Goal: Task Accomplishment & Management: Use online tool/utility

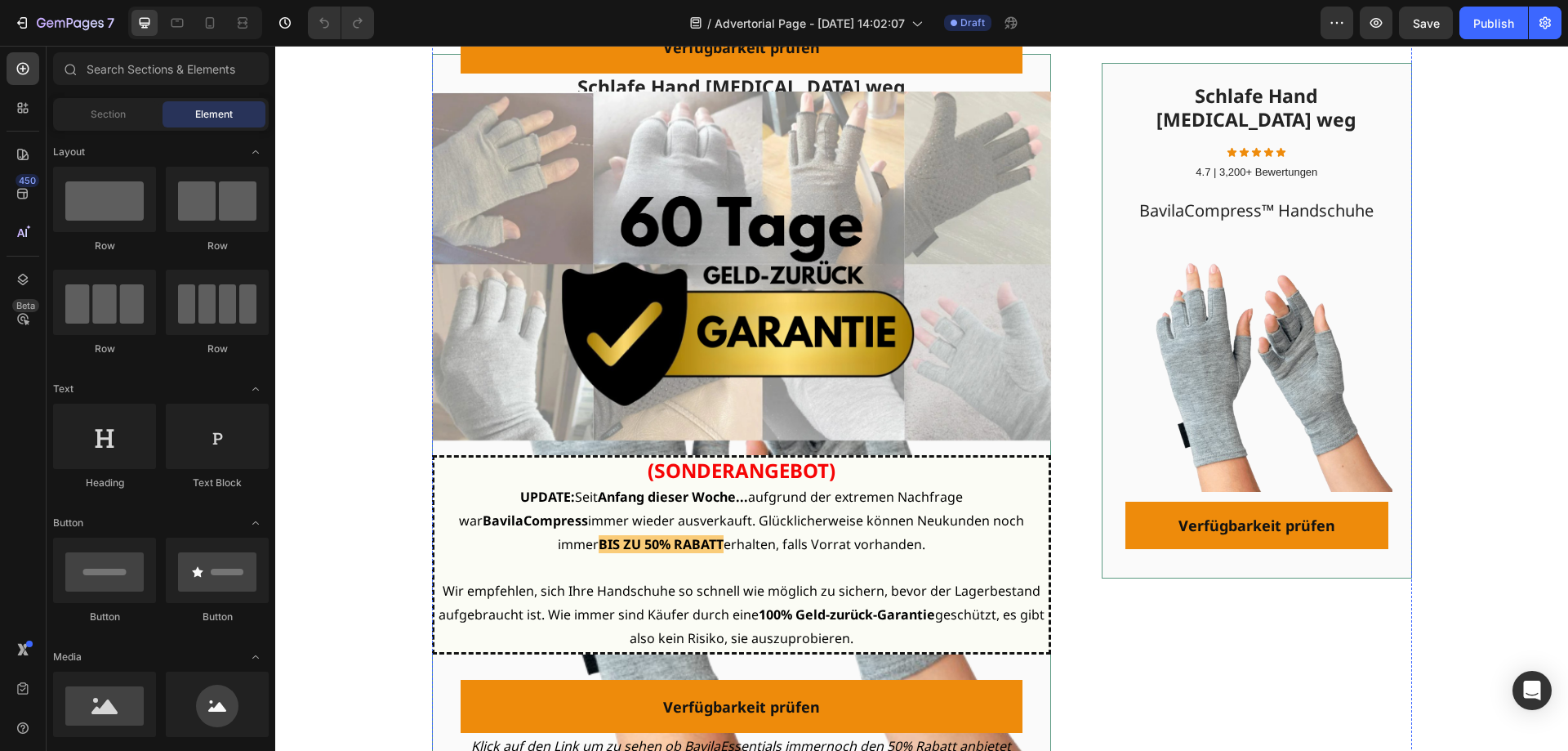
scroll to position [8496, 0]
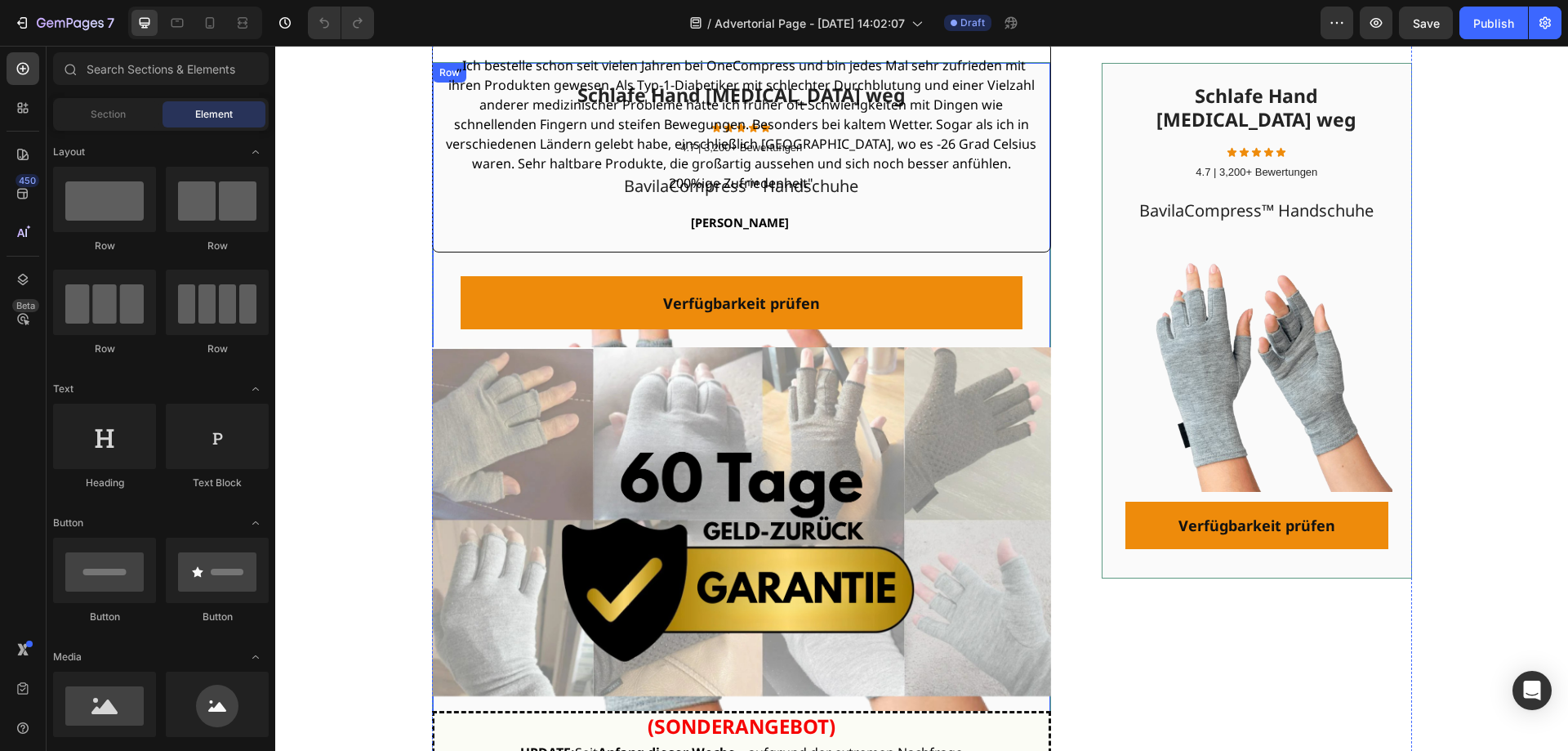
click at [985, 117] on div "Schlafe Hand [MEDICAL_DATA] weg Text Block Icon Icon Icon Icon Icon Icon List 4…" at bounding box center [742, 463] width 581 height 762
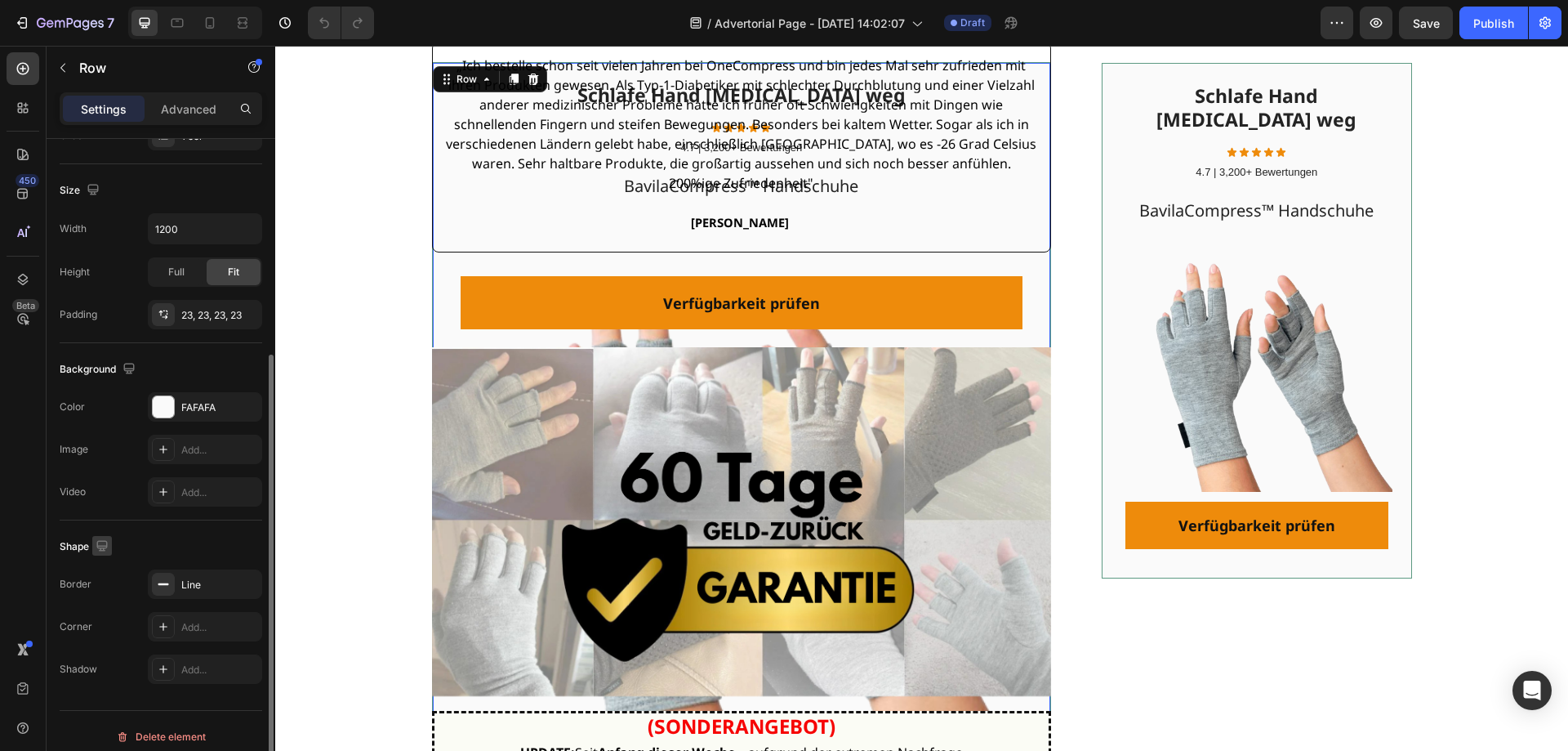
scroll to position [338, 0]
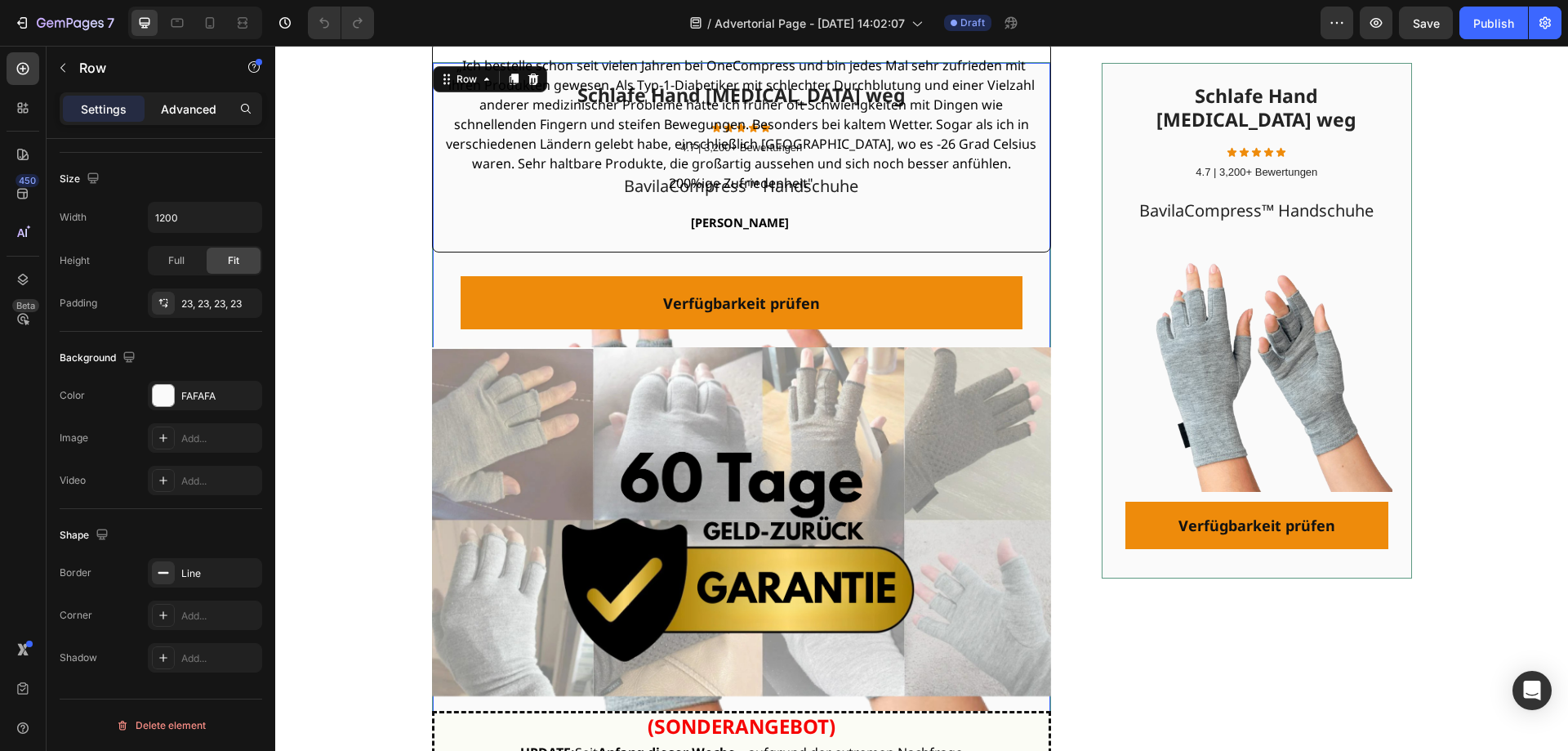
click at [185, 112] on p "Advanced" at bounding box center [188, 109] width 56 height 18
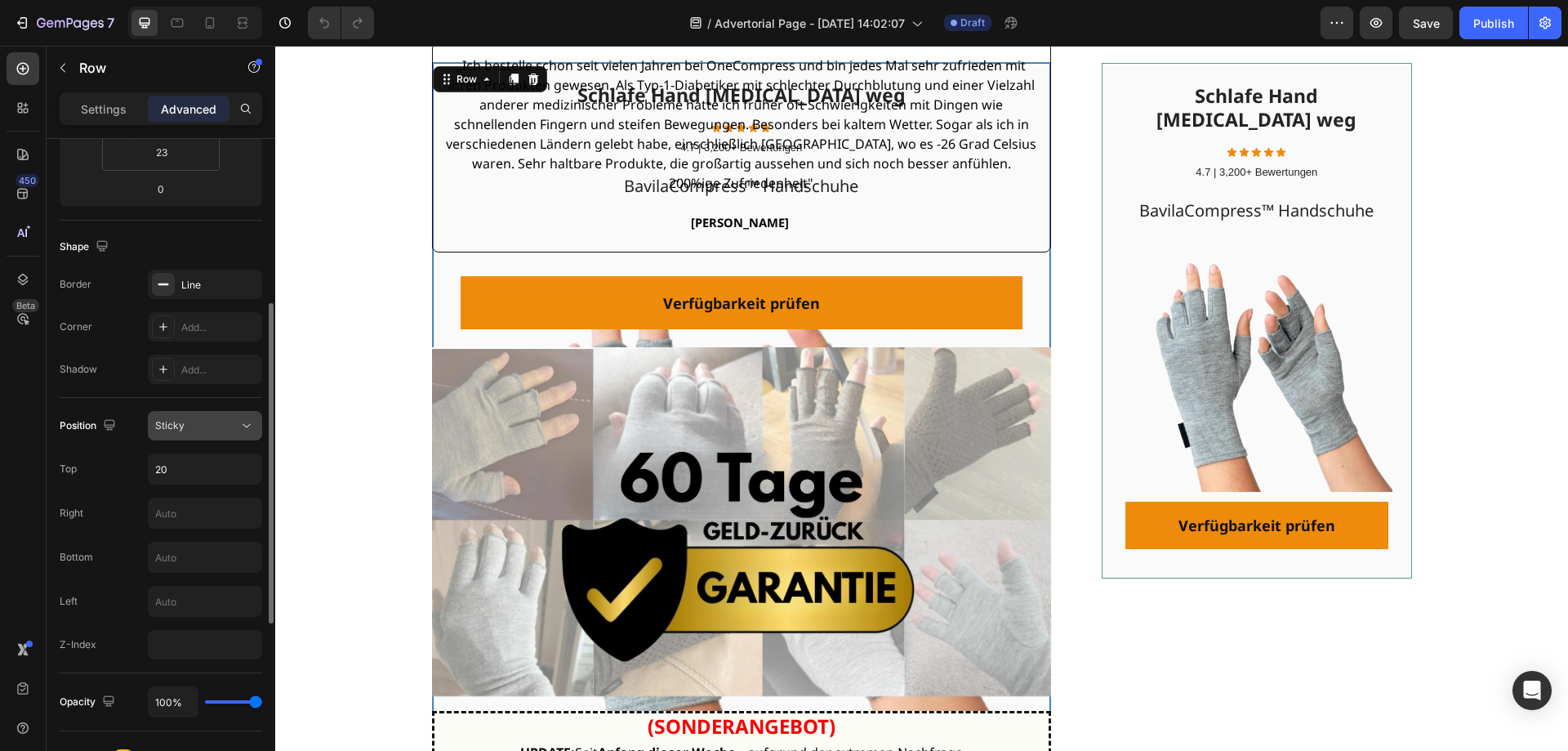
click at [184, 422] on div "Sticky" at bounding box center [197, 426] width 83 height 15
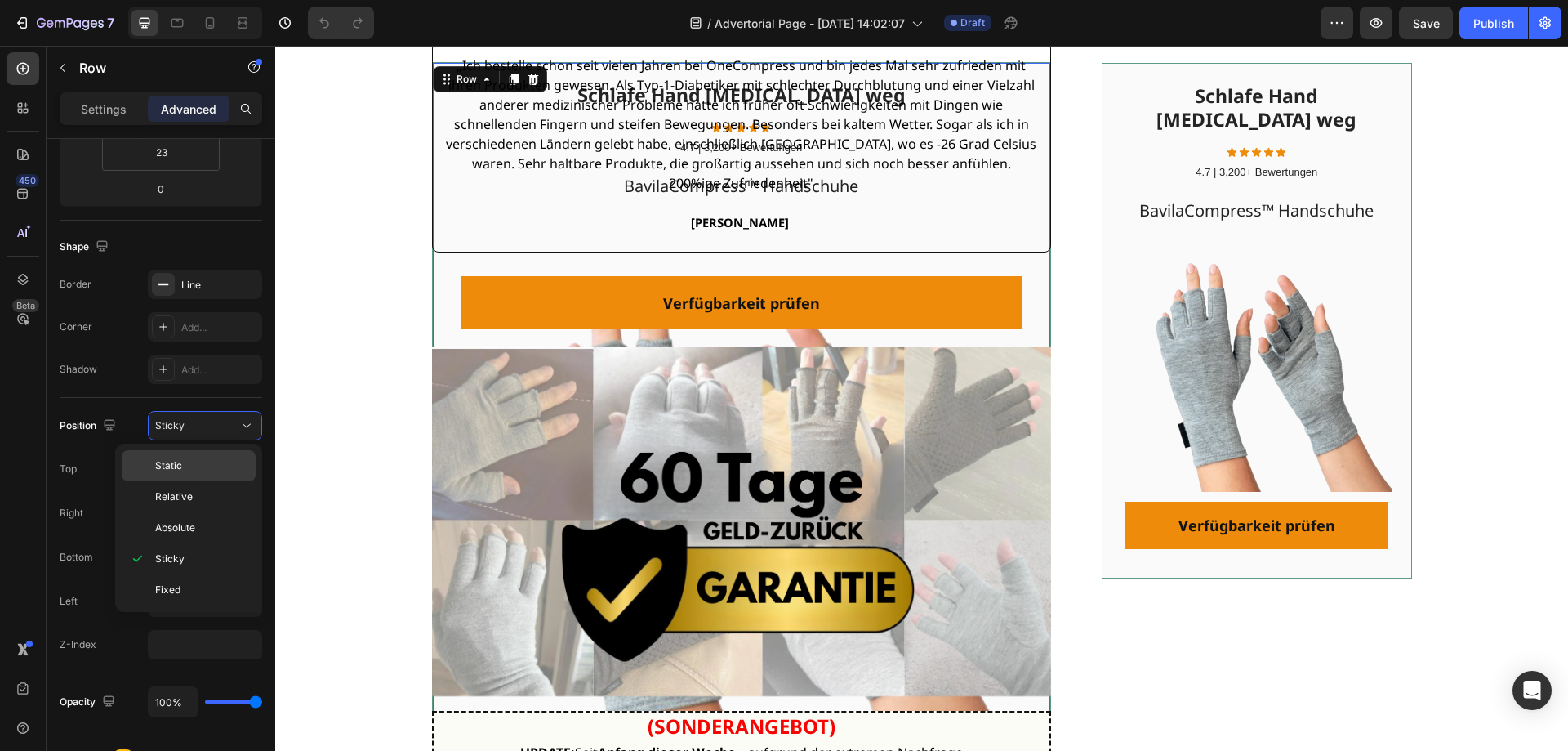
click at [201, 472] on p "Static" at bounding box center [202, 466] width 93 height 15
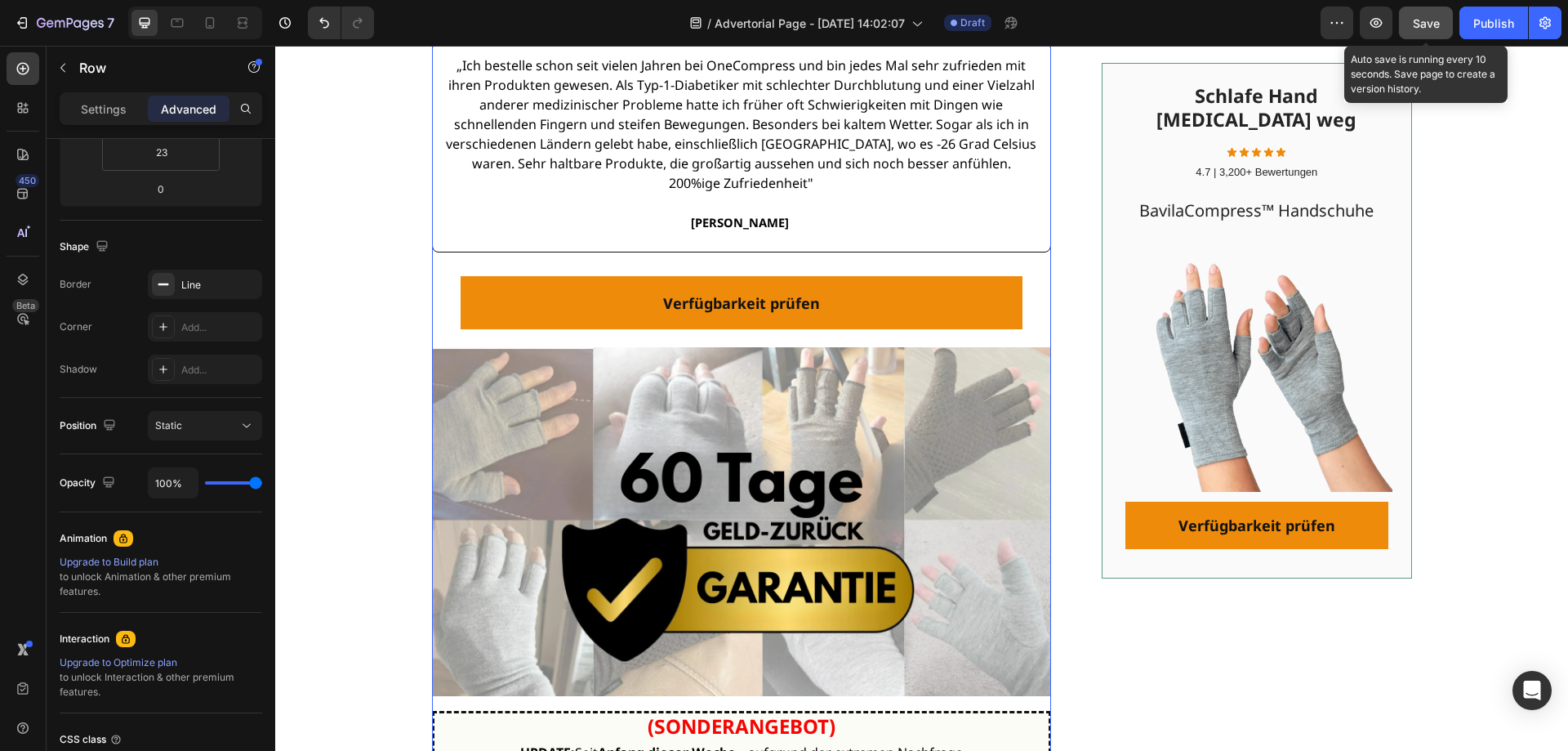
click at [1435, 25] on span "Save" at bounding box center [1426, 23] width 27 height 14
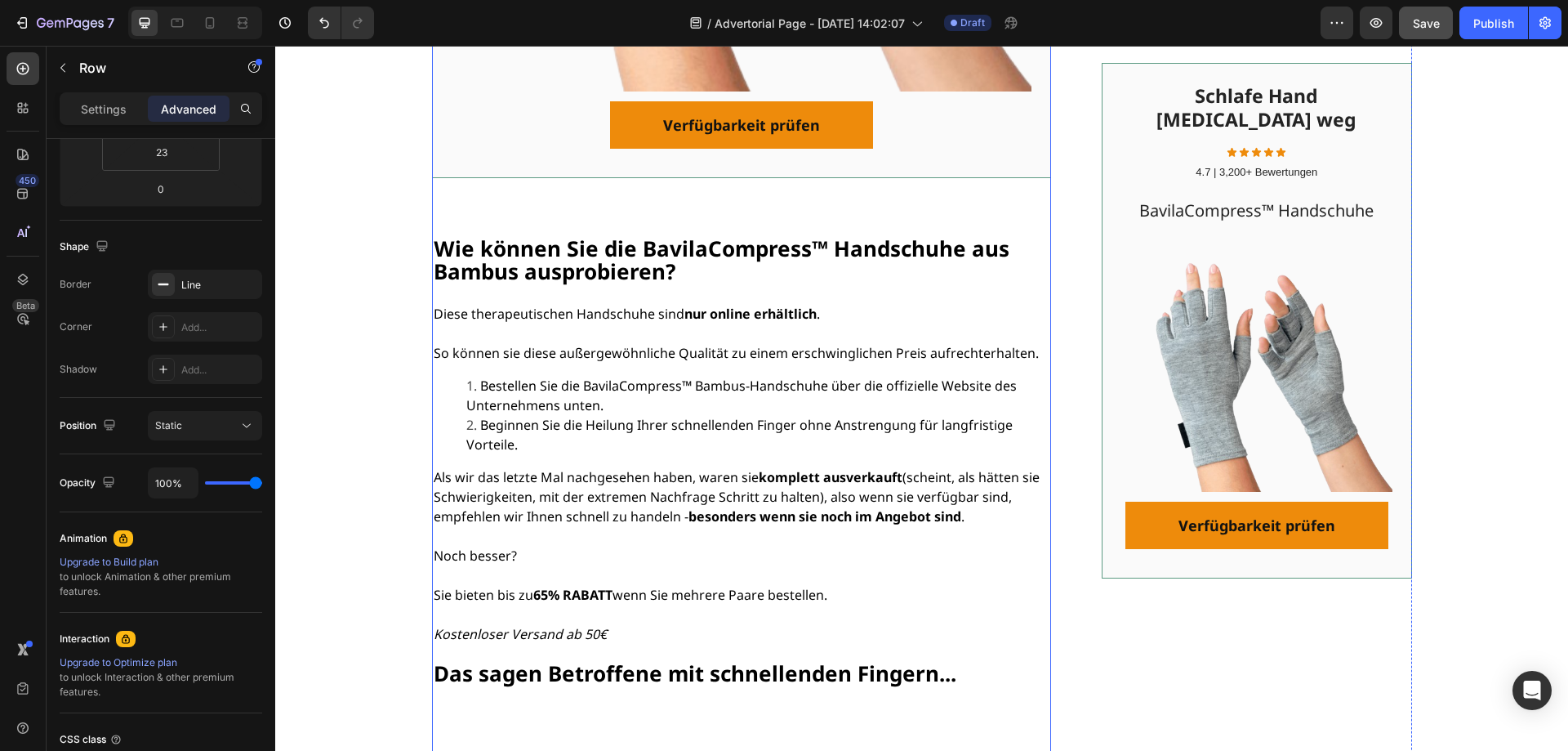
scroll to position [7026, 0]
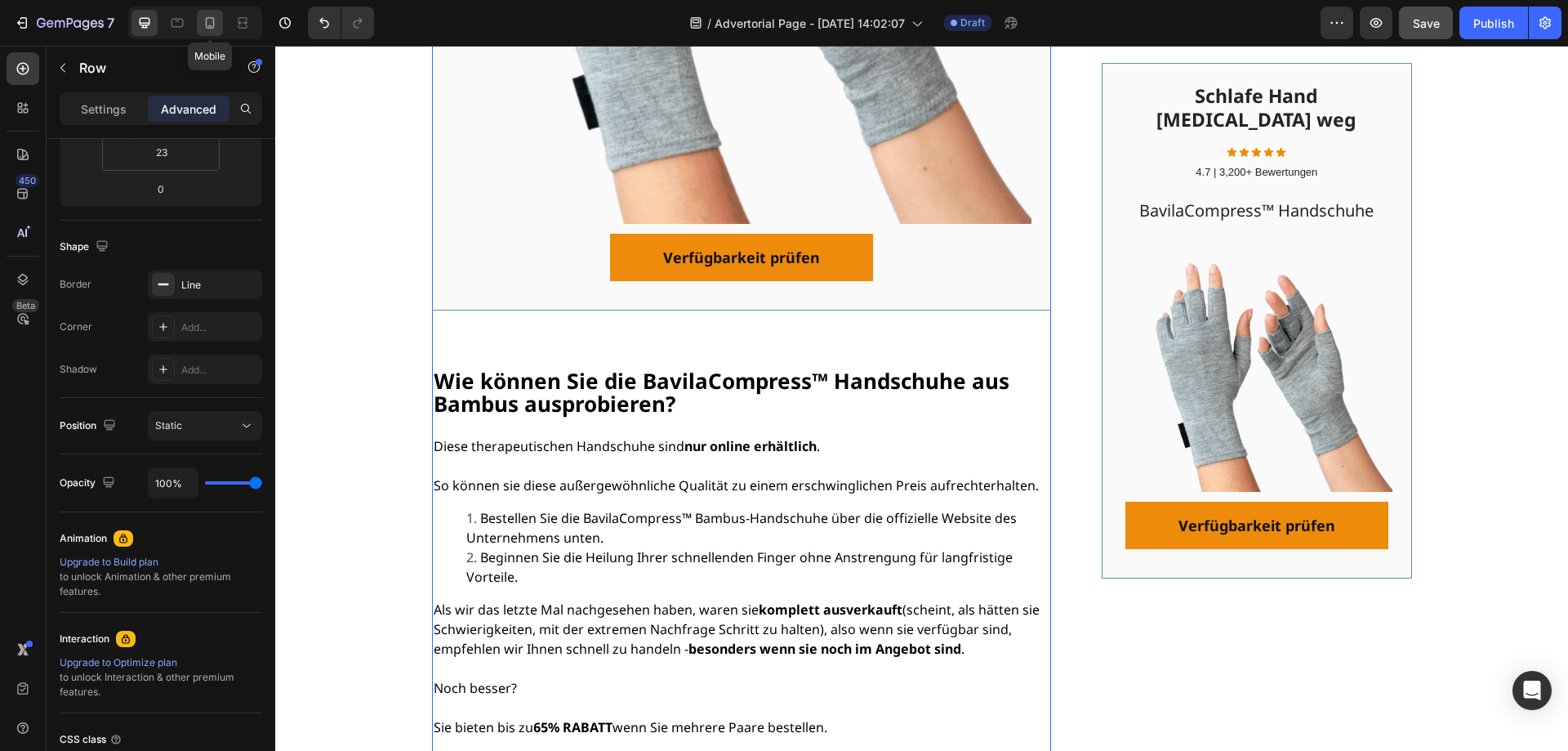
click at [204, 22] on icon at bounding box center [210, 23] width 17 height 17
type input "24"
type input "14"
type input "24"
type input "14"
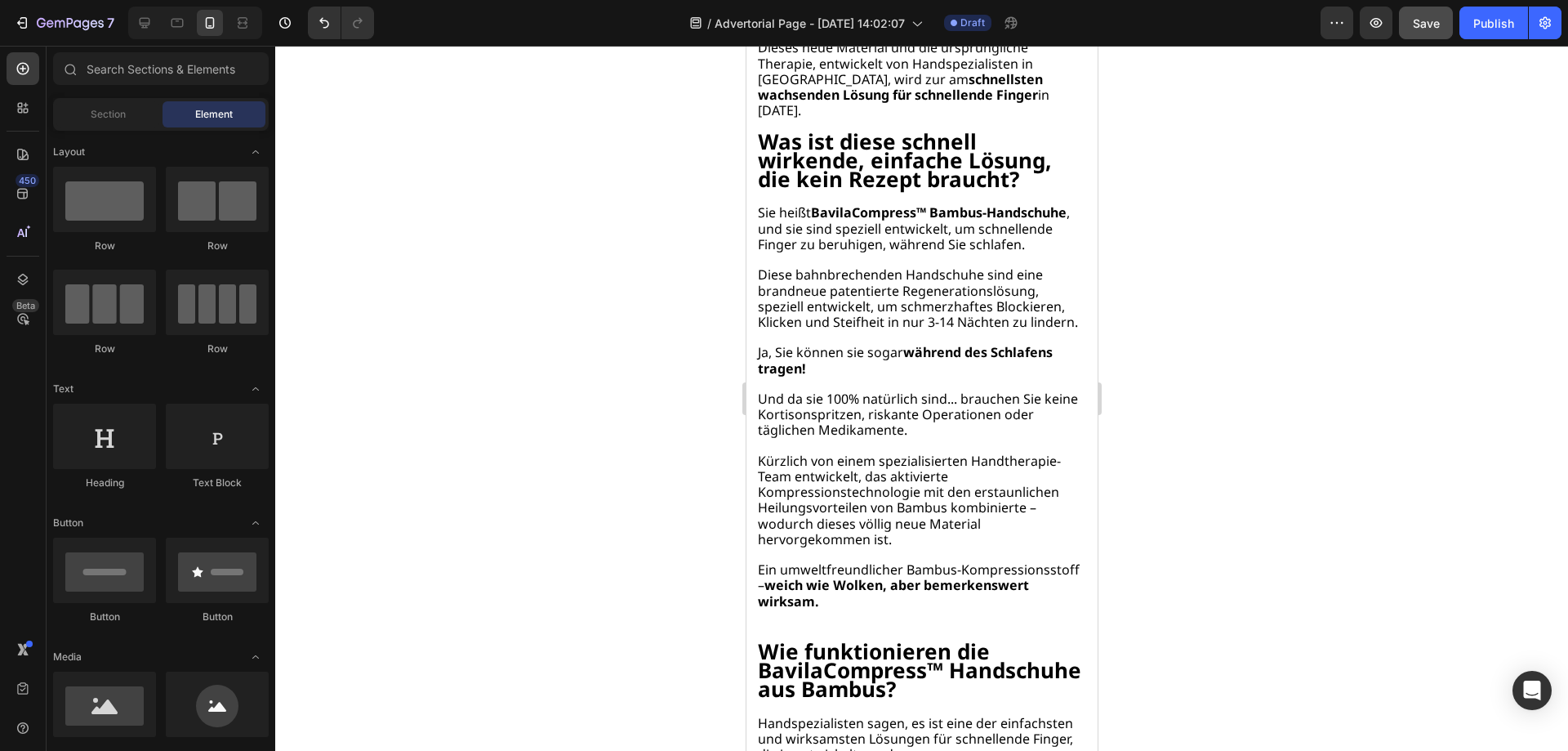
scroll to position [3404, 0]
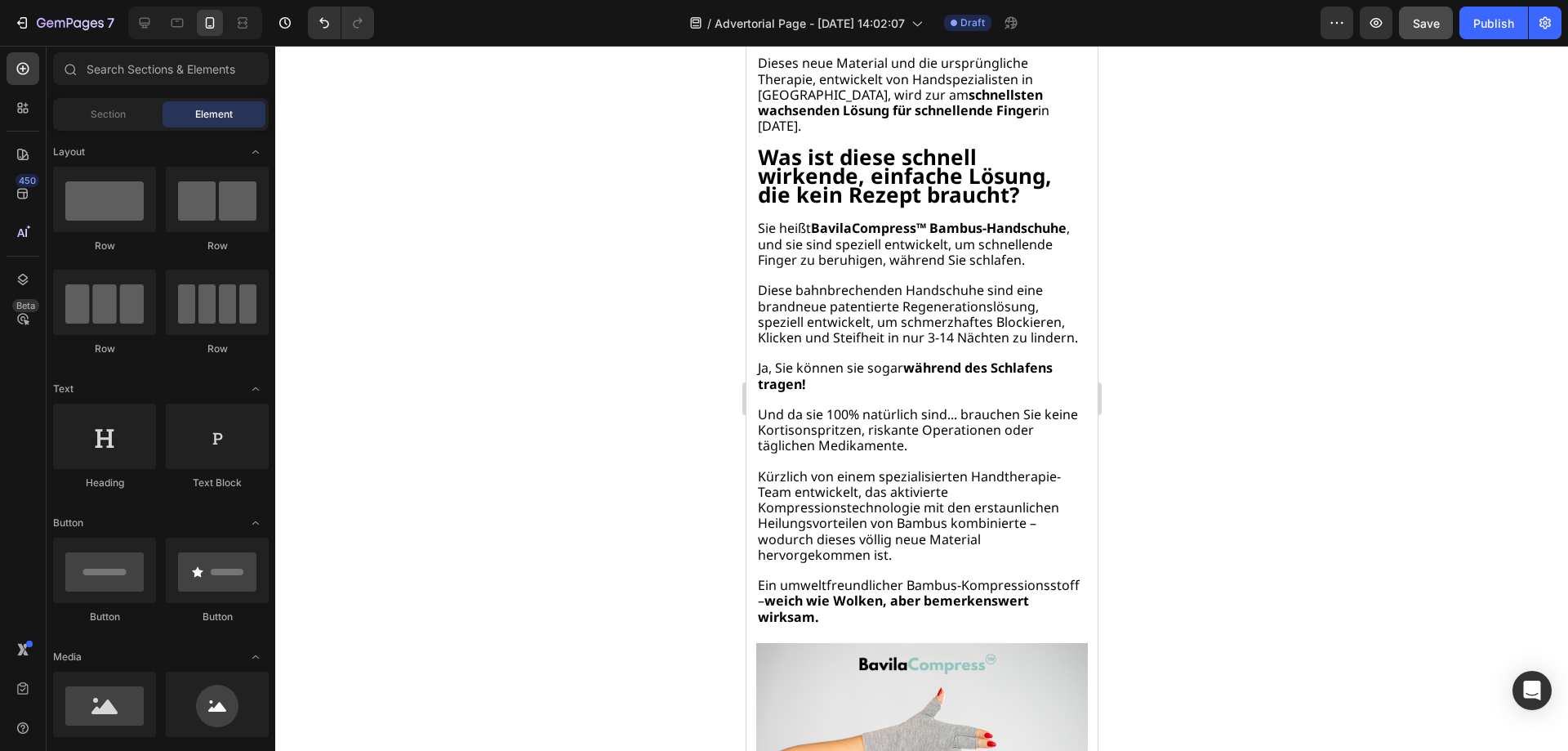
drag, startPoint x: 1088, startPoint y: 468, endPoint x: 1880, endPoint y: 303, distance: 809.0
click at [952, 209] on strong "Was ist diese schnell wirkende, einfache Lösung, die kein Rezept braucht?" at bounding box center [904, 176] width 294 height 67
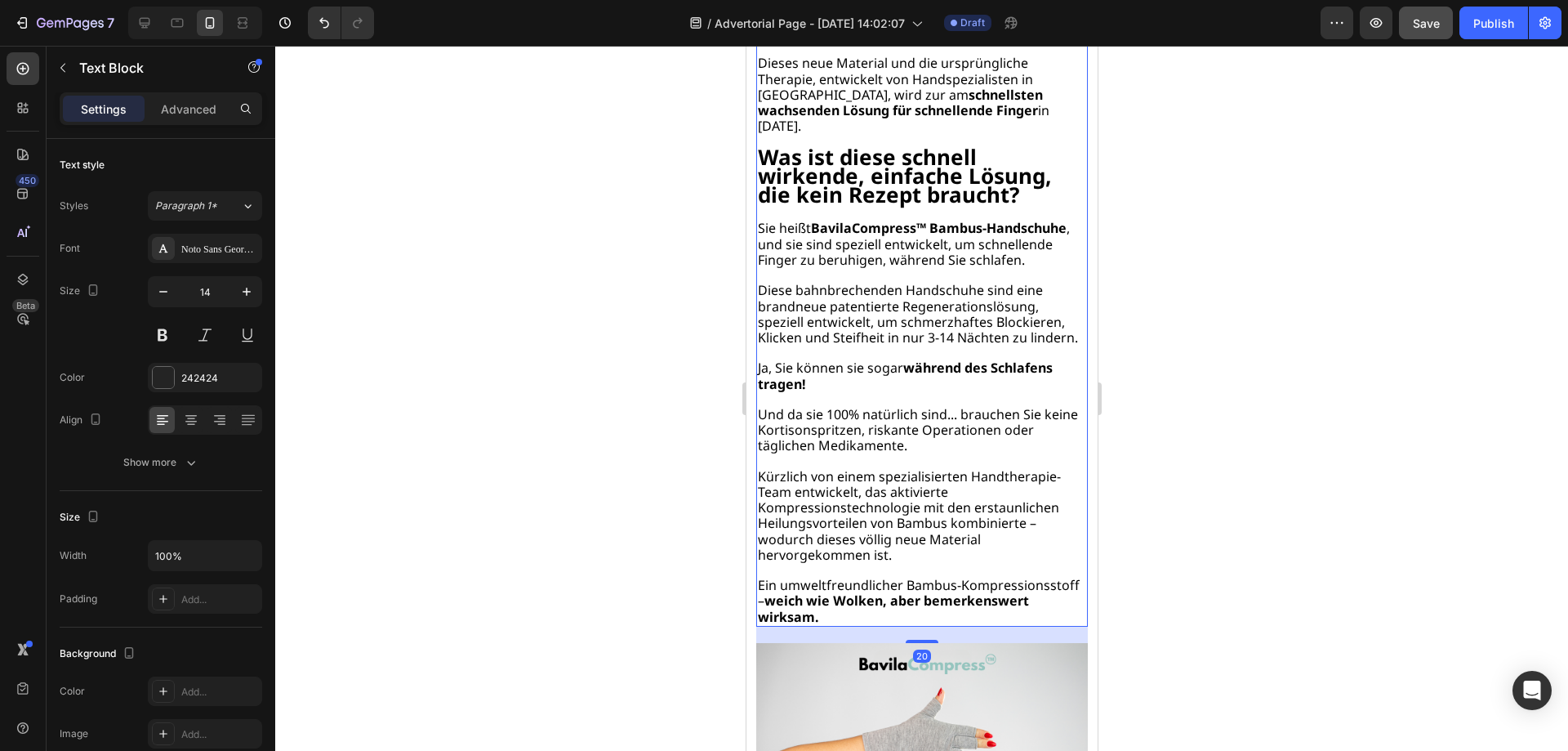
click at [963, 119] on strong "schnellsten wachsenden Lösung für schnellende Finger" at bounding box center [900, 103] width 285 height 33
click at [763, 209] on strong "Was ist diese schnell wirkende, einfache Lösung, die kein Rezept braucht?" at bounding box center [904, 176] width 294 height 67
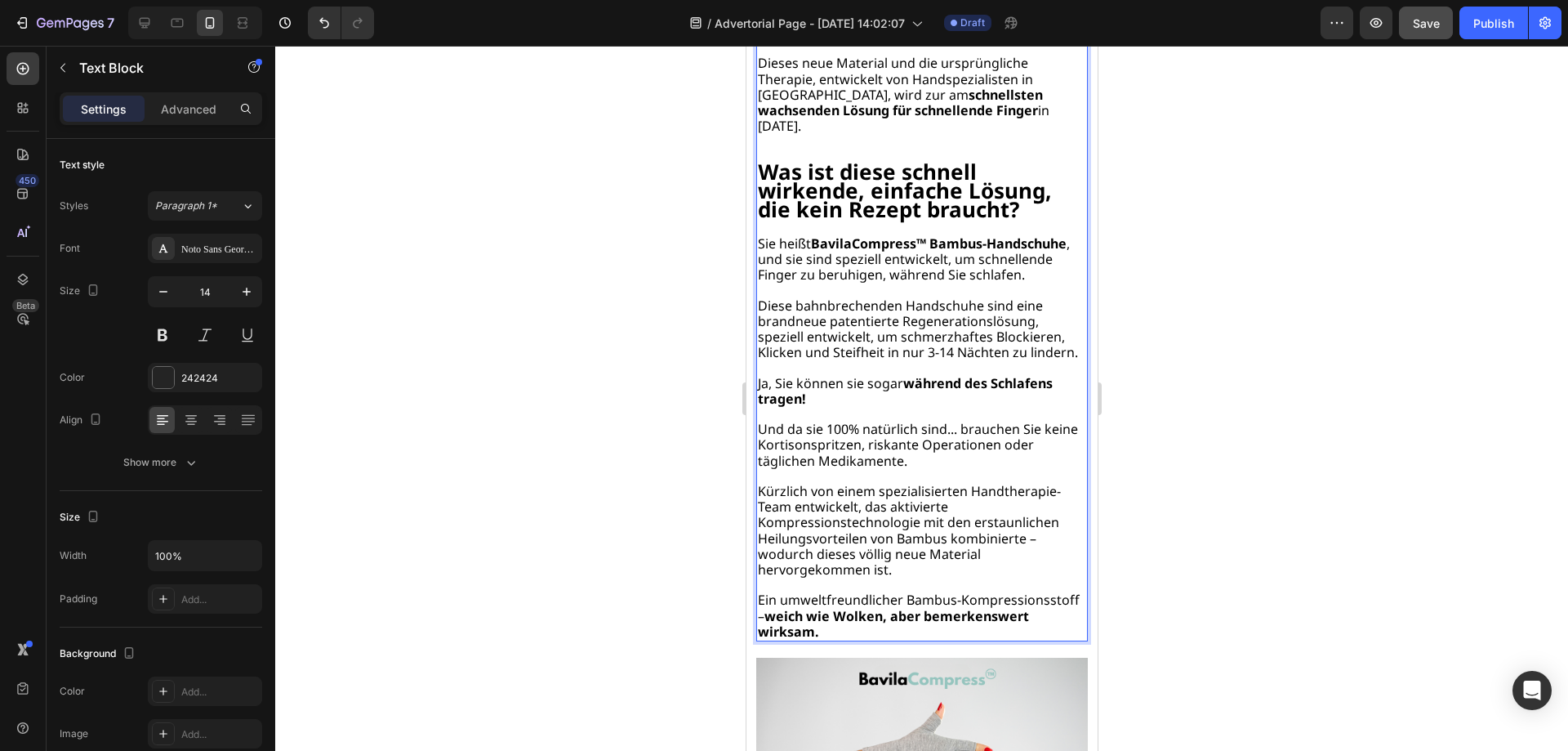
click at [760, 283] on span "Sie heißt BavilaCompress™ Bambus-Handschuhe , und sie sind speziell entwickelt,…" at bounding box center [913, 258] width 312 height 49
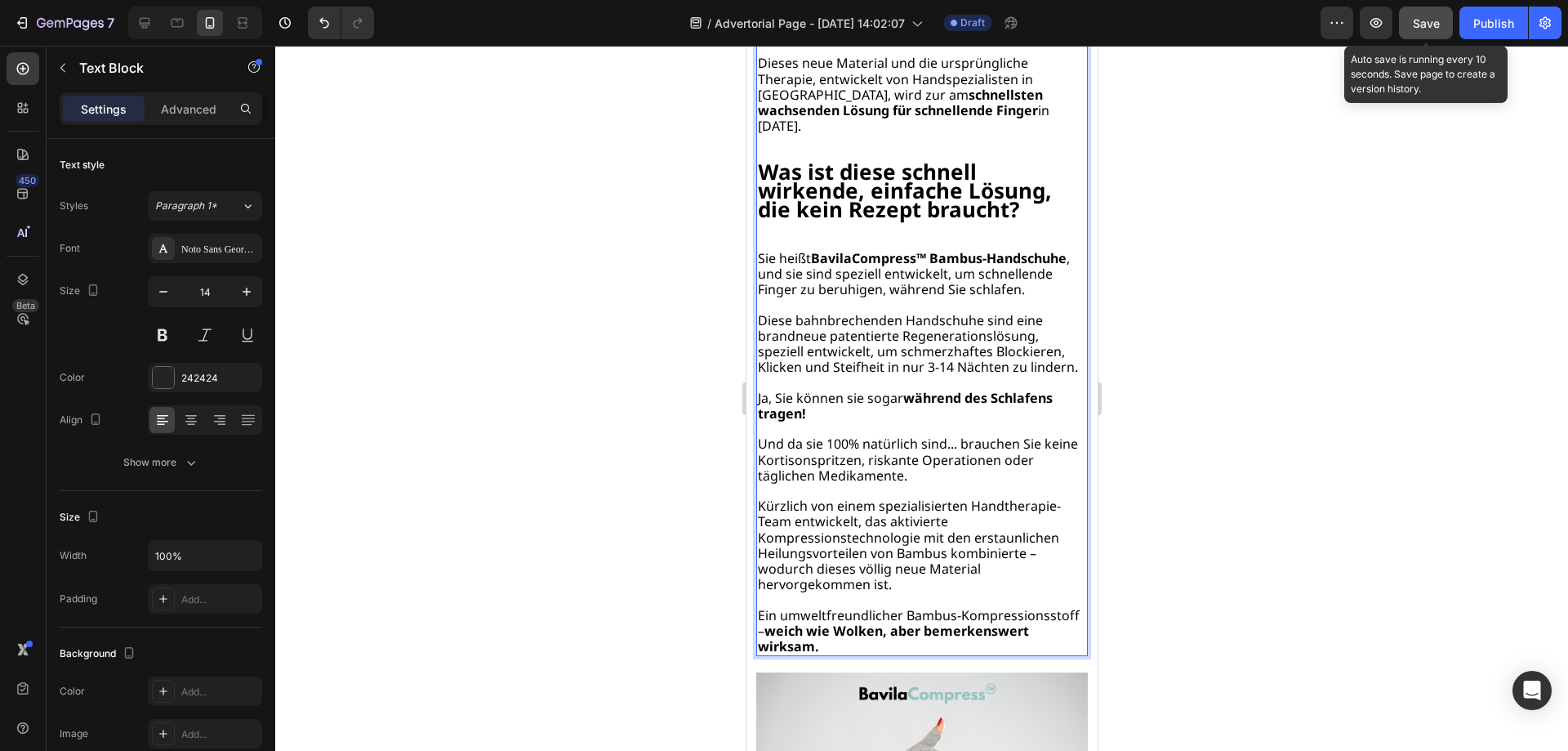
click at [1423, 29] on span "Save" at bounding box center [1426, 23] width 27 height 14
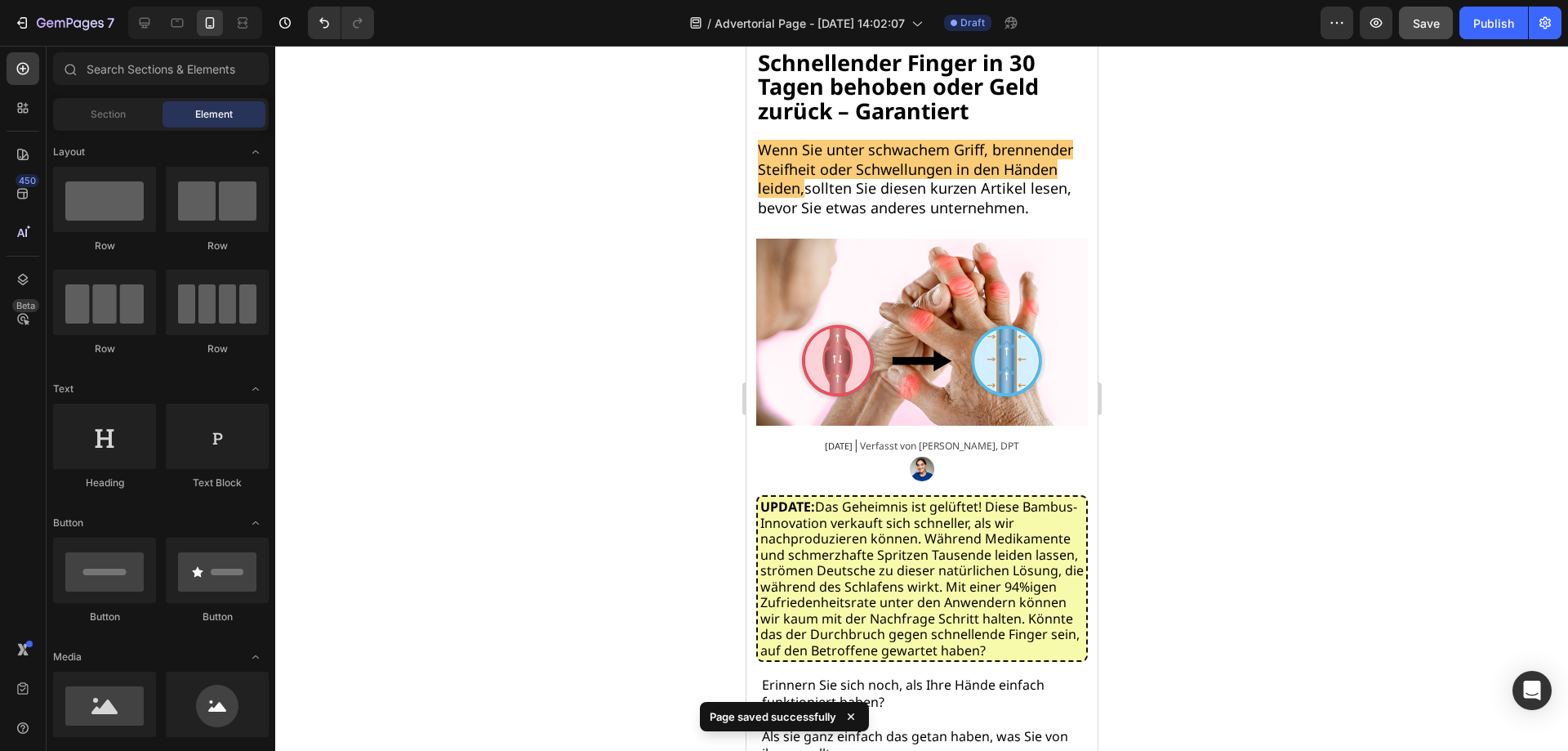
scroll to position [0, 0]
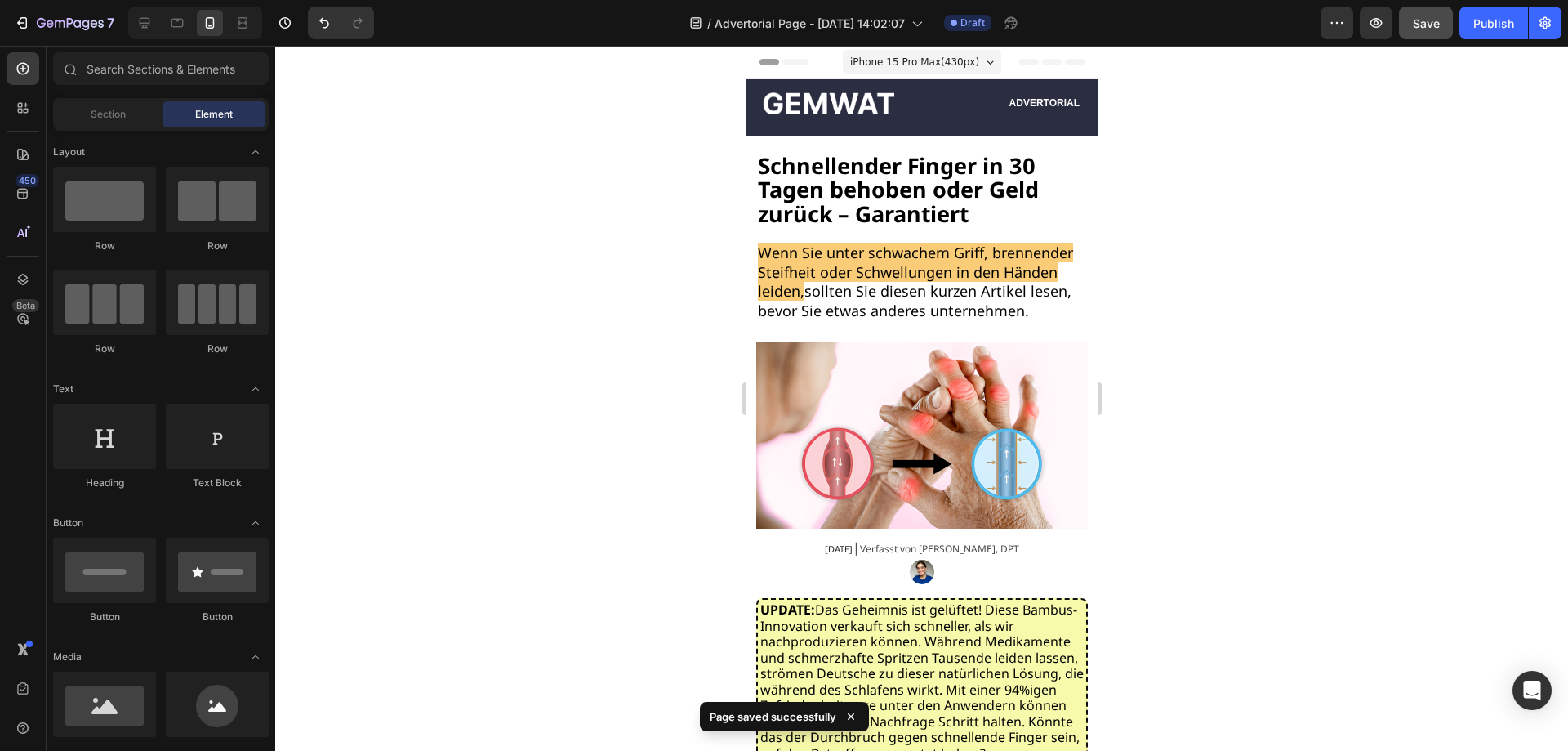
drag, startPoint x: 1088, startPoint y: 250, endPoint x: 1825, endPoint y: 87, distance: 754.8
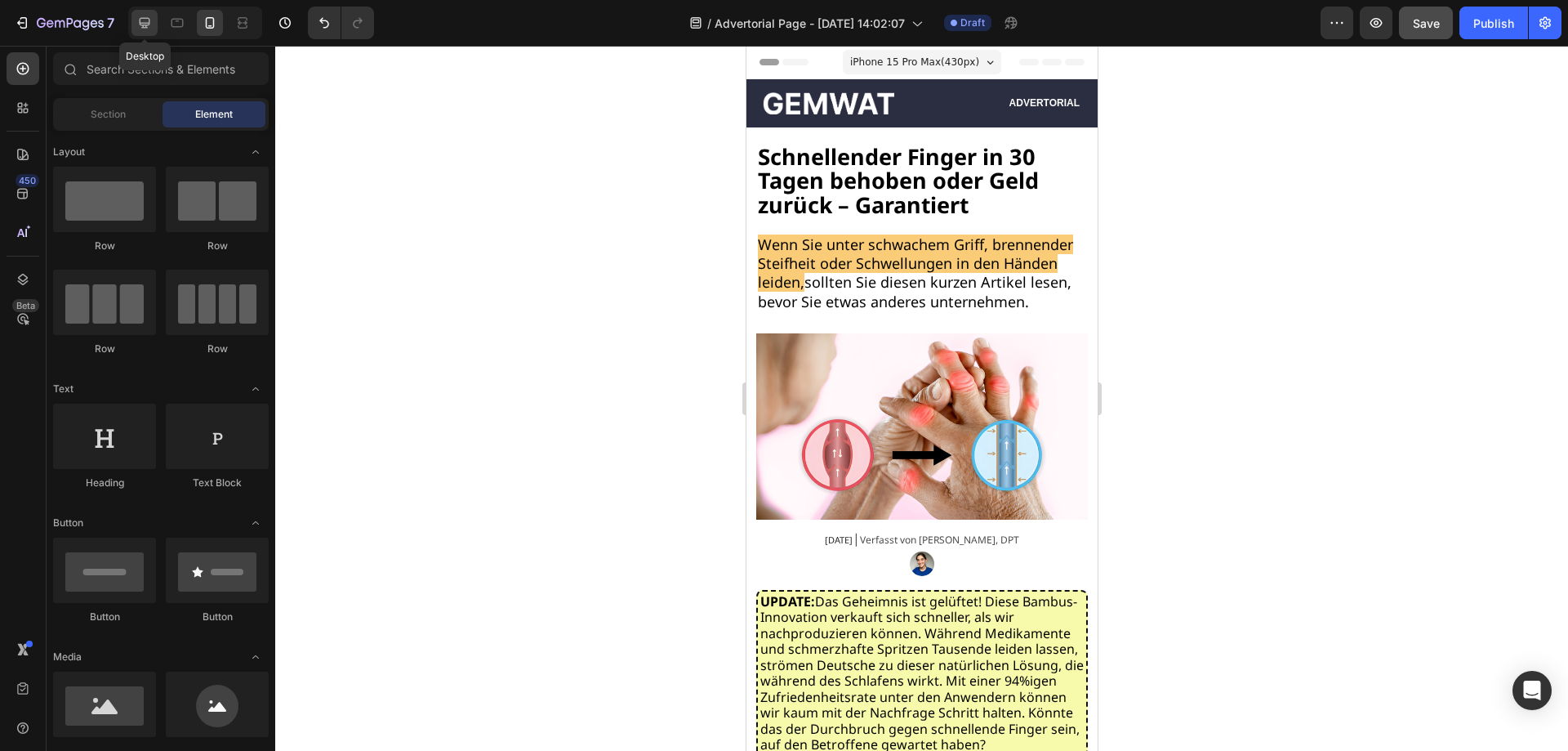
click at [147, 27] on icon at bounding box center [145, 23] width 17 height 17
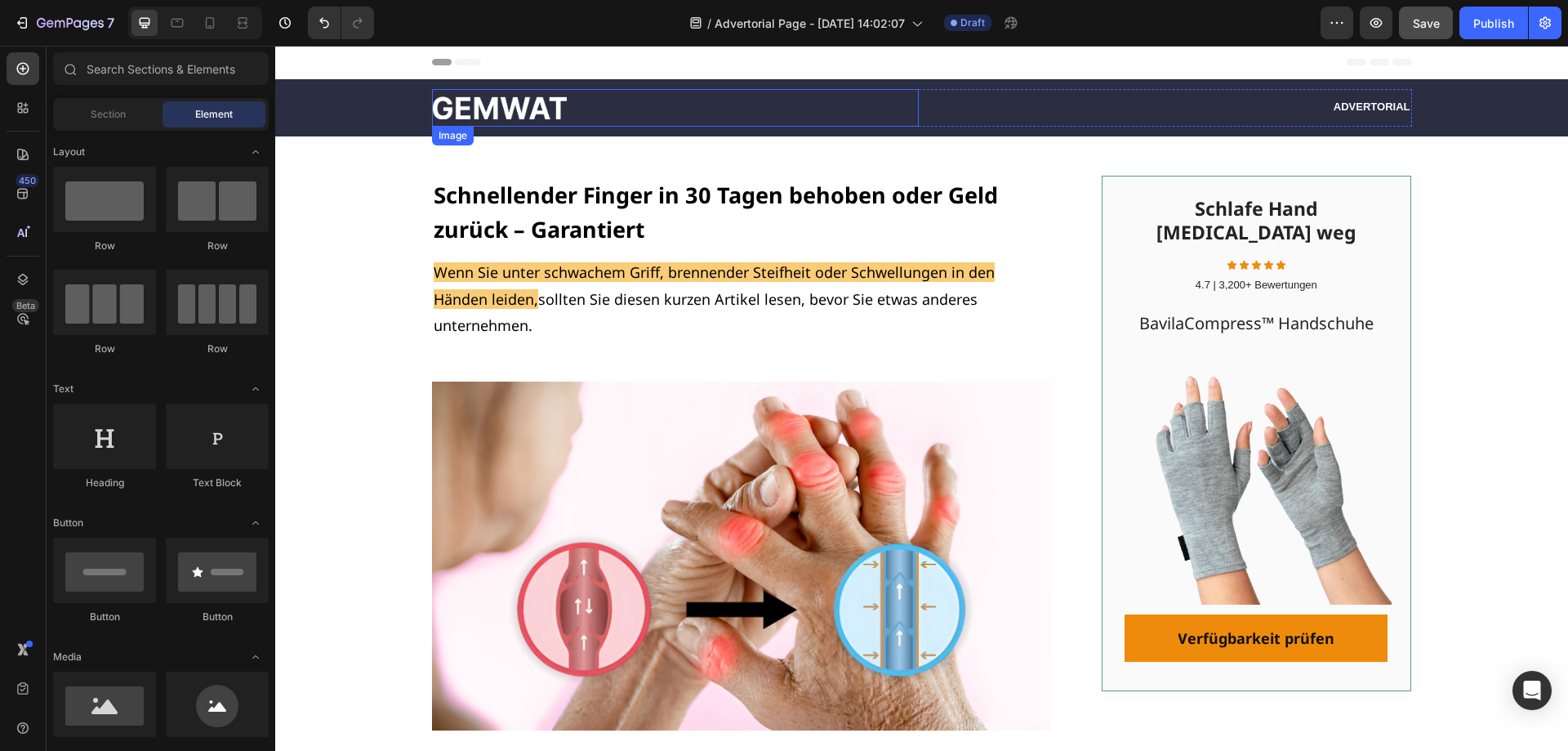
click at [515, 103] on img at bounding box center [499, 108] width 135 height 23
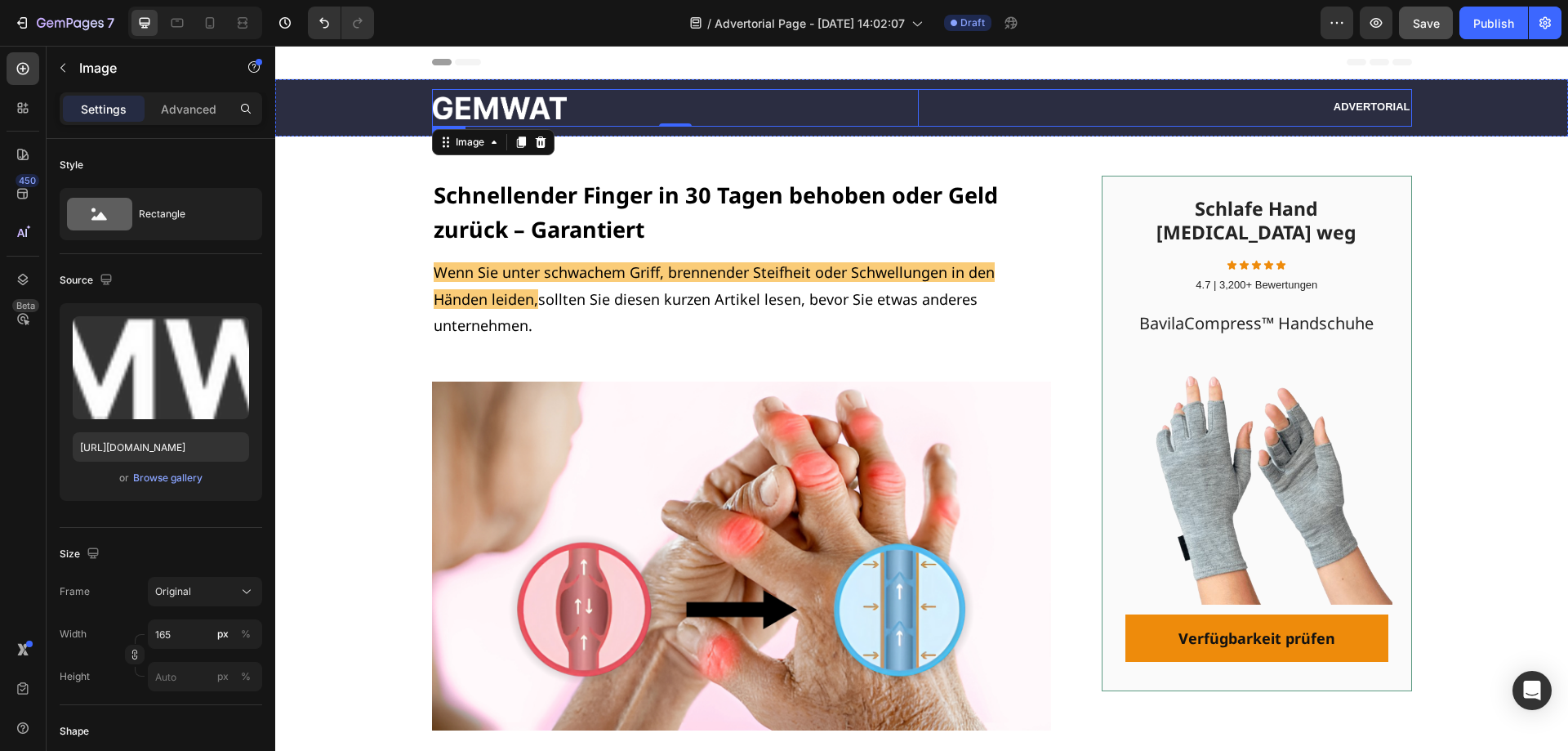
click at [1377, 102] on p "Advertorial" at bounding box center [1168, 108] width 483 height 14
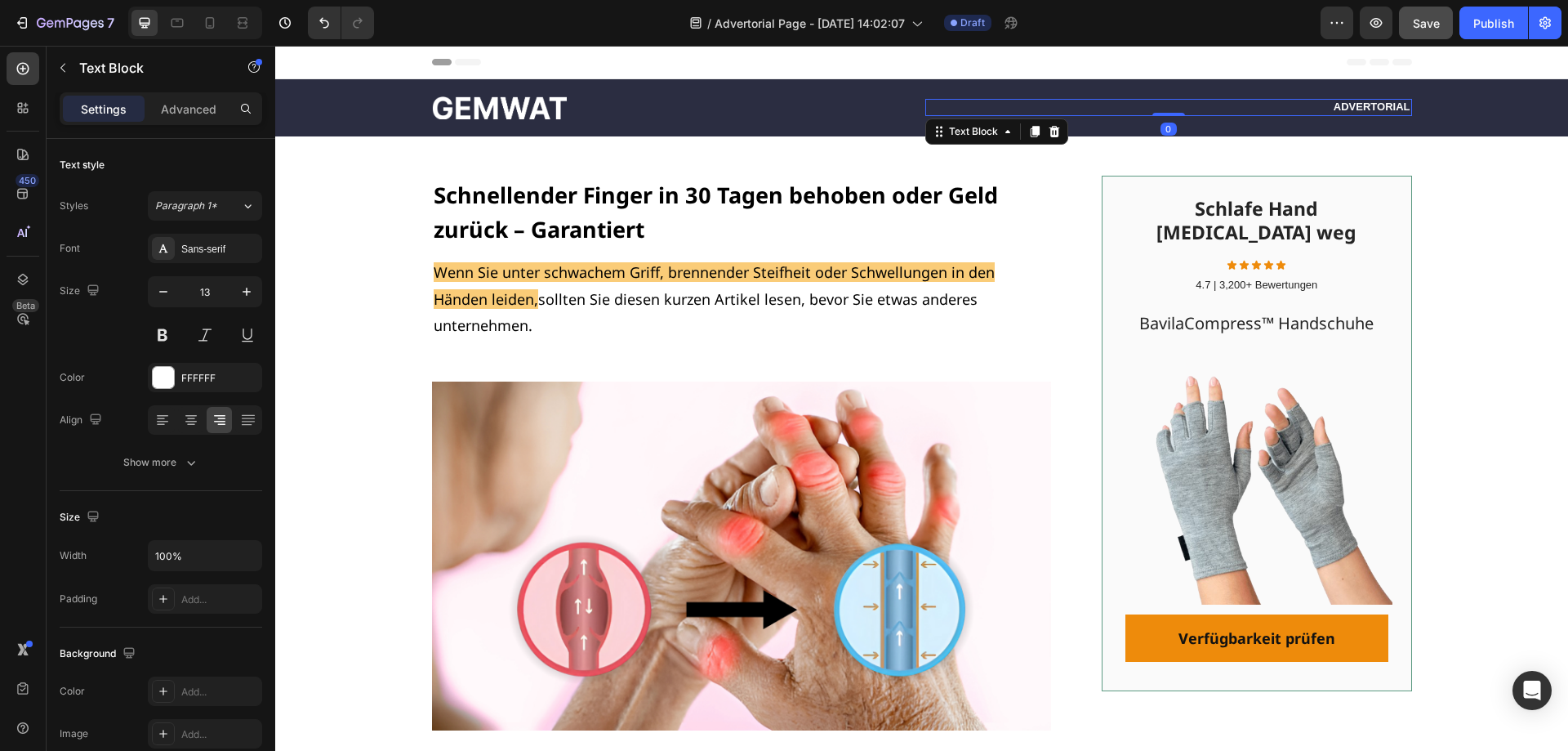
click at [1381, 103] on p "Advertorial" at bounding box center [1168, 108] width 483 height 14
drag, startPoint x: 1401, startPoint y: 105, endPoint x: 1347, endPoint y: 110, distance: 54.2
click at [1373, 109] on p "Advertorial" at bounding box center [1168, 108] width 483 height 14
drag, startPoint x: 1336, startPoint y: 108, endPoint x: 1402, endPoint y: 108, distance: 66.0
click at [1402, 108] on p "Advertorial" at bounding box center [1168, 108] width 483 height 14
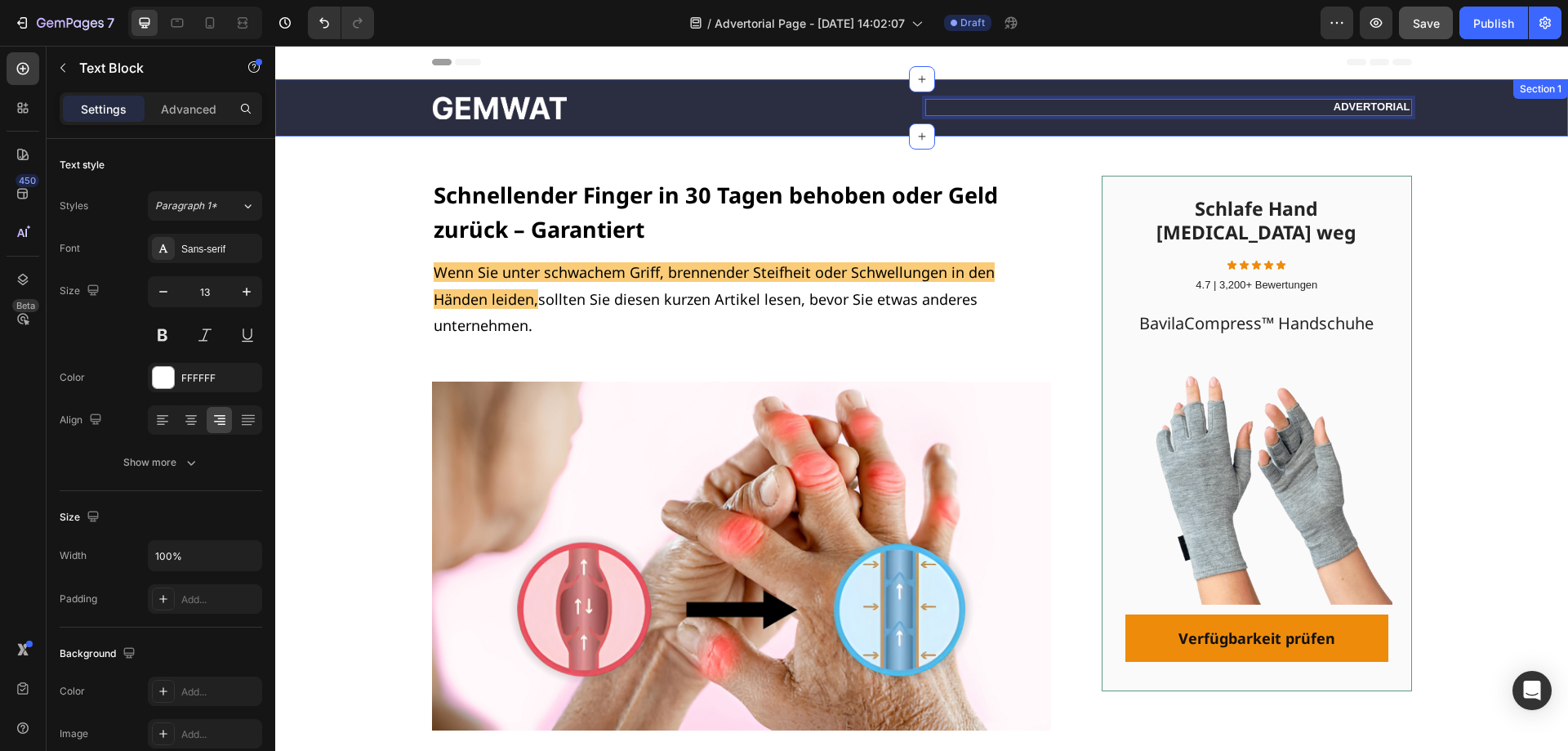
click at [1439, 110] on div "Image Advertorial Text Block 0 Row" at bounding box center [921, 108] width 1260 height 38
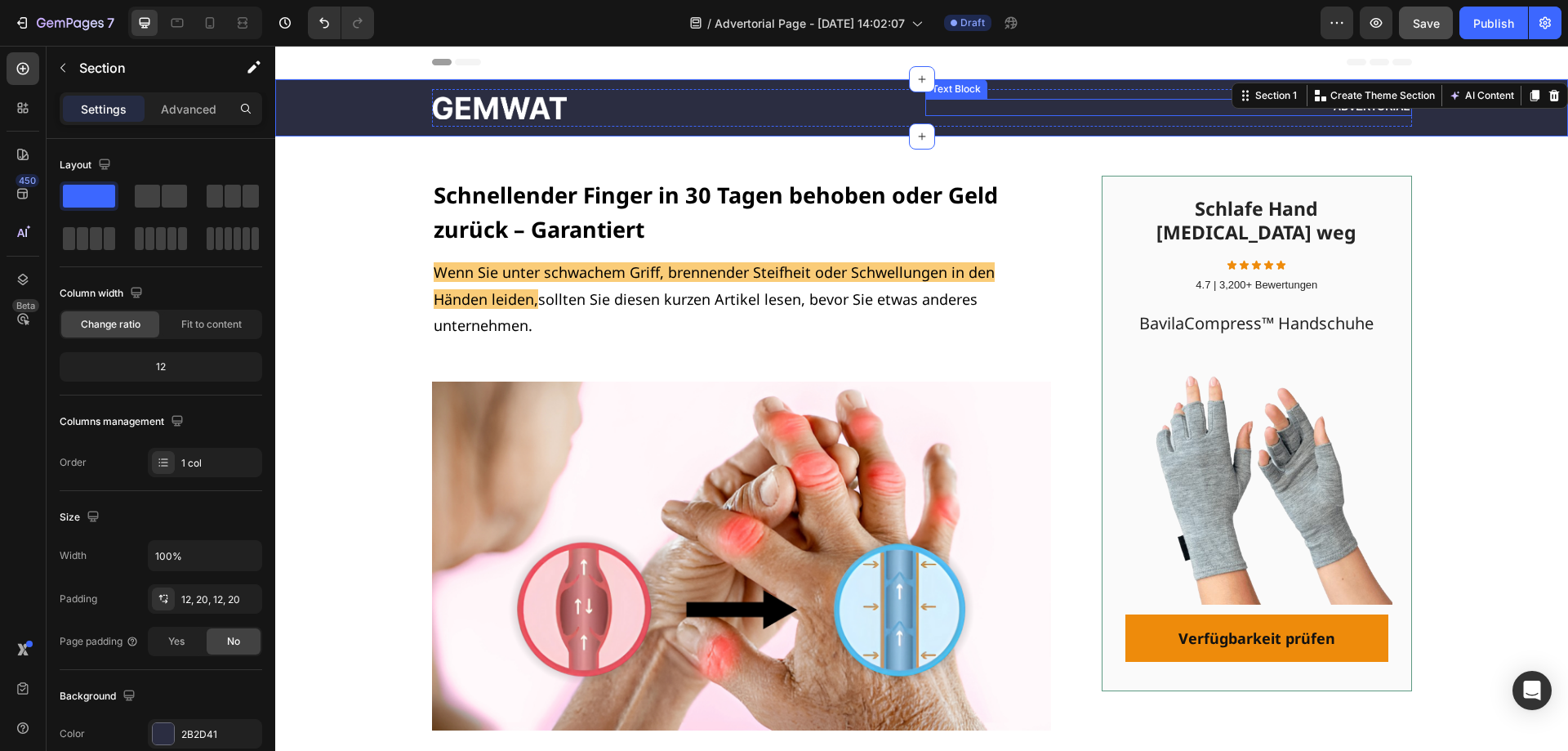
click at [1371, 108] on p "Advertorial" at bounding box center [1168, 108] width 483 height 14
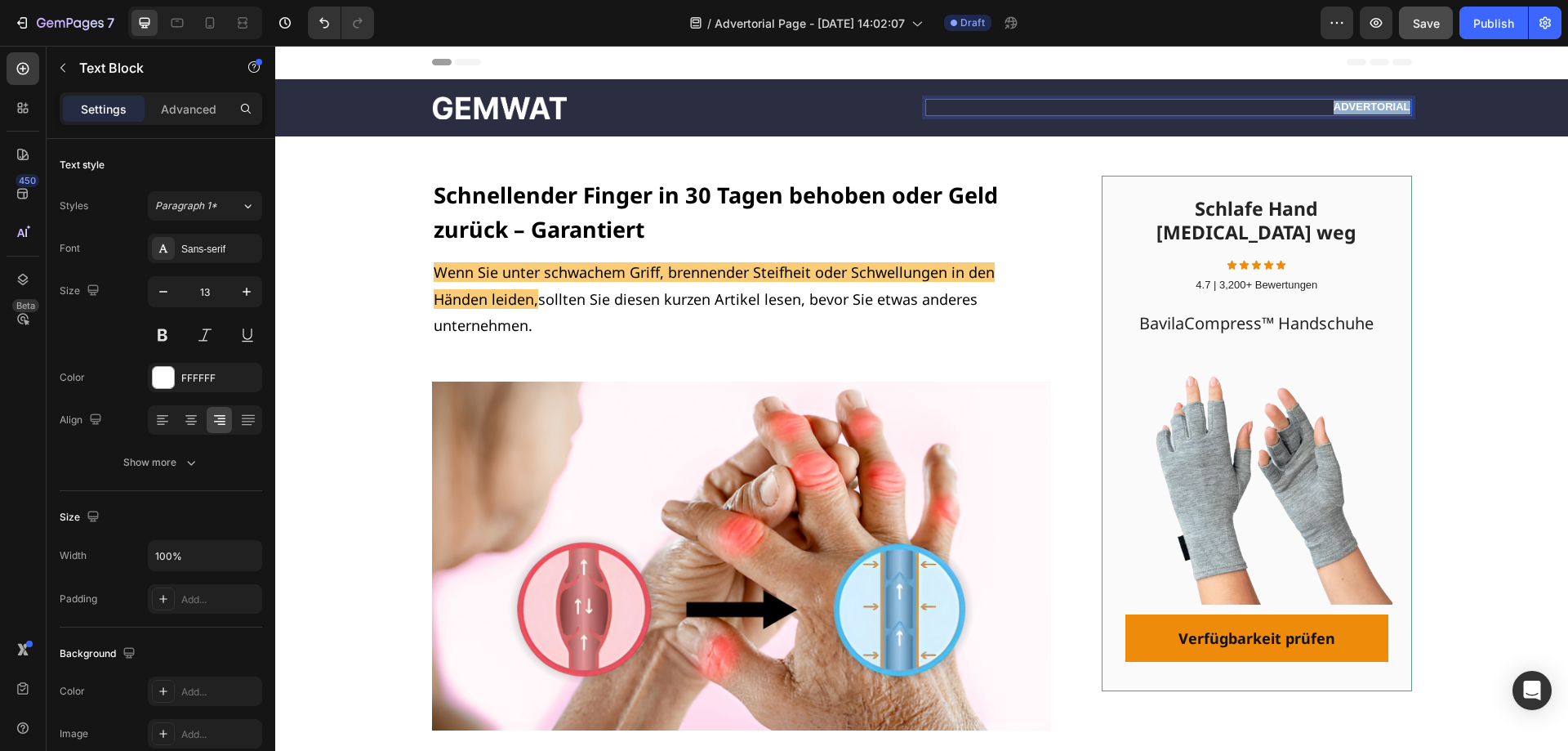
drag, startPoint x: 1328, startPoint y: 107, endPoint x: 1402, endPoint y: 108, distance: 74.0
click at [1402, 108] on p "Advertorial" at bounding box center [1168, 108] width 483 height 14
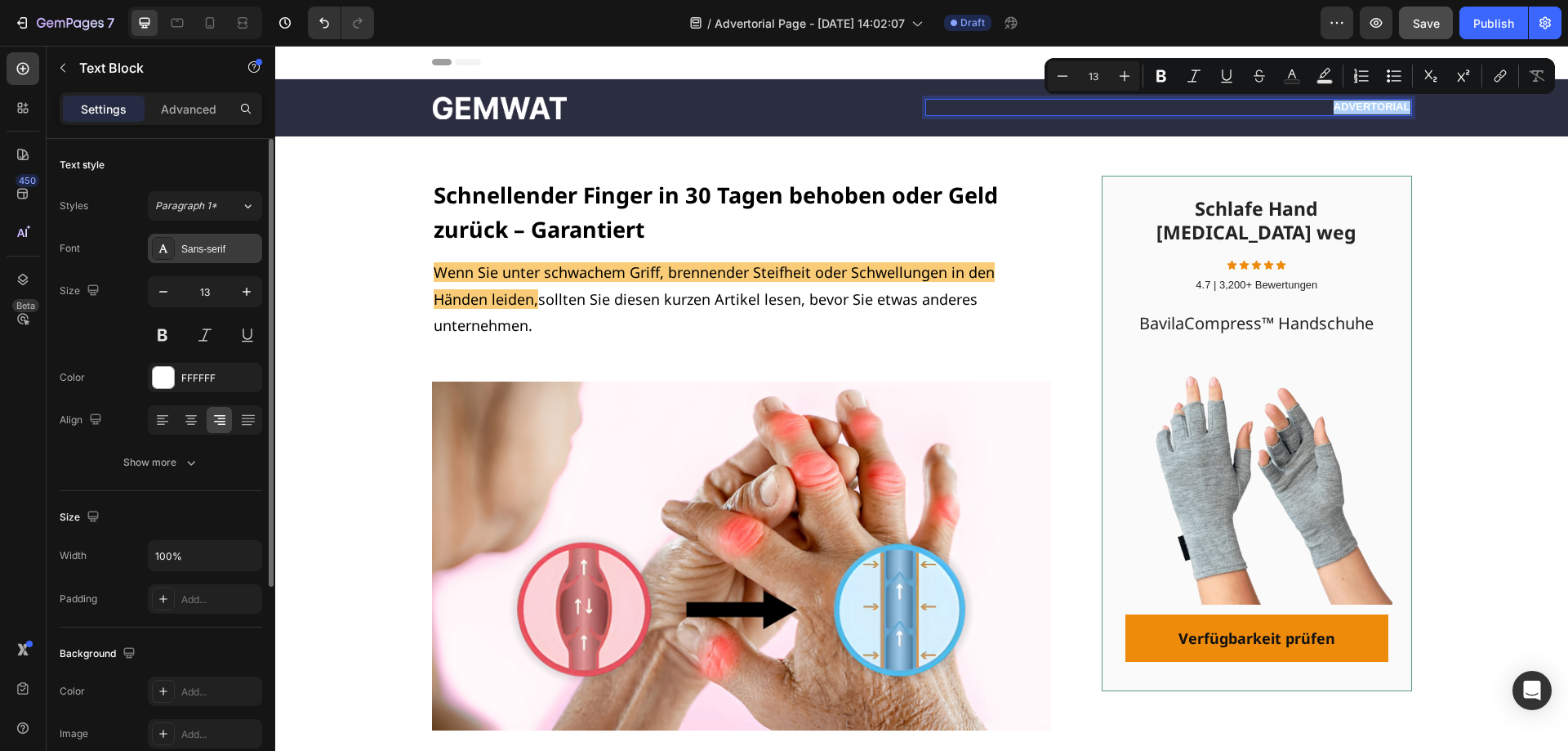
click at [242, 248] on div "Sans-serif" at bounding box center [220, 249] width 77 height 15
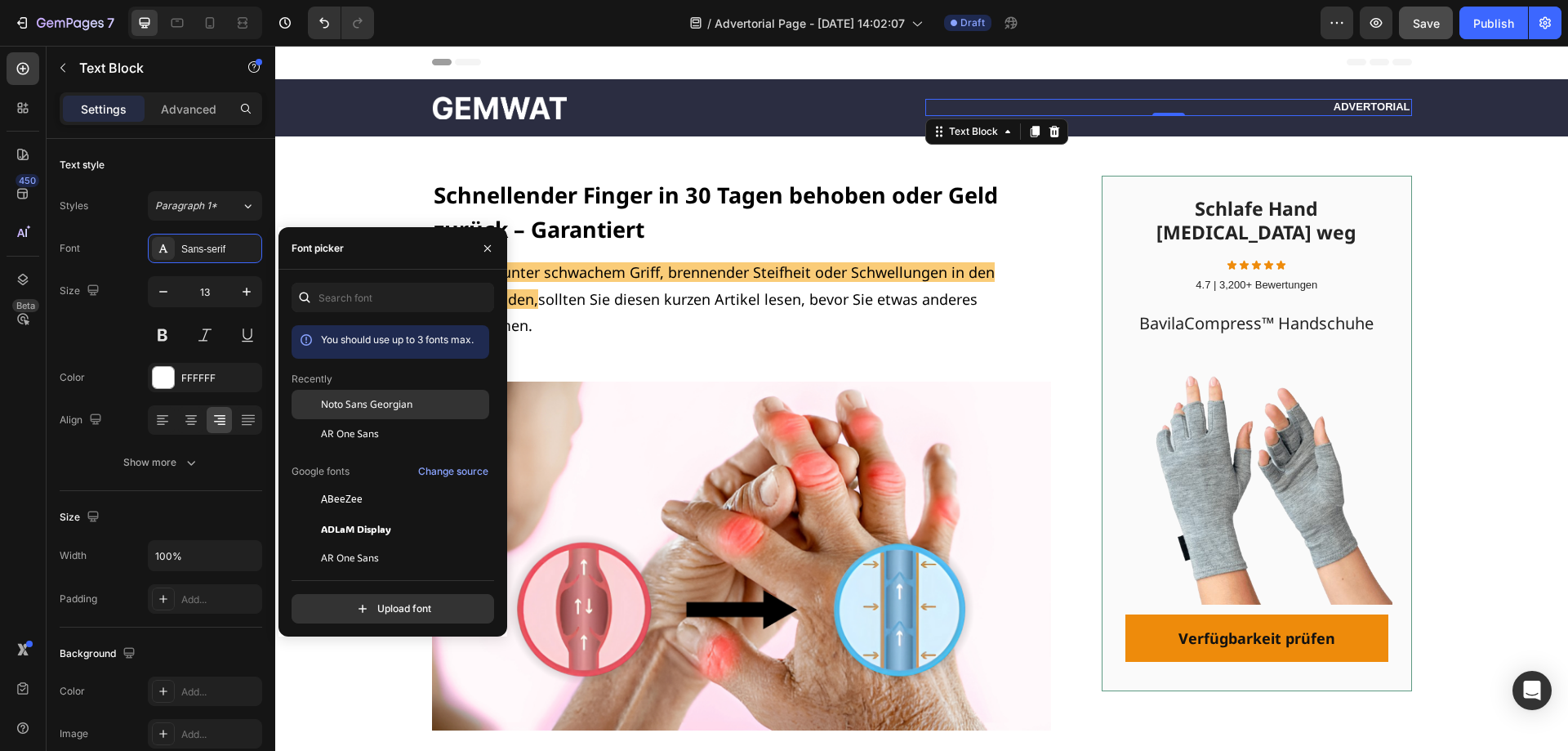
click at [377, 408] on span "Noto Sans Georgian" at bounding box center [367, 404] width 92 height 15
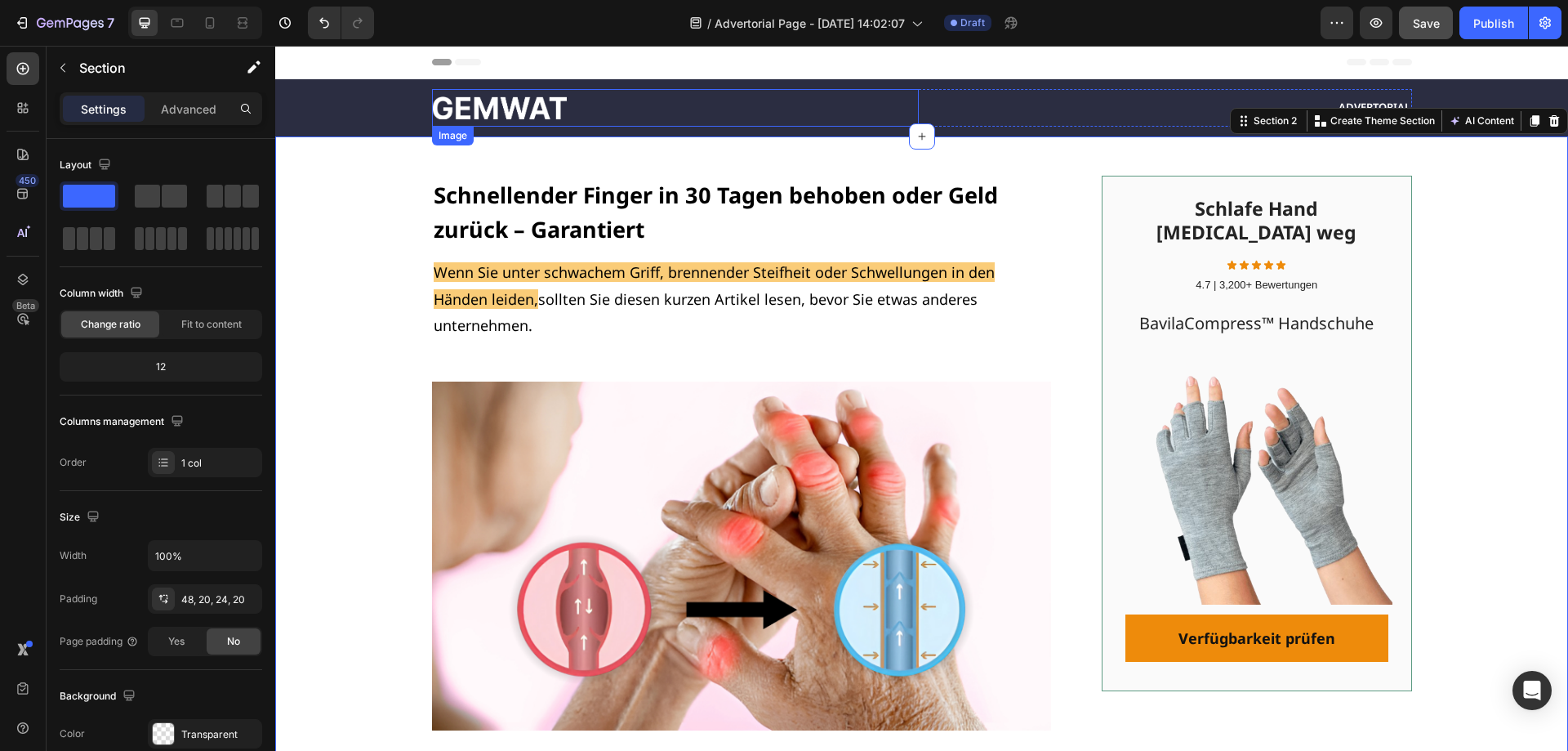
click at [548, 112] on img at bounding box center [499, 108] width 135 height 23
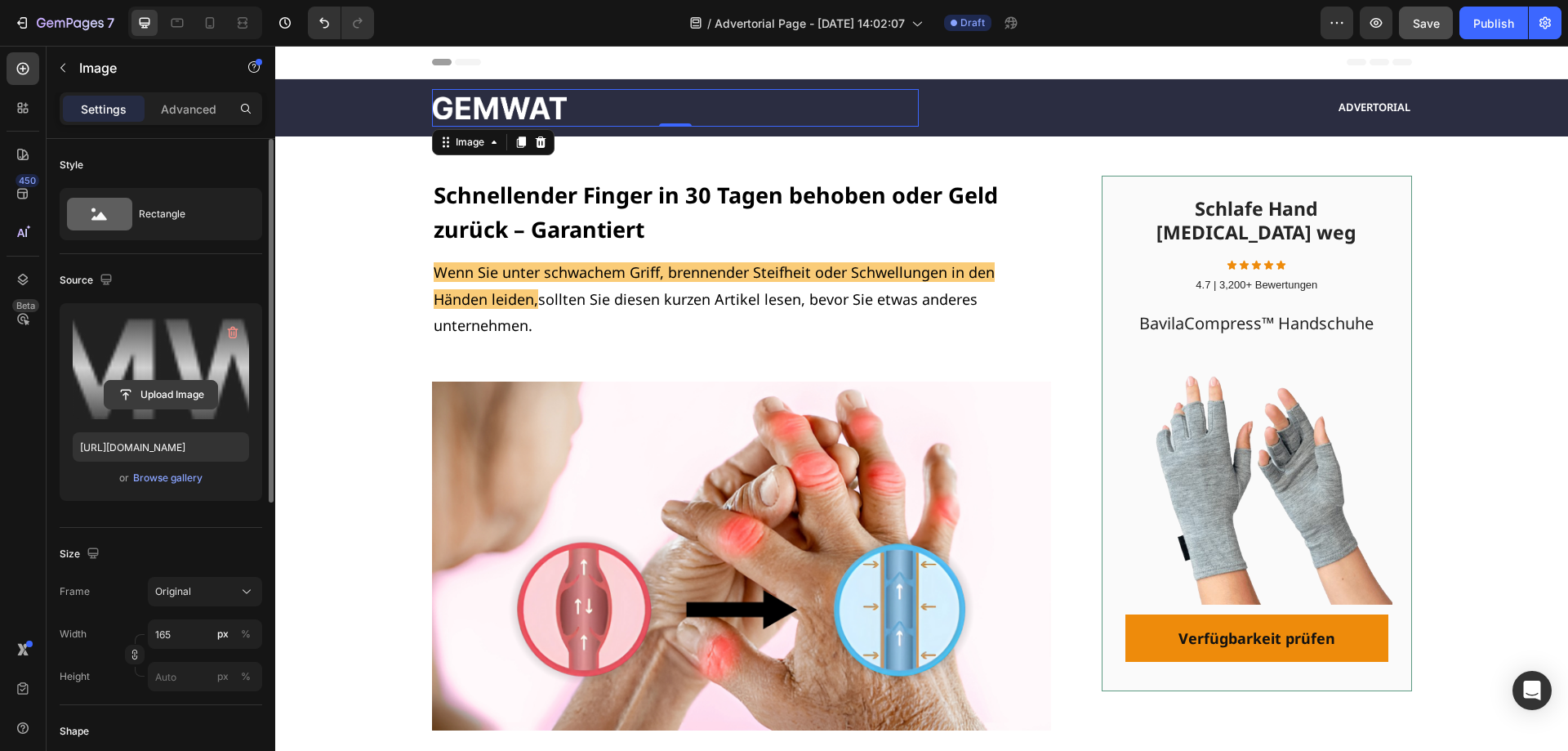
click at [183, 388] on input "file" at bounding box center [160, 394] width 112 height 28
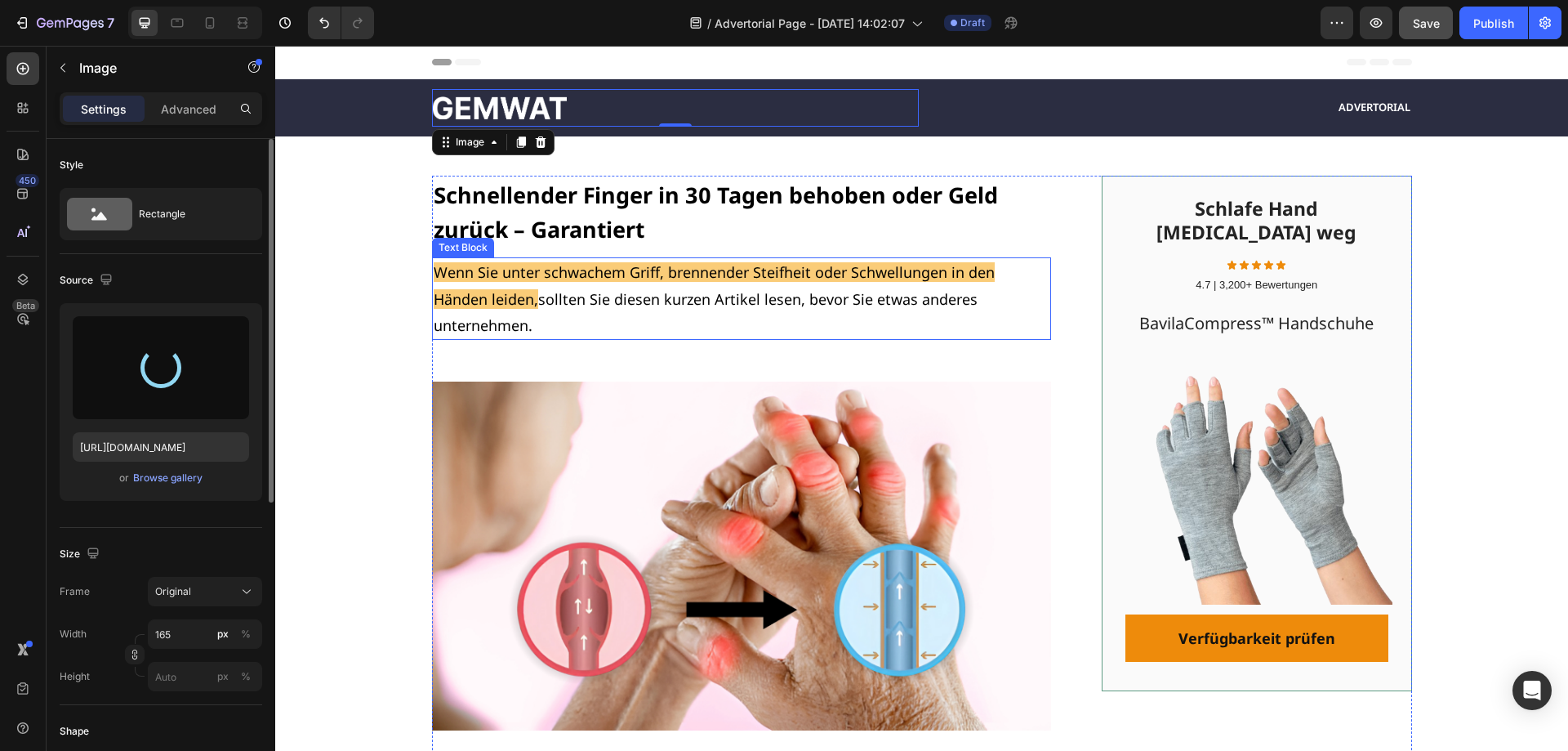
type input "[URL][DOMAIN_NAME]"
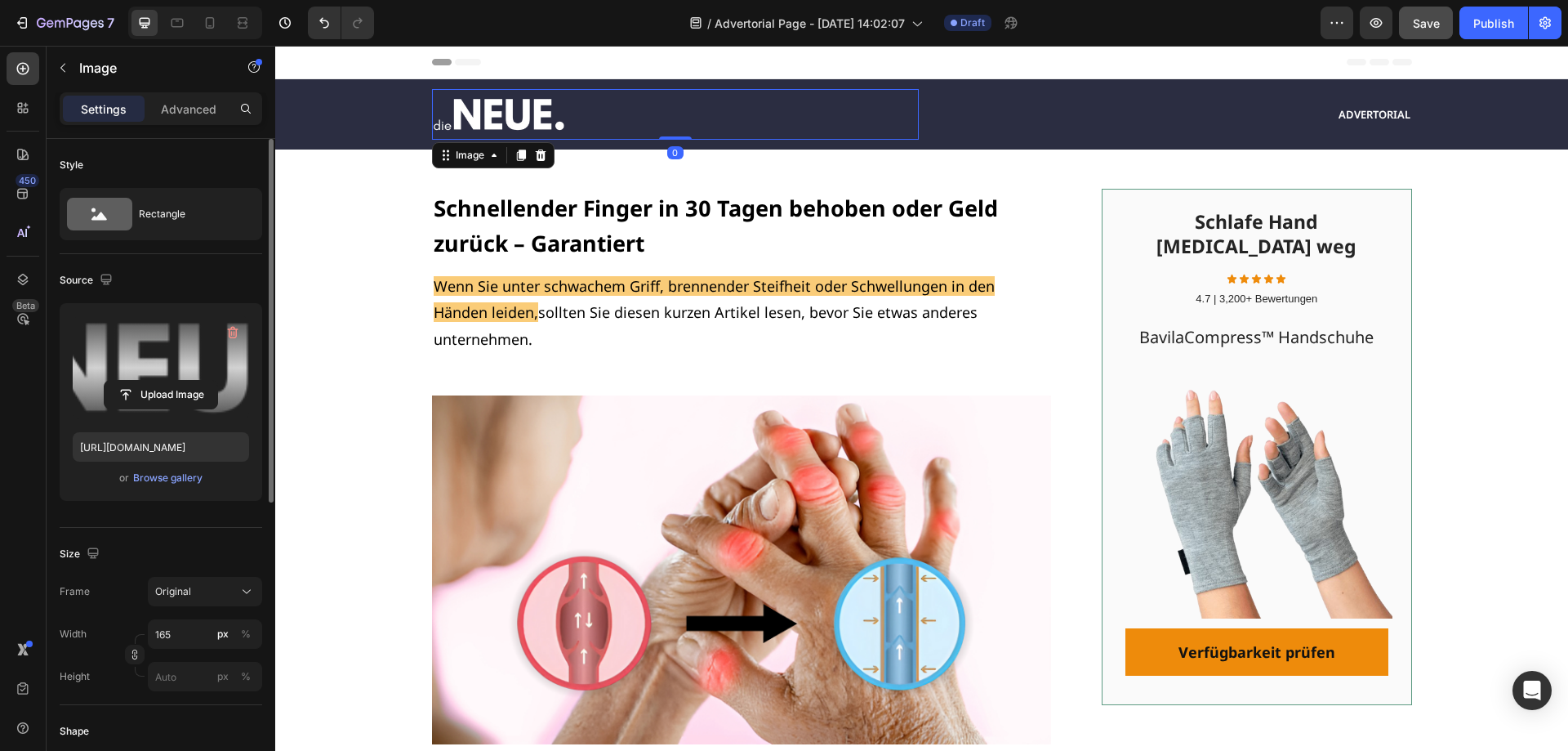
drag, startPoint x: 672, startPoint y: 238, endPoint x: 675, endPoint y: 222, distance: 16.3
click at [664, 140] on div "Image 0" at bounding box center [675, 114] width 487 height 51
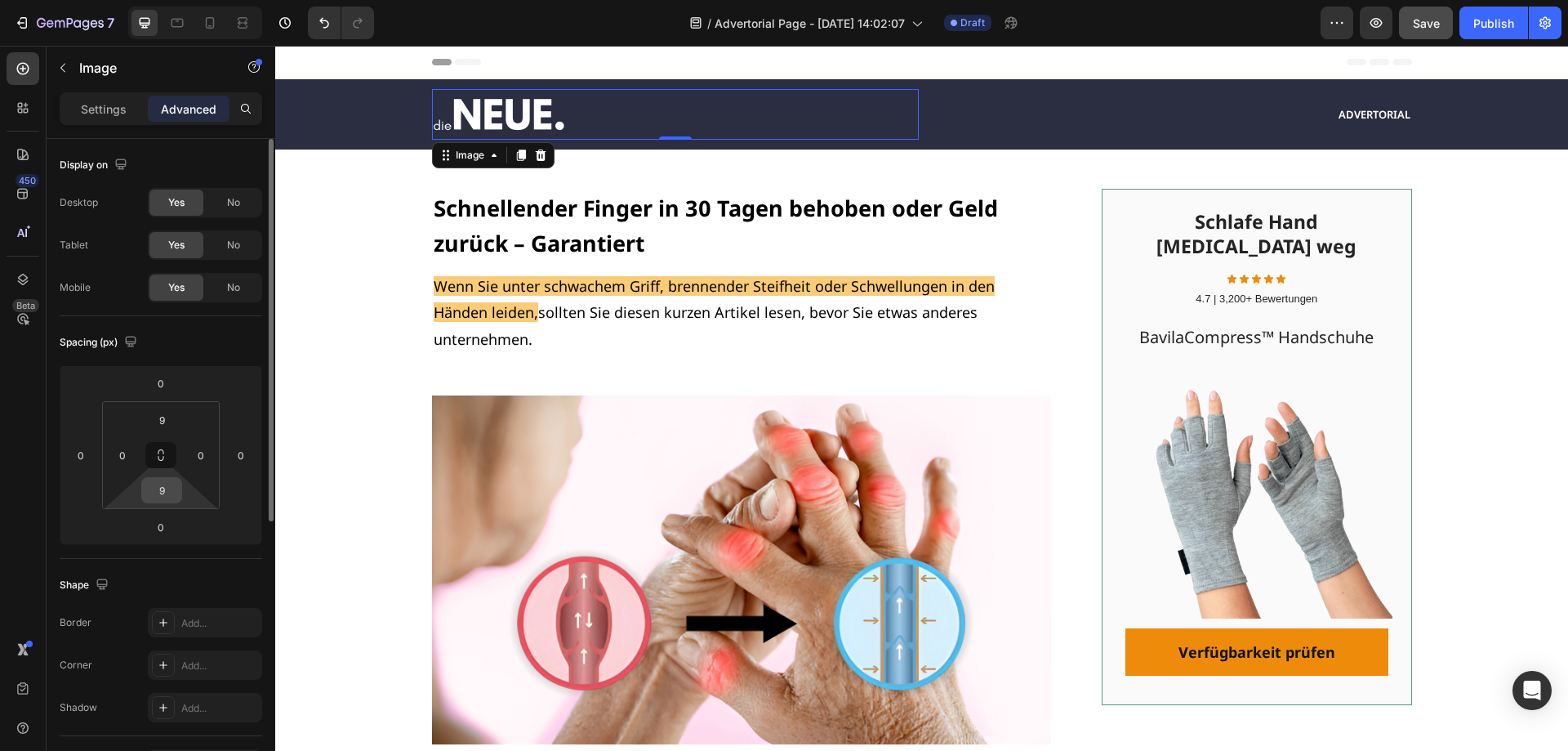
click at [170, 486] on input "9" at bounding box center [161, 489] width 32 height 24
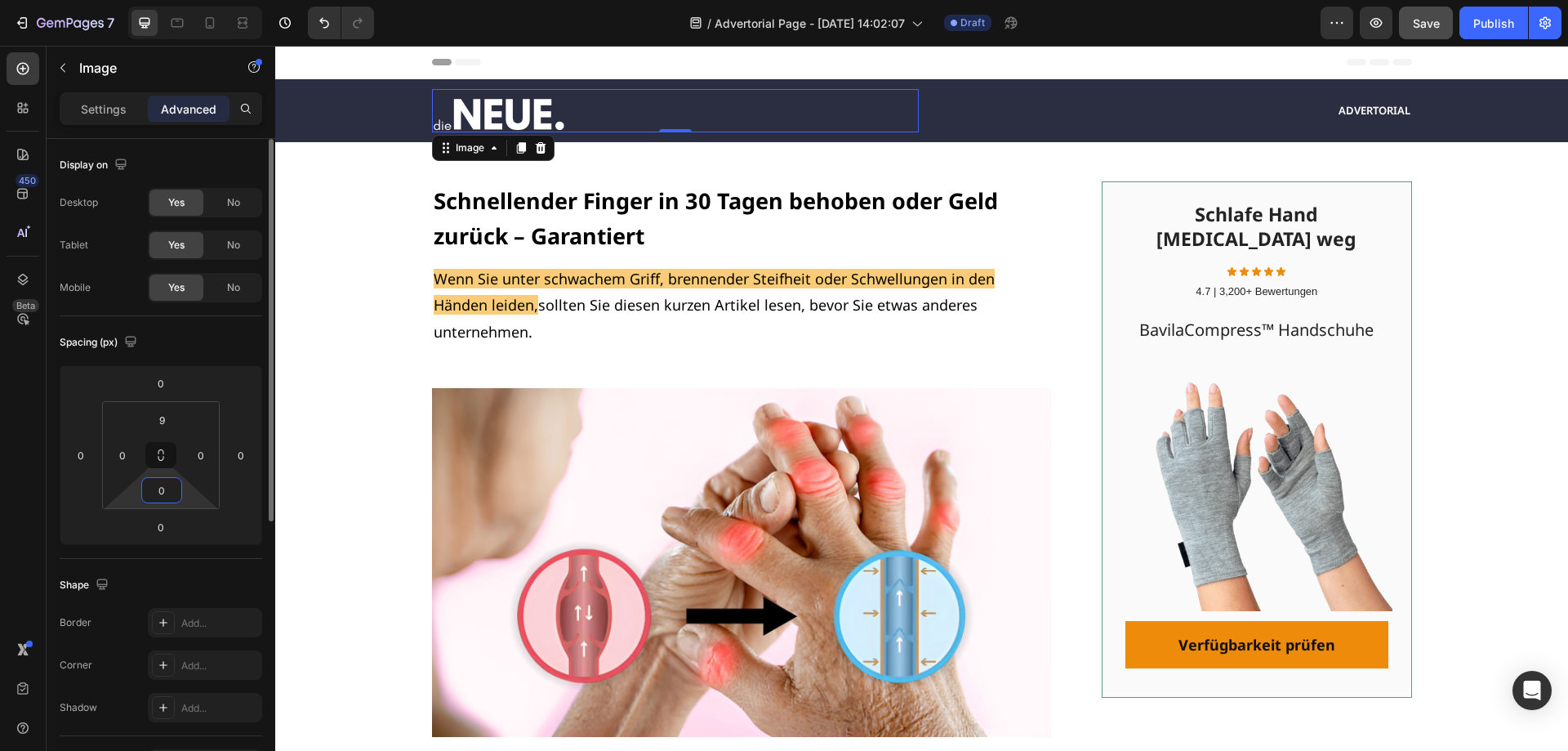
type input "0"
click at [105, 301] on div "Mobile Yes No" at bounding box center [161, 287] width 202 height 29
click at [117, 106] on p "Settings" at bounding box center [103, 109] width 46 height 18
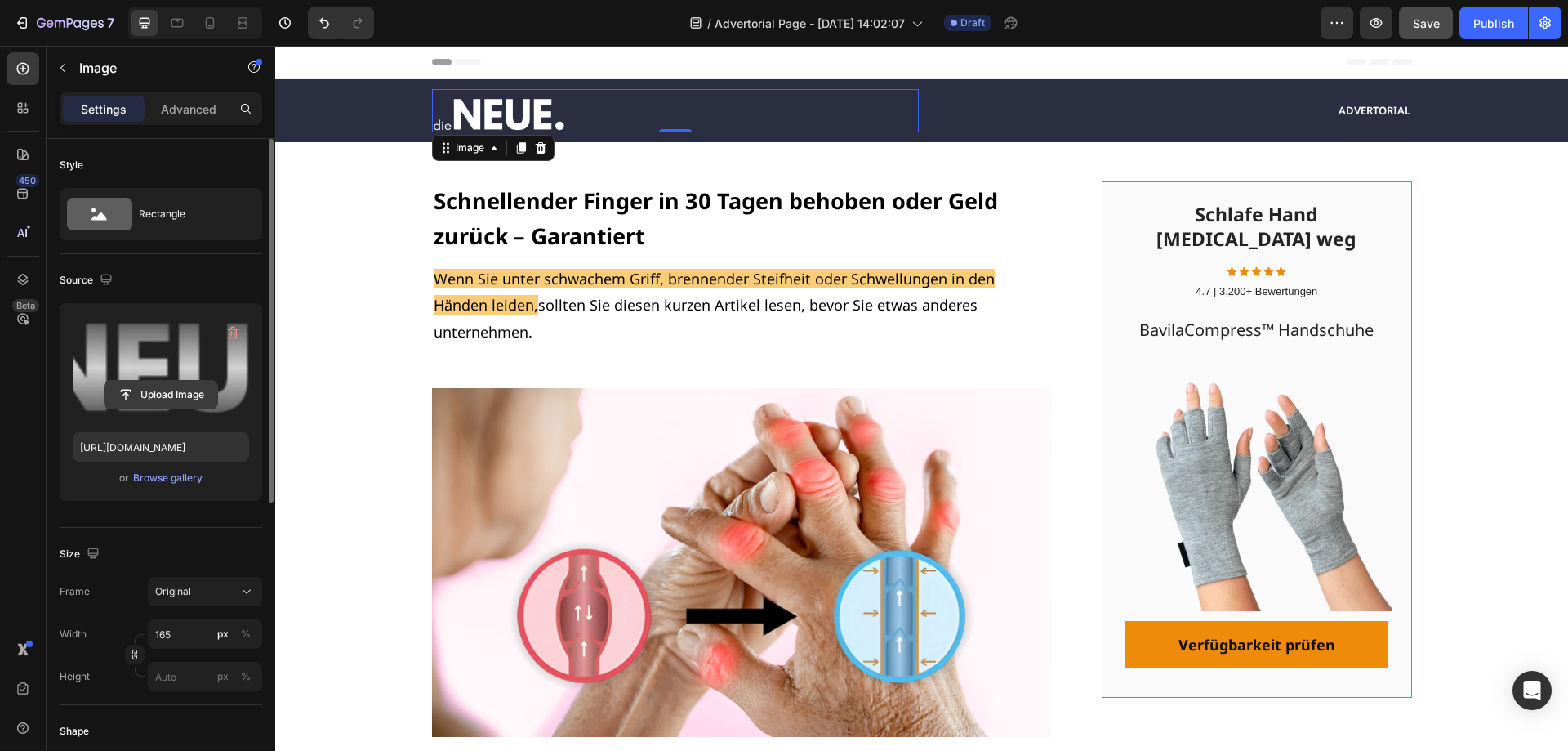
click at [174, 399] on input "file" at bounding box center [160, 394] width 112 height 28
click at [175, 388] on input "file" at bounding box center [160, 394] width 112 height 28
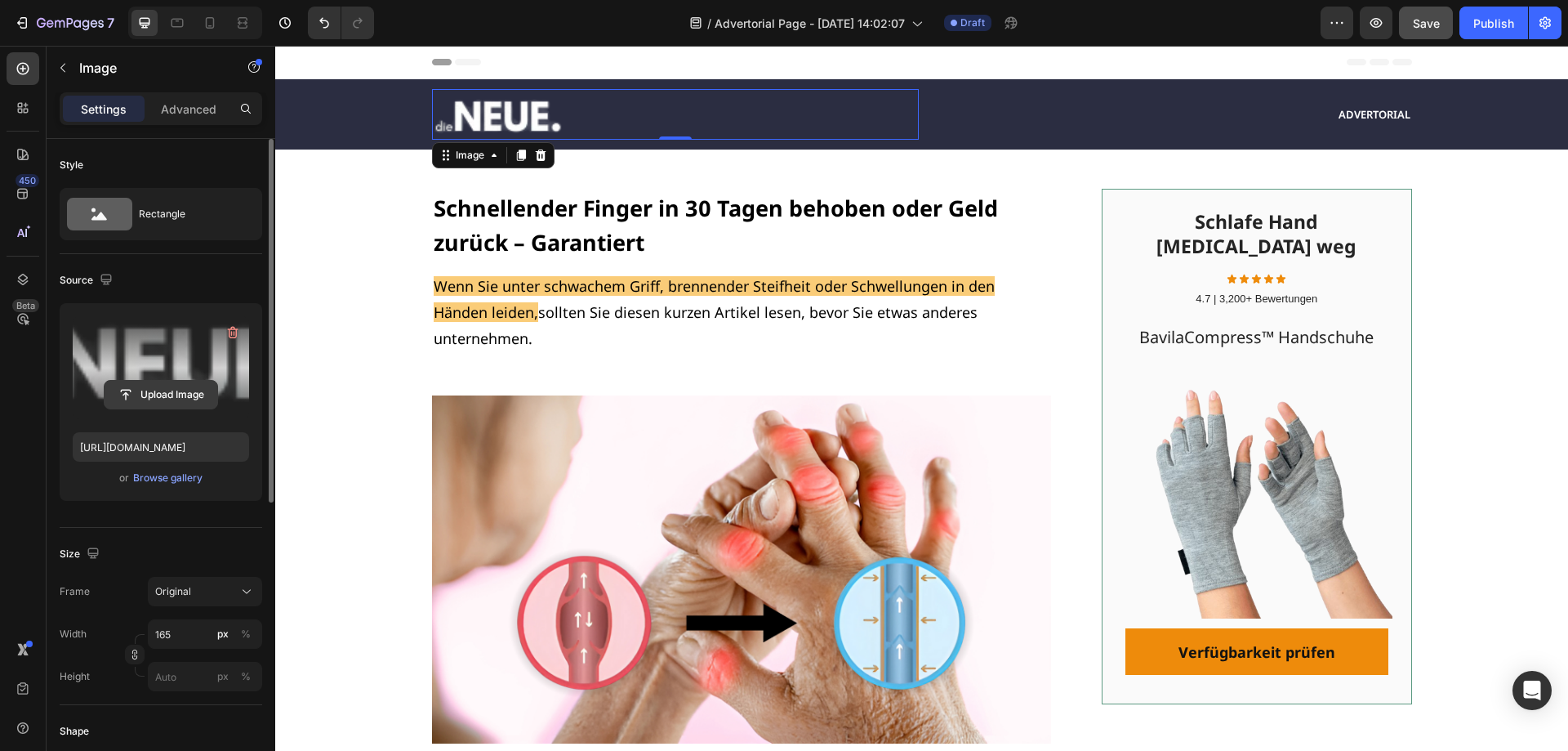
click at [156, 390] on input "file" at bounding box center [160, 394] width 112 height 28
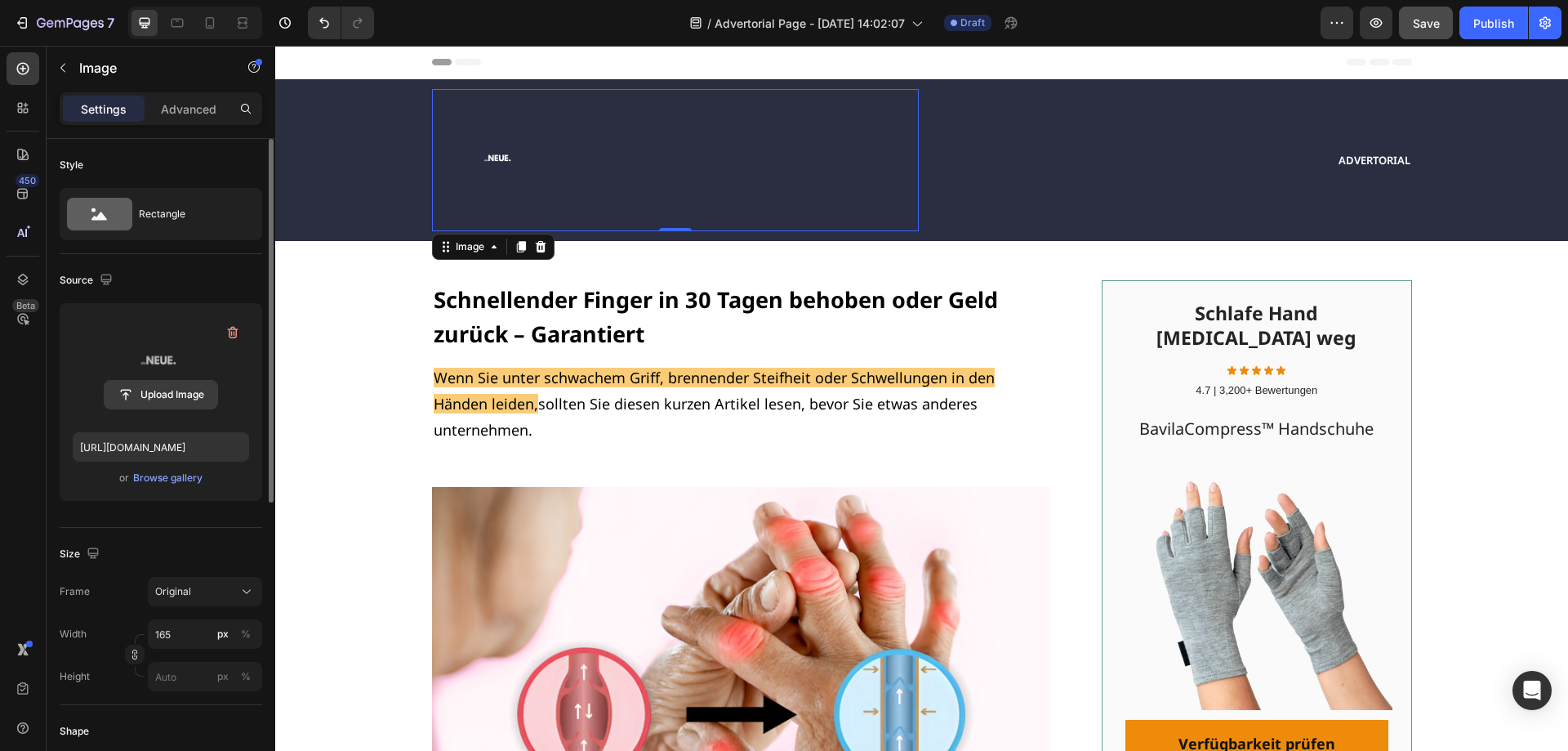
click at [174, 387] on input "file" at bounding box center [160, 394] width 112 height 28
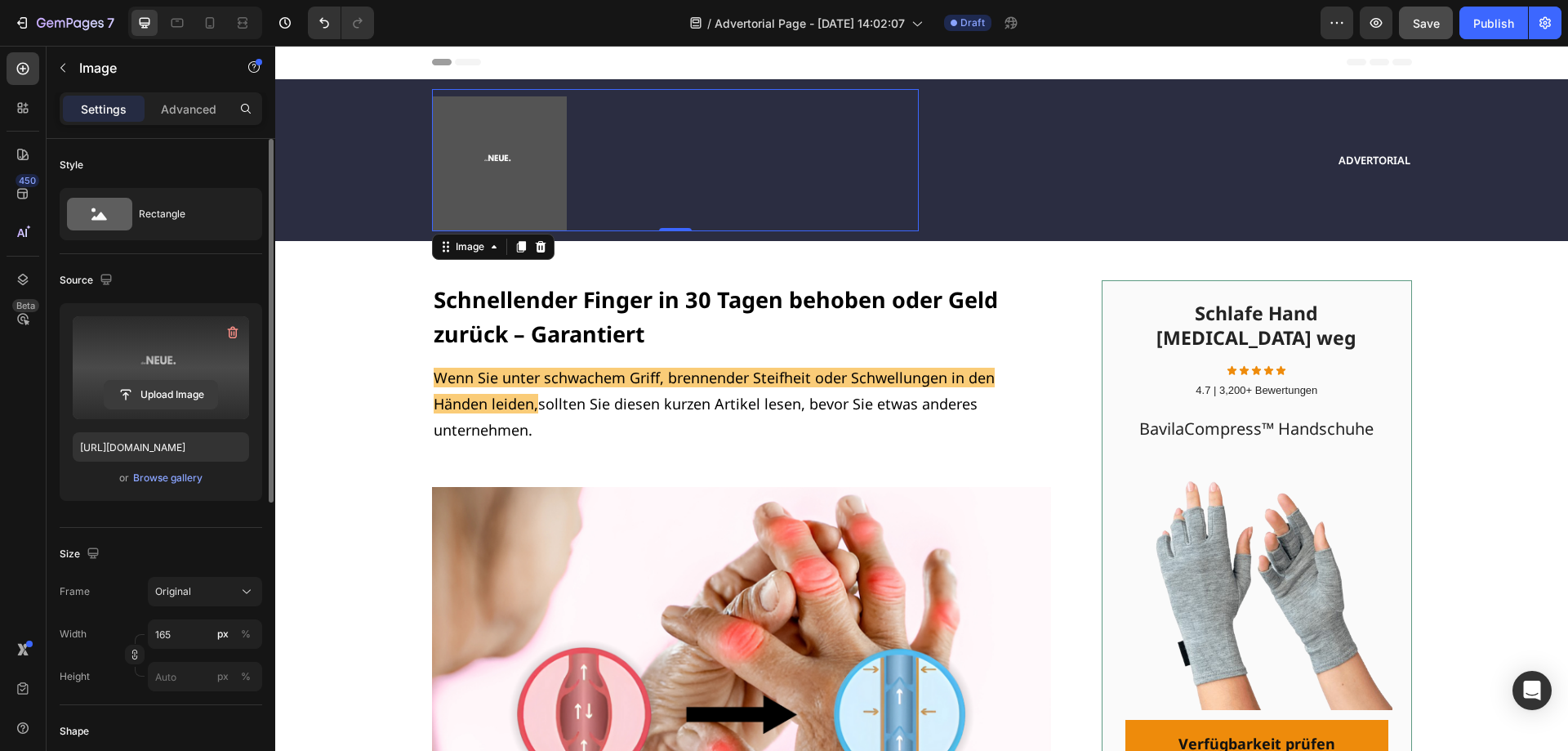
click at [168, 396] on input "file" at bounding box center [160, 394] width 112 height 28
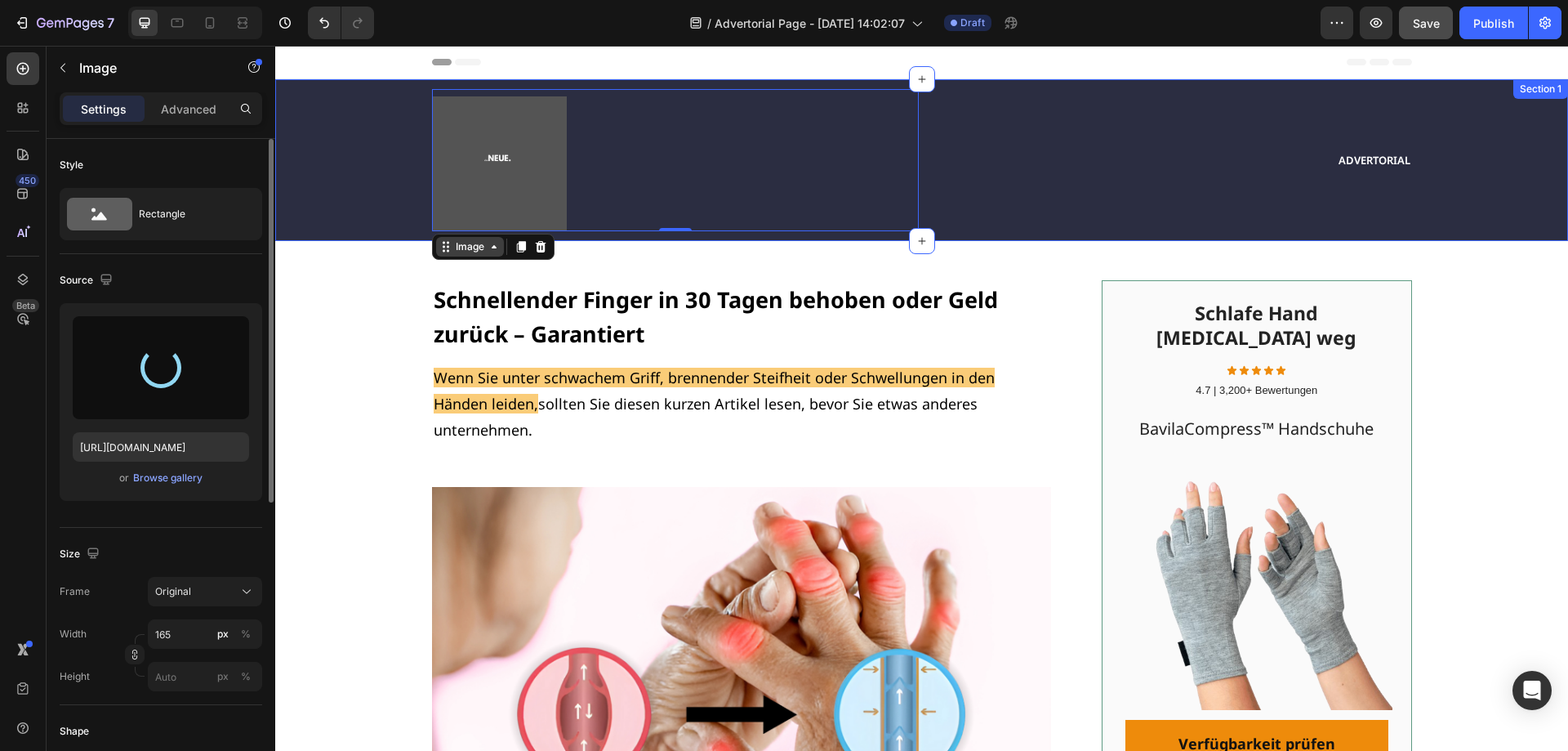
type input "[URL][DOMAIN_NAME]"
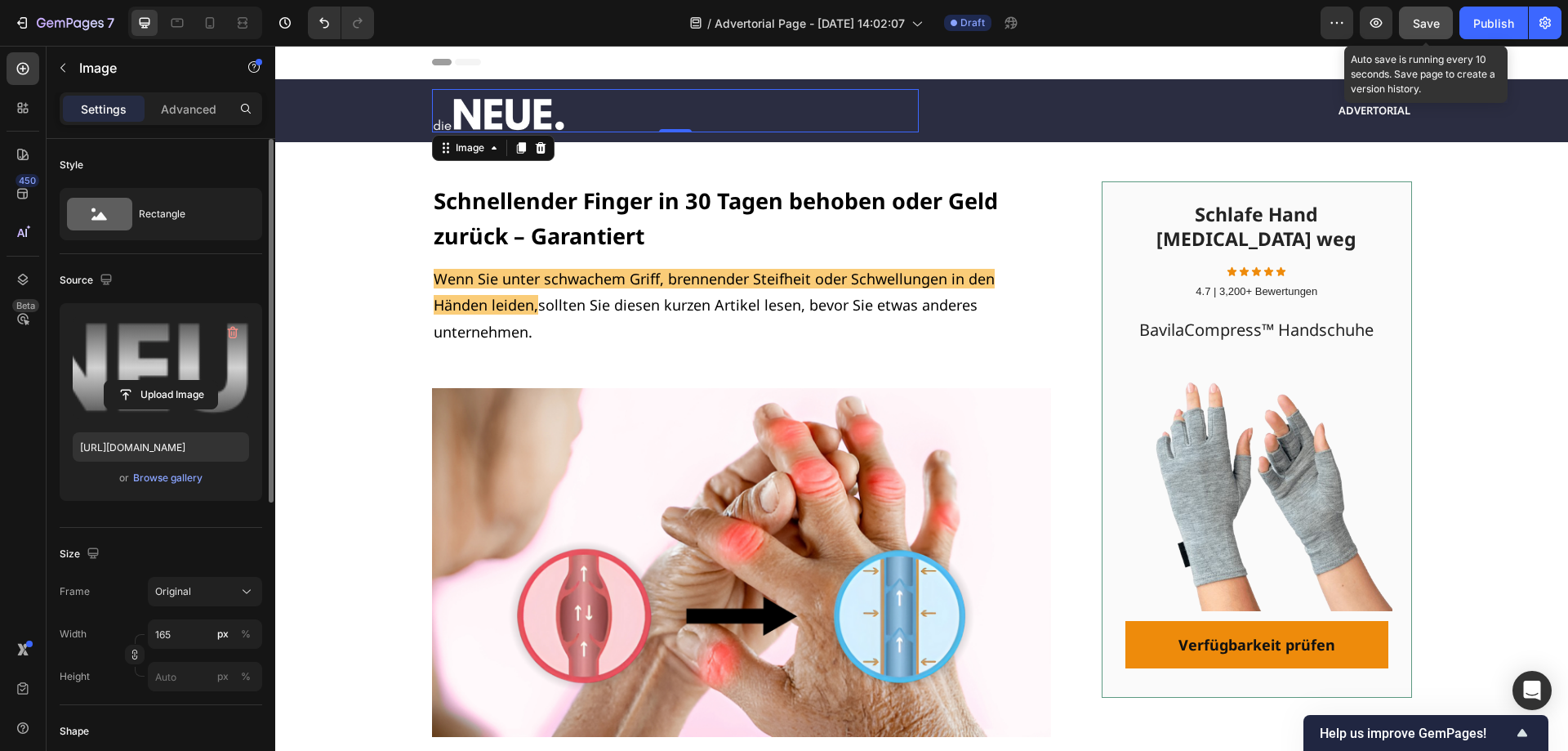
click at [1438, 30] on div "Save" at bounding box center [1426, 23] width 27 height 18
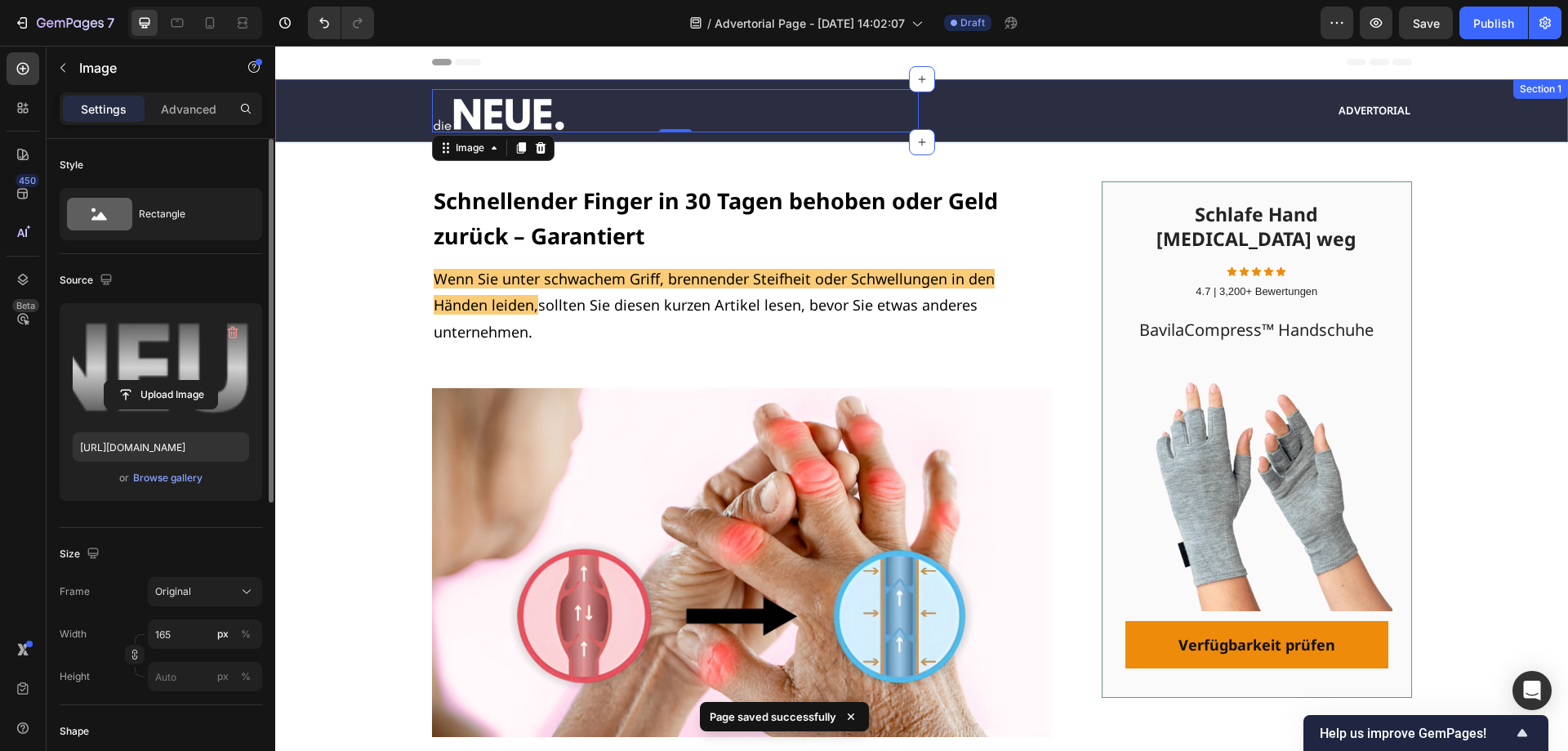
click at [1086, 86] on div "Image 0 Advertorial Text Block Row Section 1" at bounding box center [921, 110] width 1292 height 63
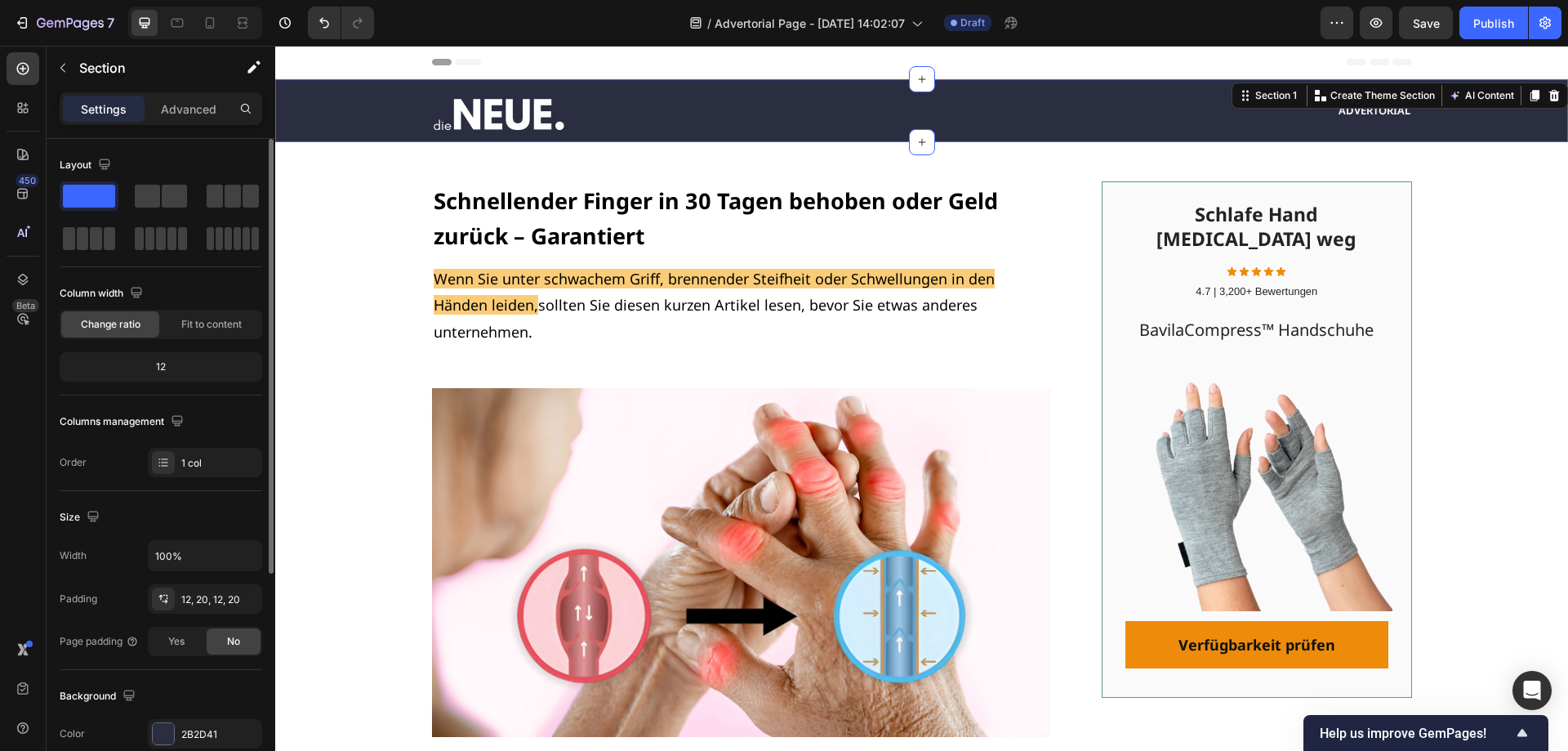
click at [165, 368] on div "12" at bounding box center [160, 366] width 196 height 23
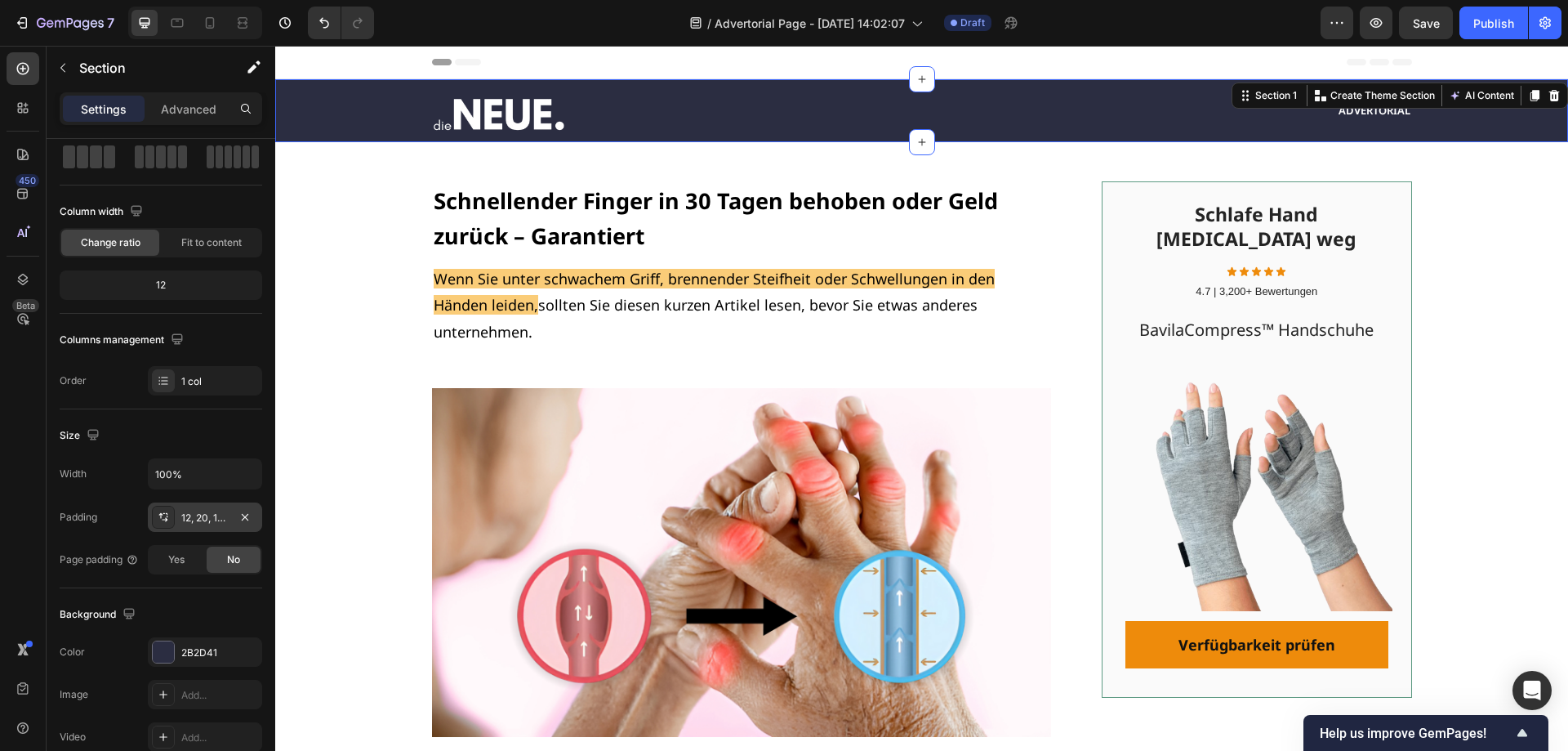
click at [219, 519] on div "12, 20, 12, 20" at bounding box center [205, 518] width 47 height 15
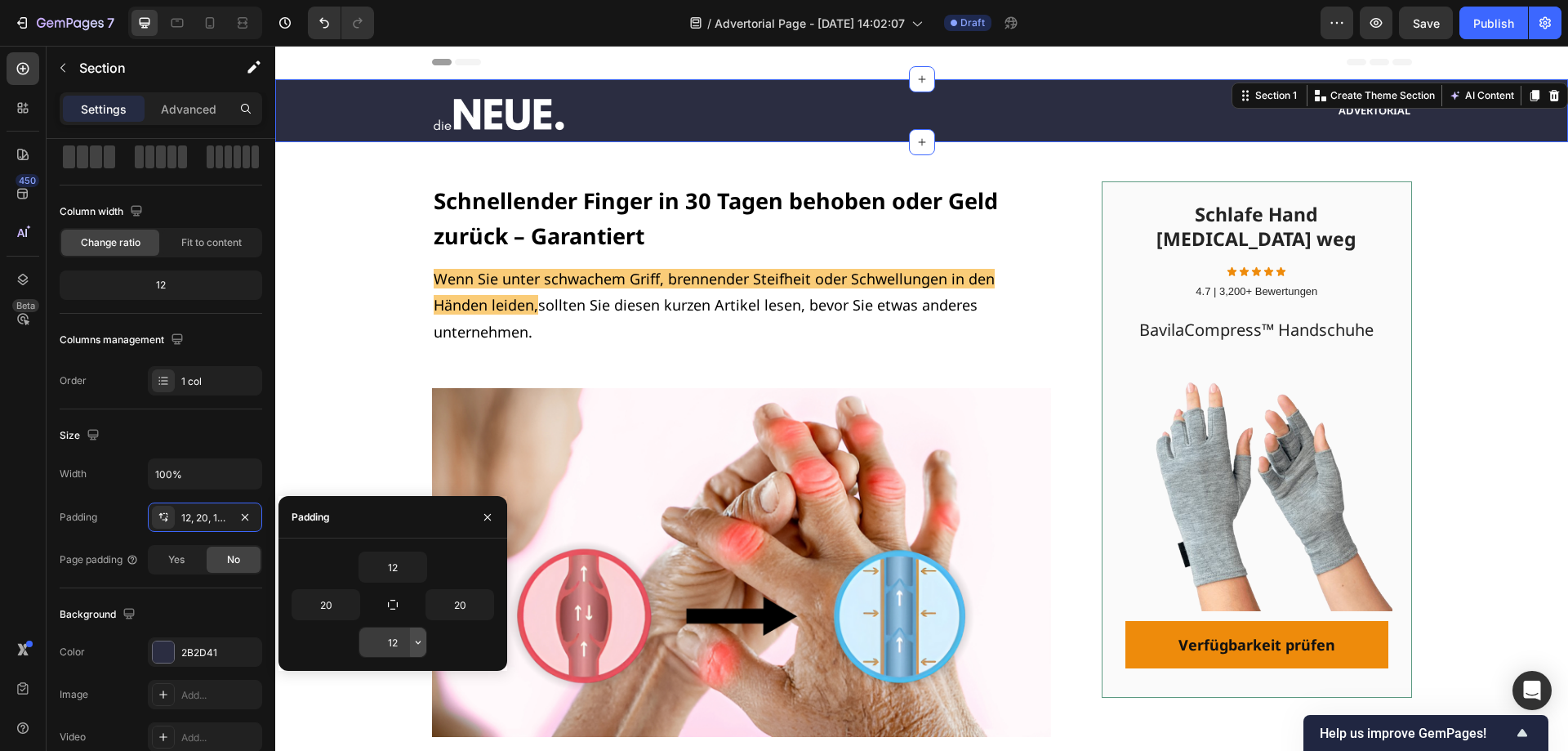
click at [419, 645] on icon "button" at bounding box center [418, 642] width 13 height 13
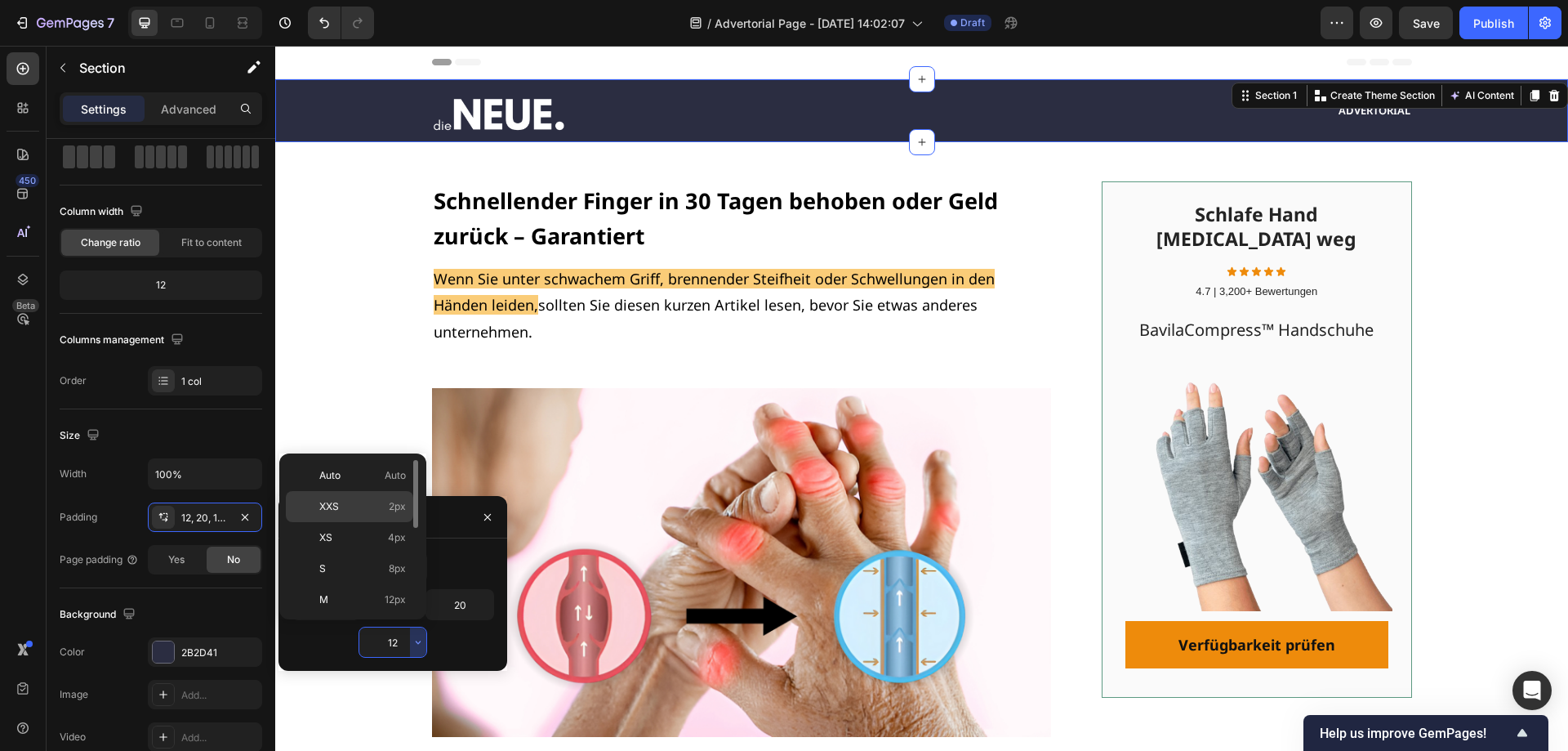
click at [357, 518] on div "XXS 2px" at bounding box center [349, 506] width 127 height 31
type input "2"
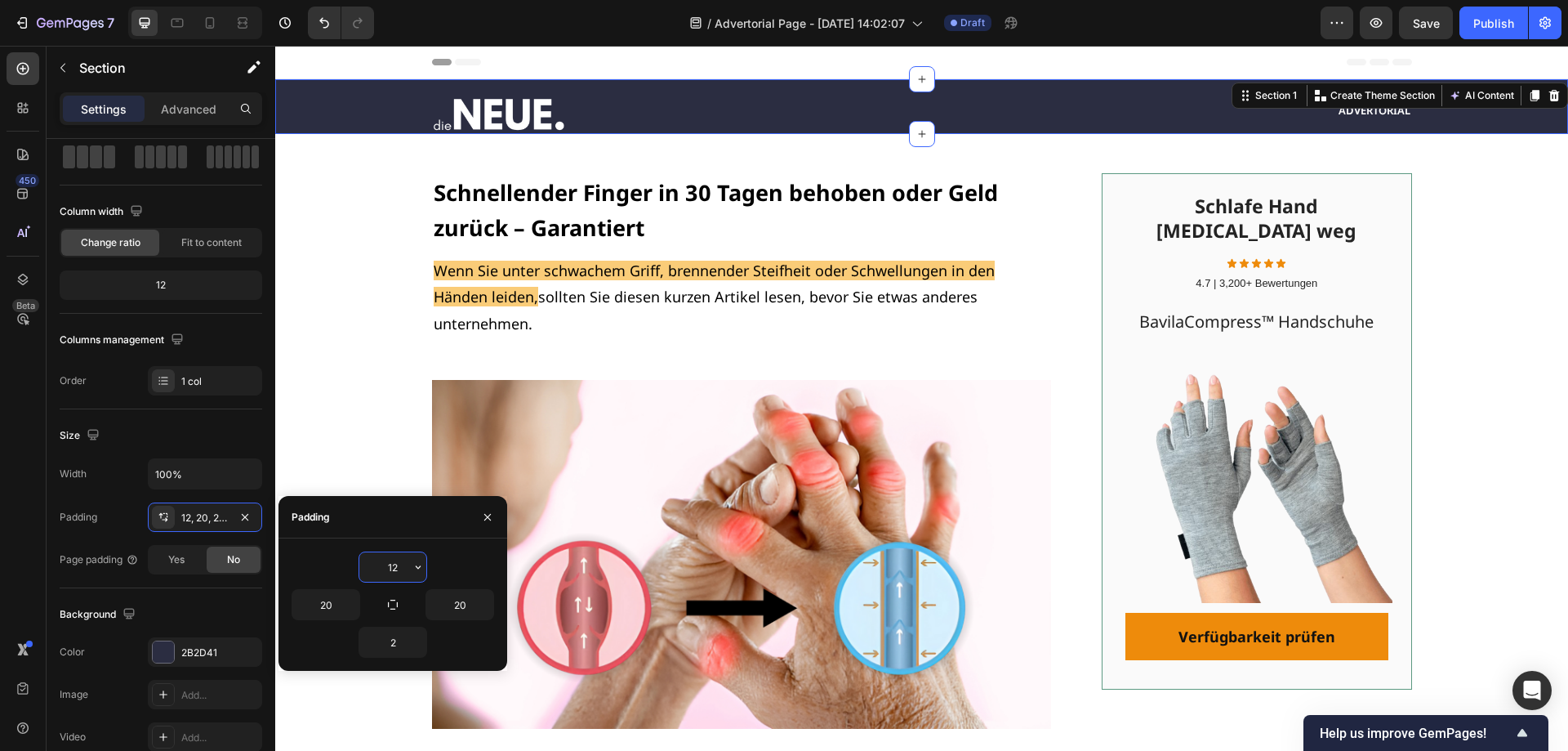
click at [378, 568] on input "12" at bounding box center [392, 567] width 67 height 29
click at [426, 569] on button "button" at bounding box center [418, 567] width 17 height 29
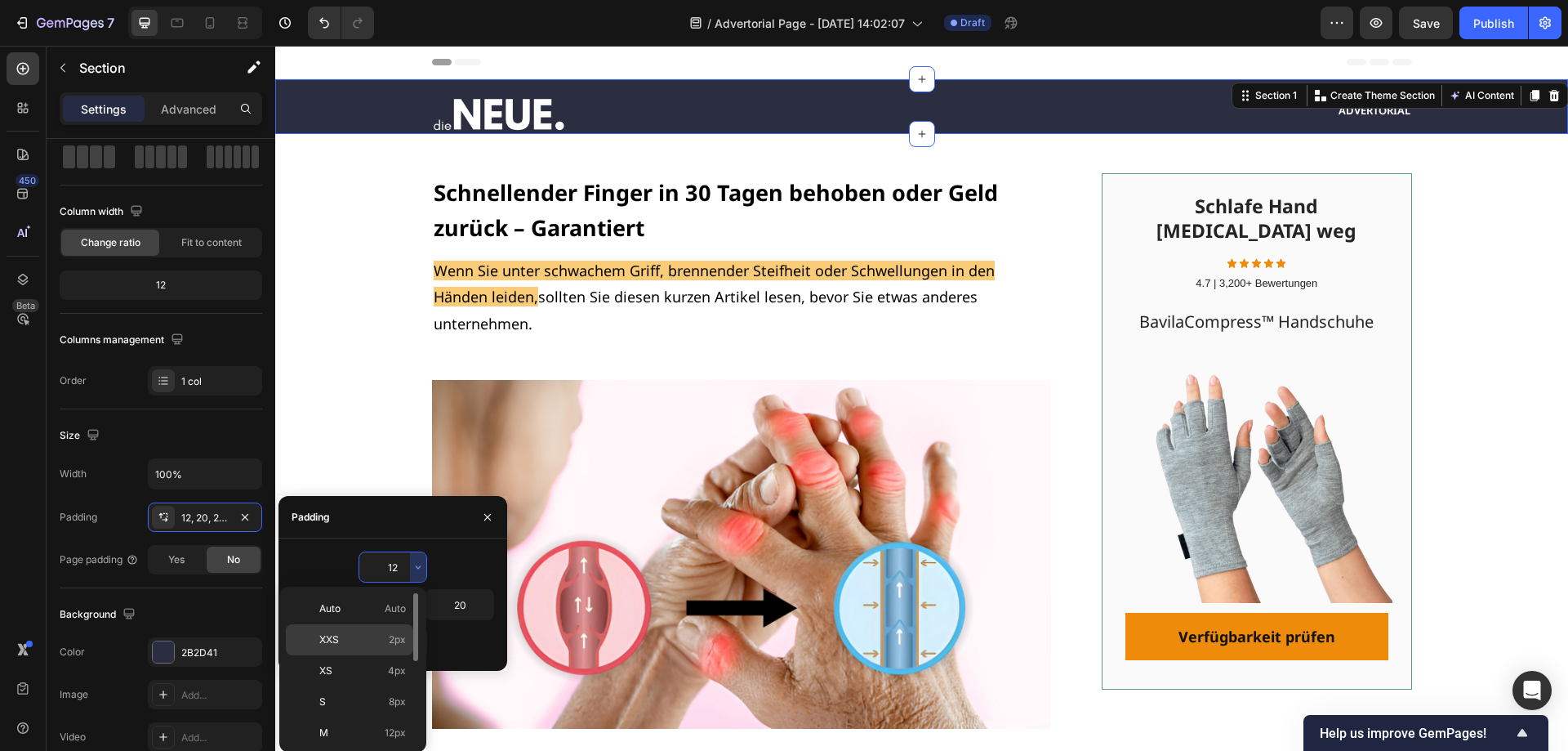
click at [367, 639] on p "XXS 2px" at bounding box center [362, 640] width 87 height 15
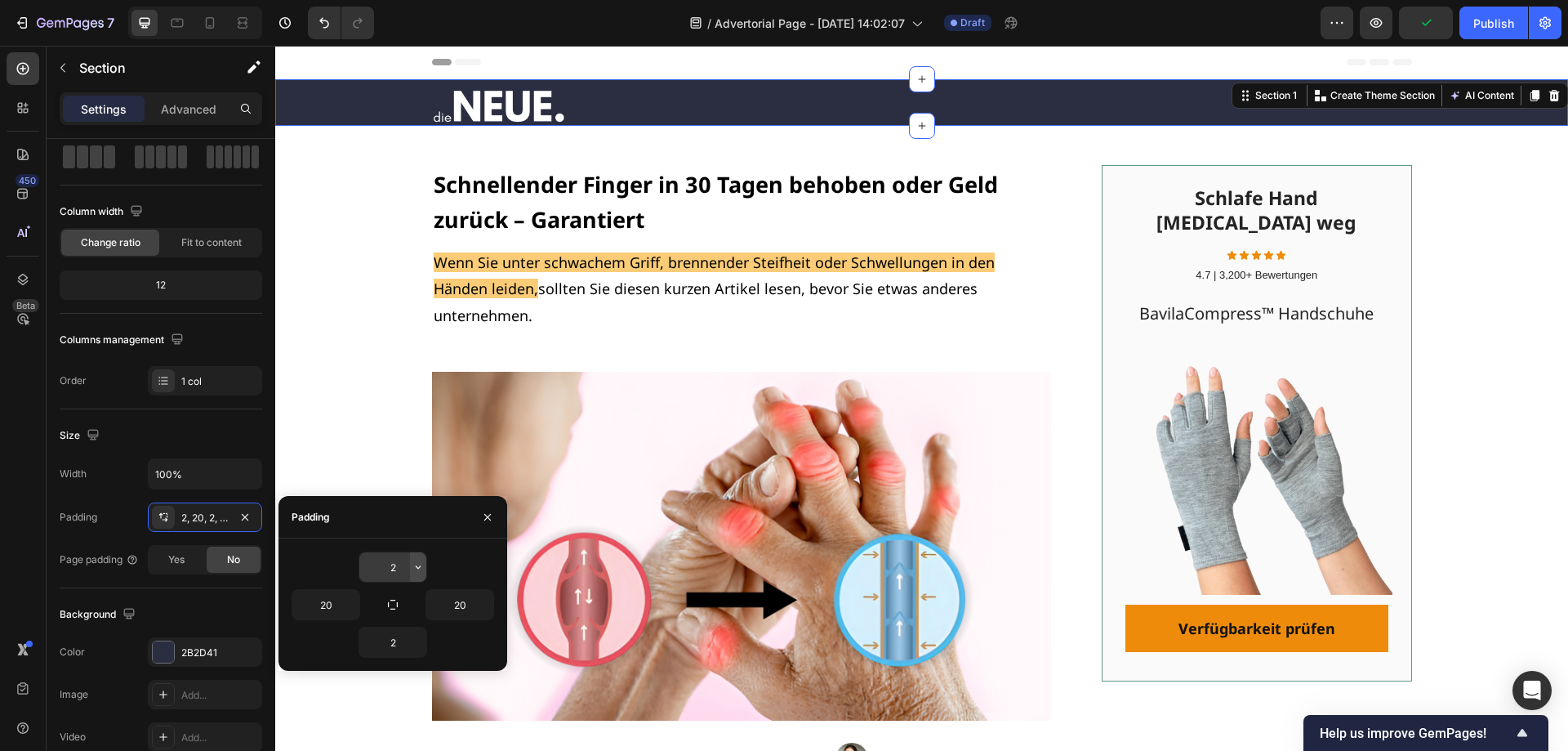
click at [416, 567] on icon "button" at bounding box center [418, 567] width 13 height 13
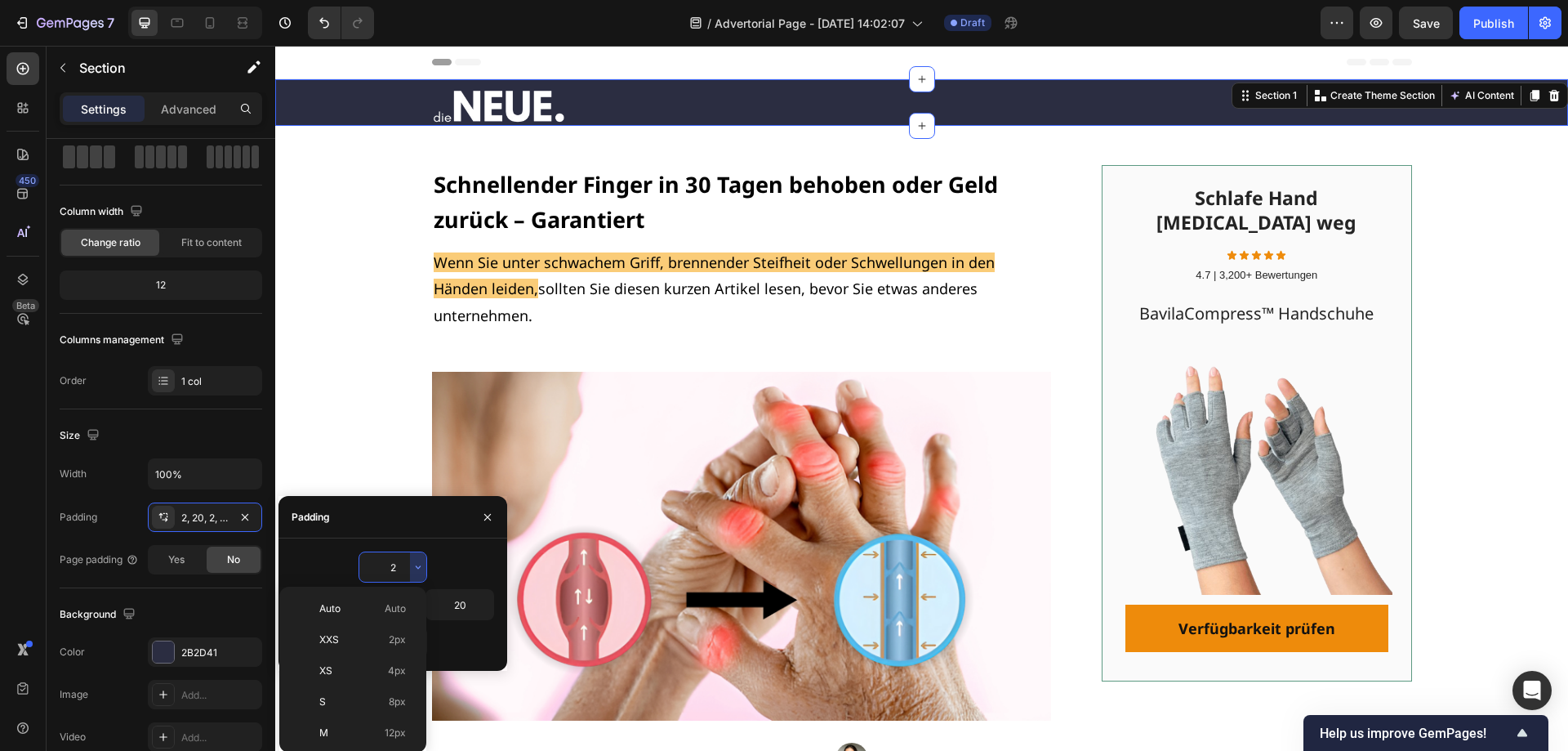
click at [395, 570] on input "2" at bounding box center [392, 567] width 67 height 29
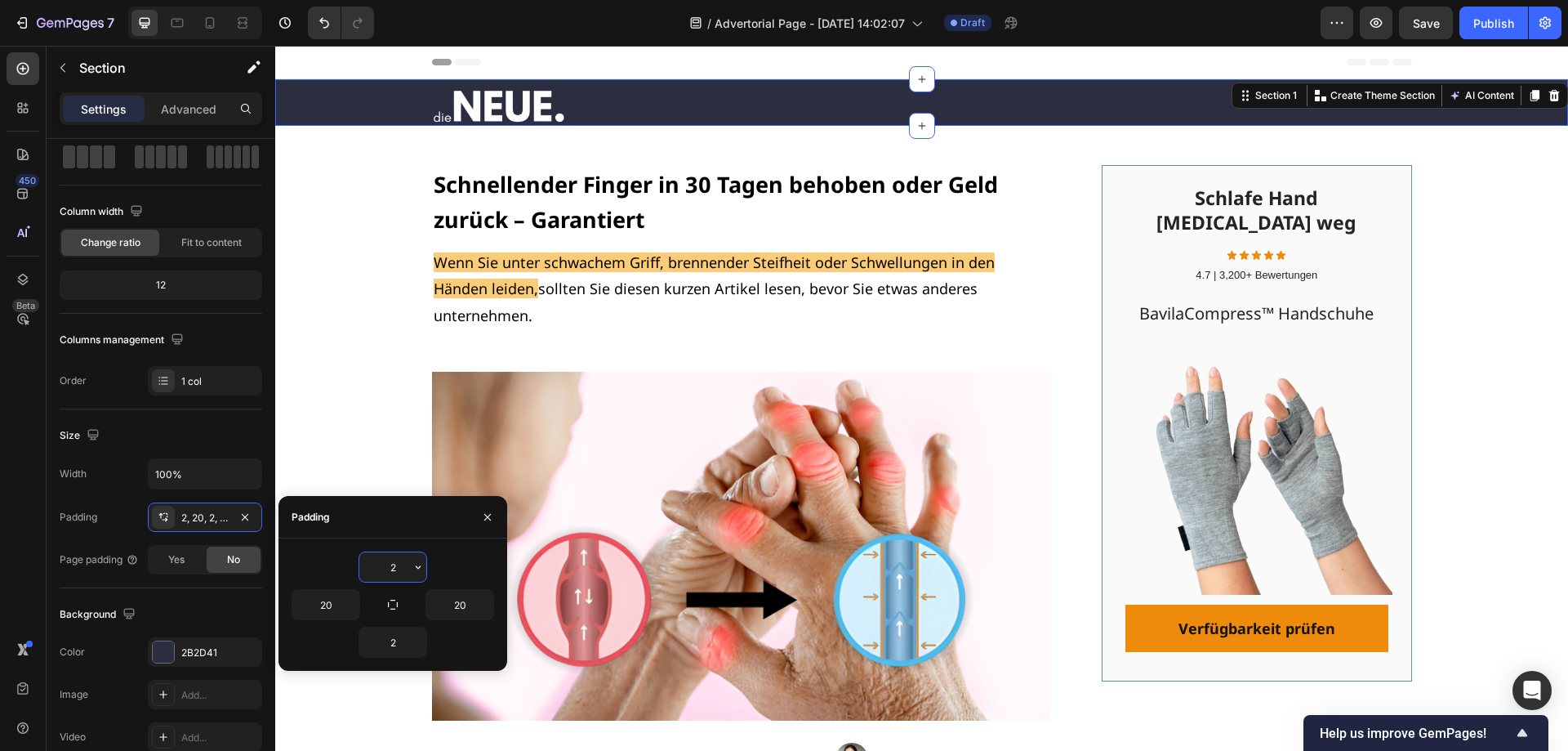
type input "0"
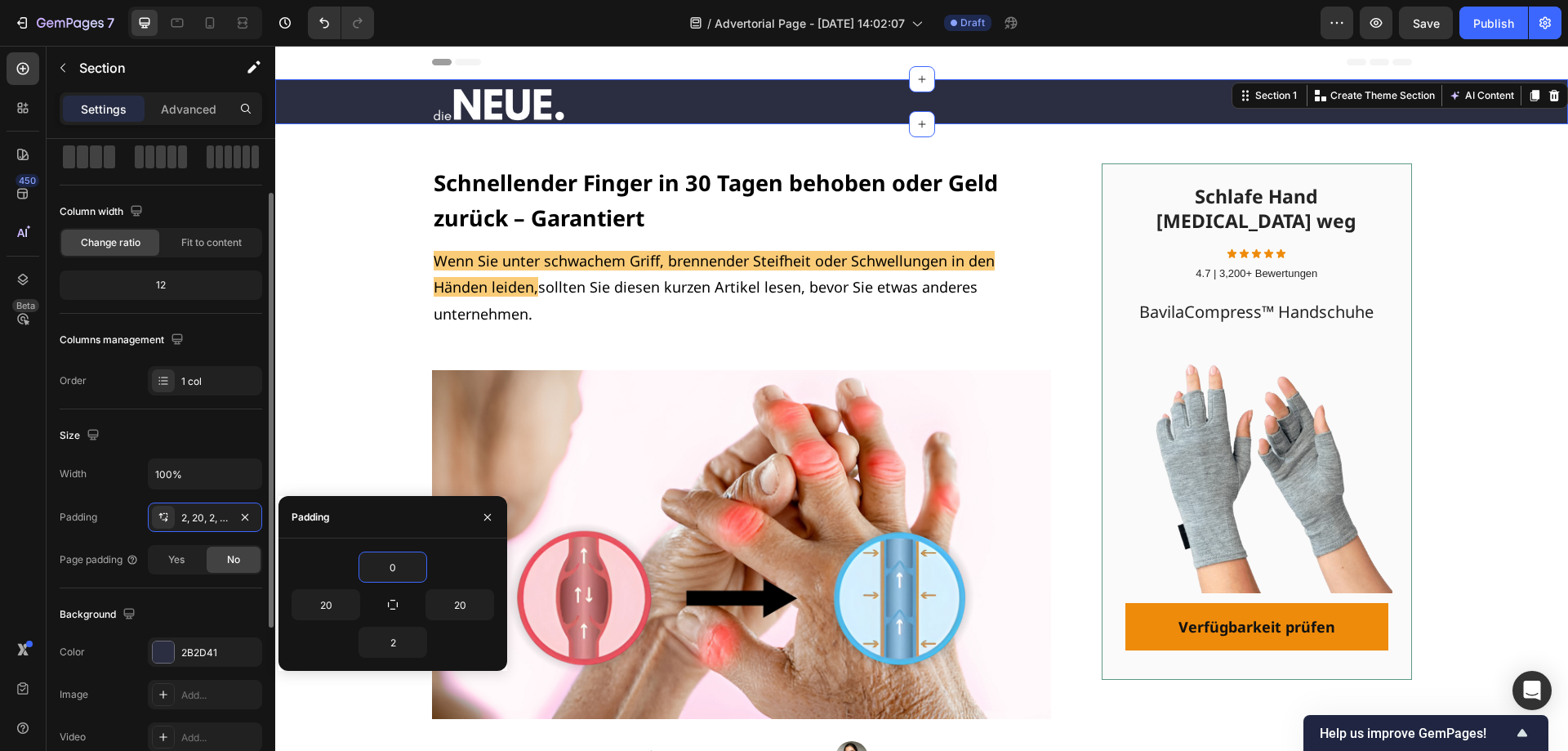
click at [102, 498] on div "Width 100% Padding 2, 20, 2, 20 Page padding Yes No" at bounding box center [161, 516] width 202 height 116
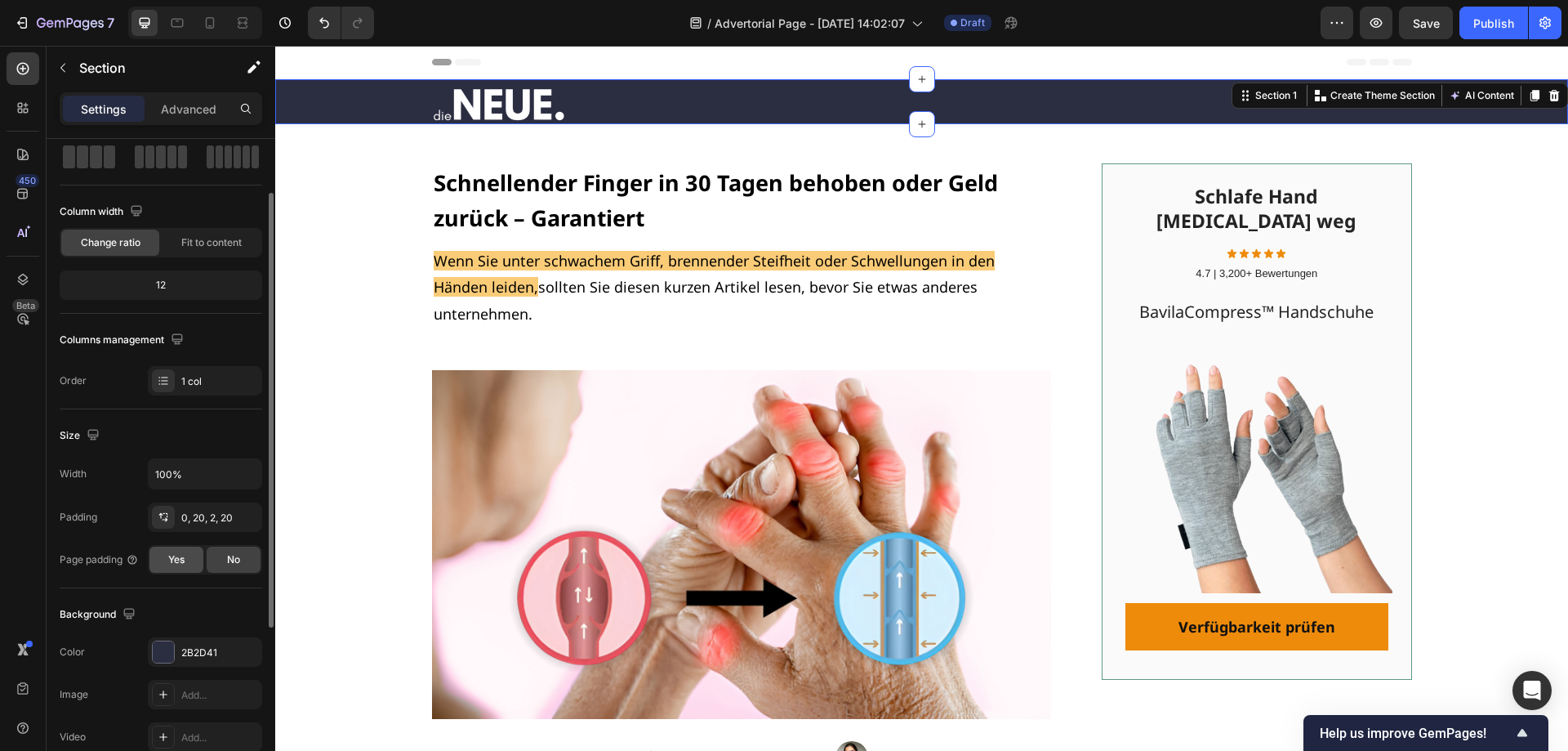
click at [178, 558] on span "Yes" at bounding box center [177, 560] width 17 height 15
click at [222, 567] on div "No" at bounding box center [233, 559] width 54 height 26
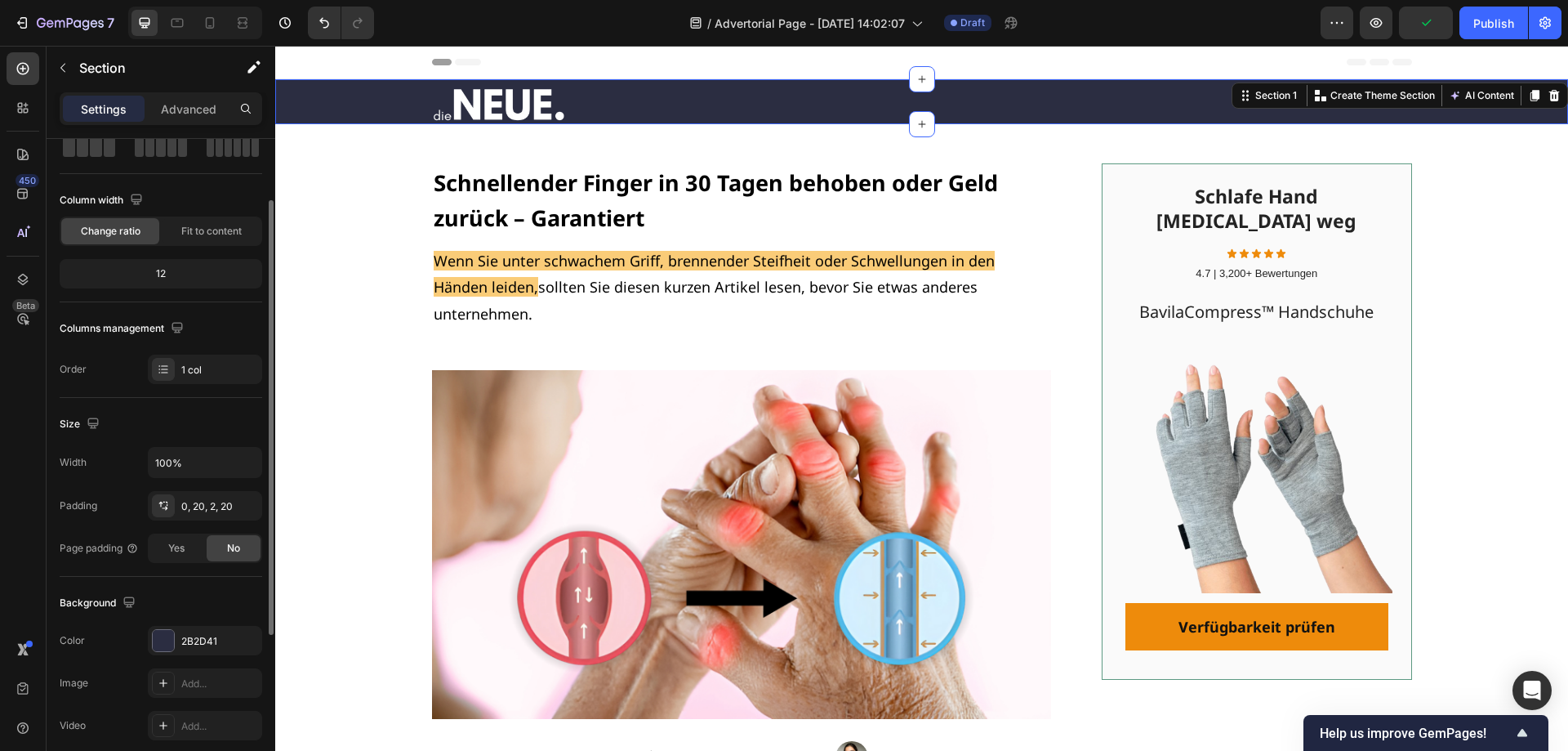
scroll to position [0, 0]
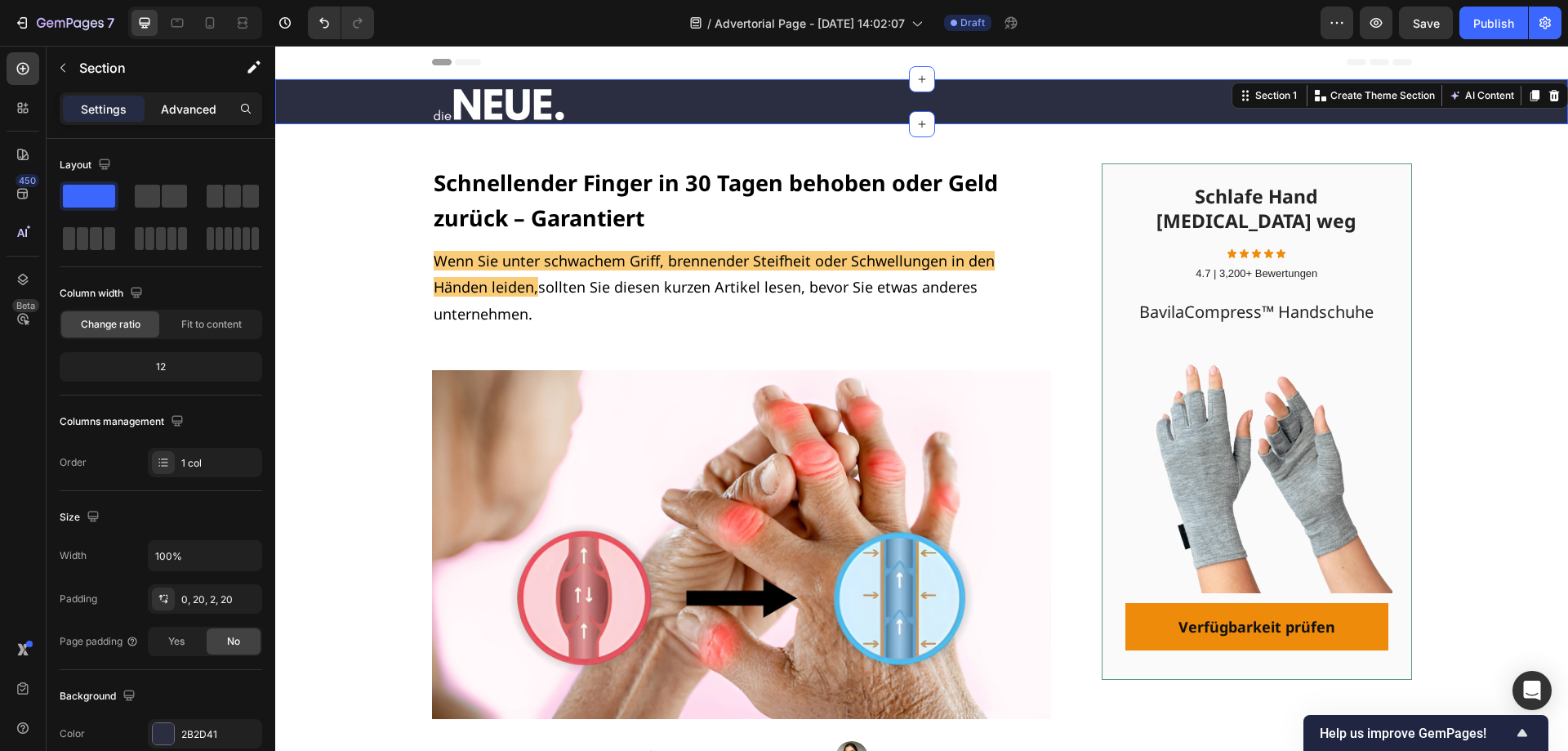
click at [193, 103] on p "Advanced" at bounding box center [188, 109] width 56 height 18
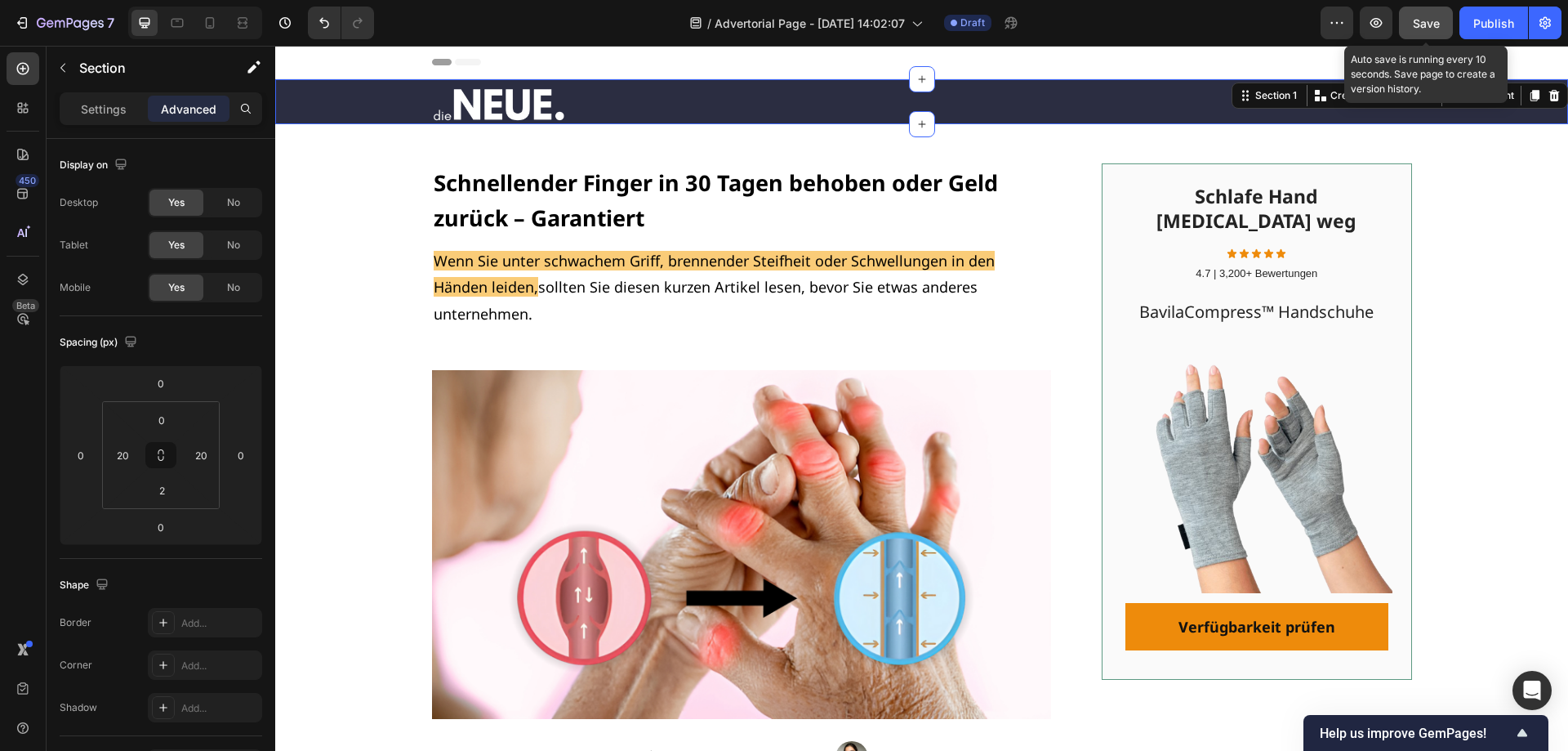
click at [1434, 22] on span "Save" at bounding box center [1426, 23] width 27 height 14
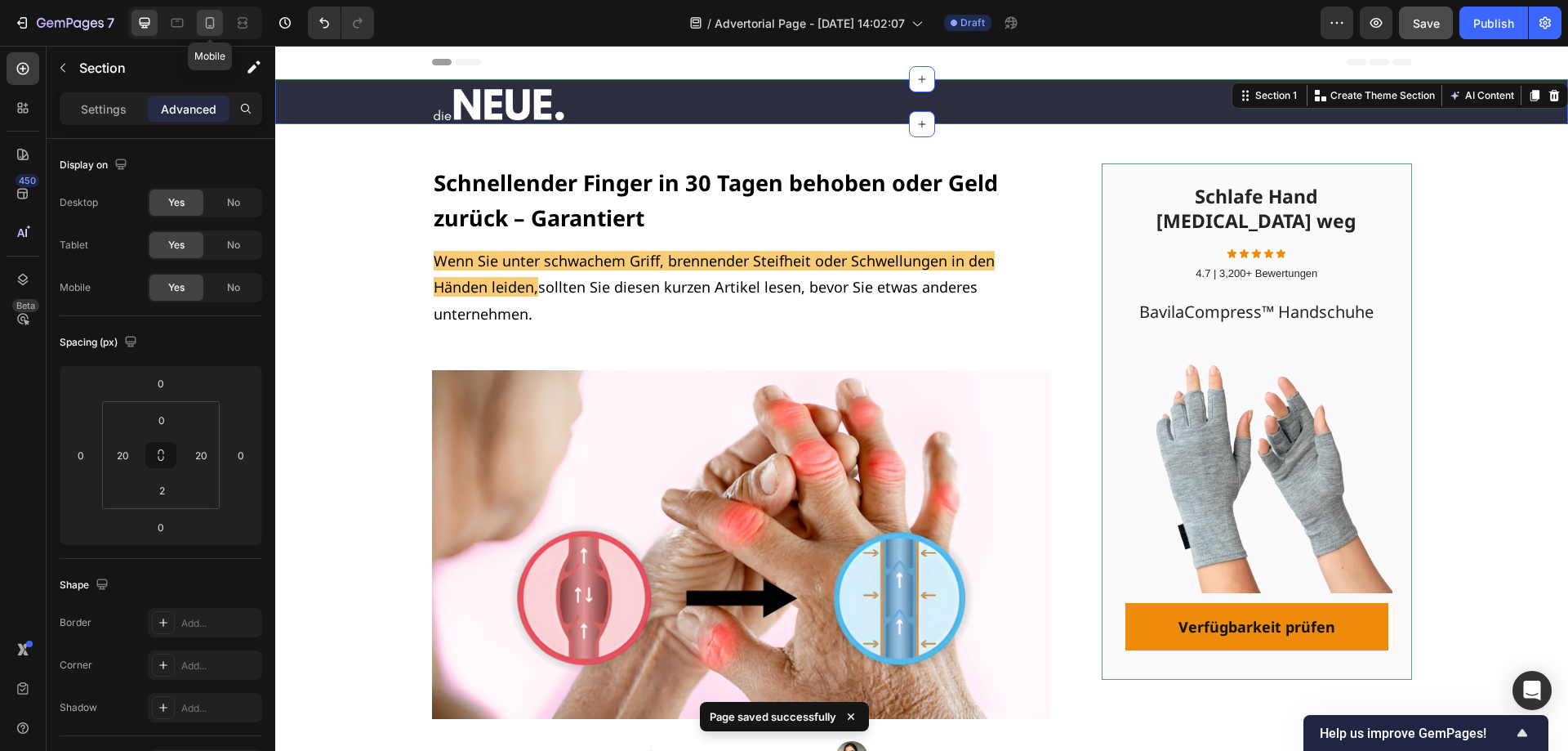
click at [206, 23] on icon at bounding box center [210, 23] width 9 height 12
type input "8"
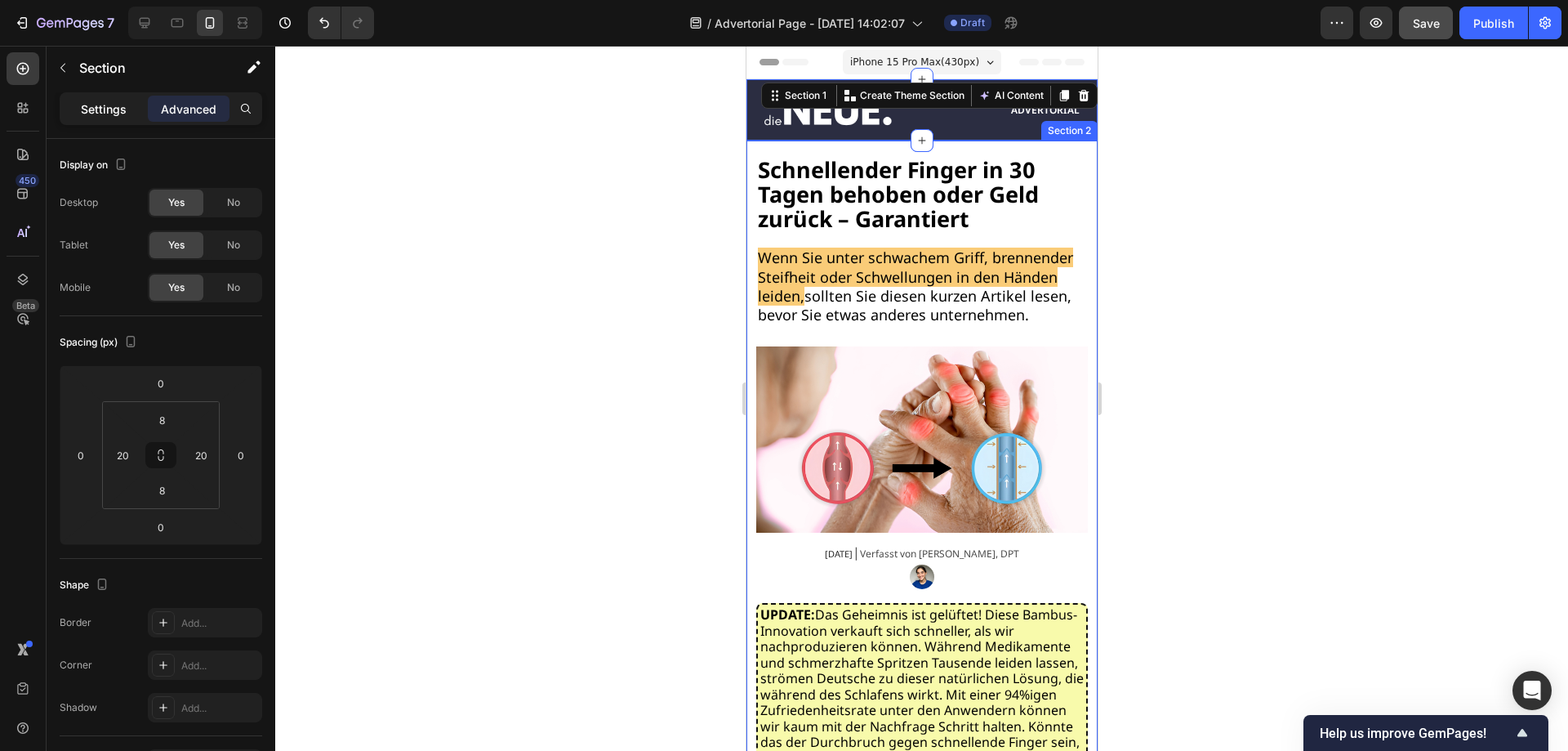
click at [108, 114] on p "Settings" at bounding box center [103, 109] width 46 height 18
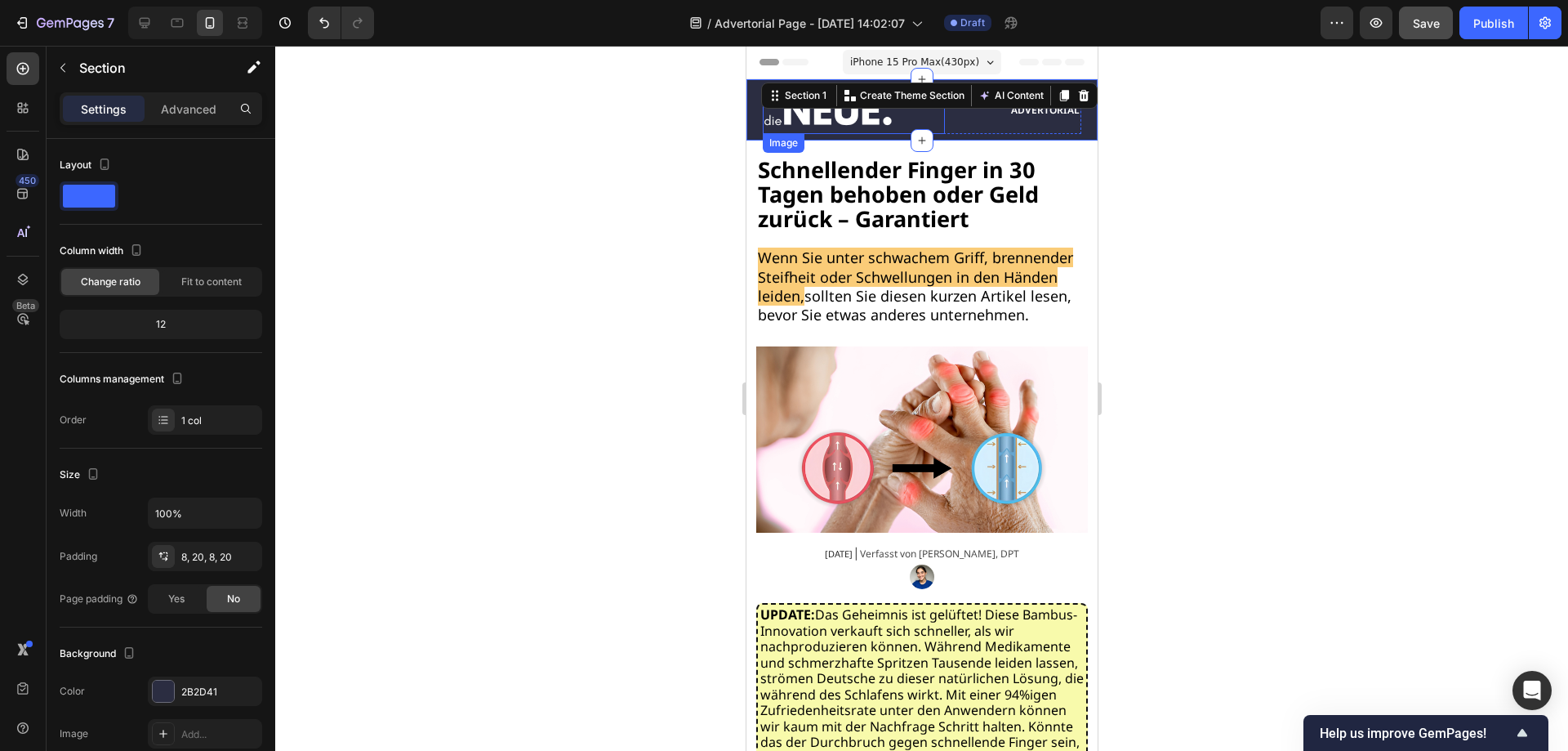
click at [864, 121] on img at bounding box center [827, 110] width 132 height 35
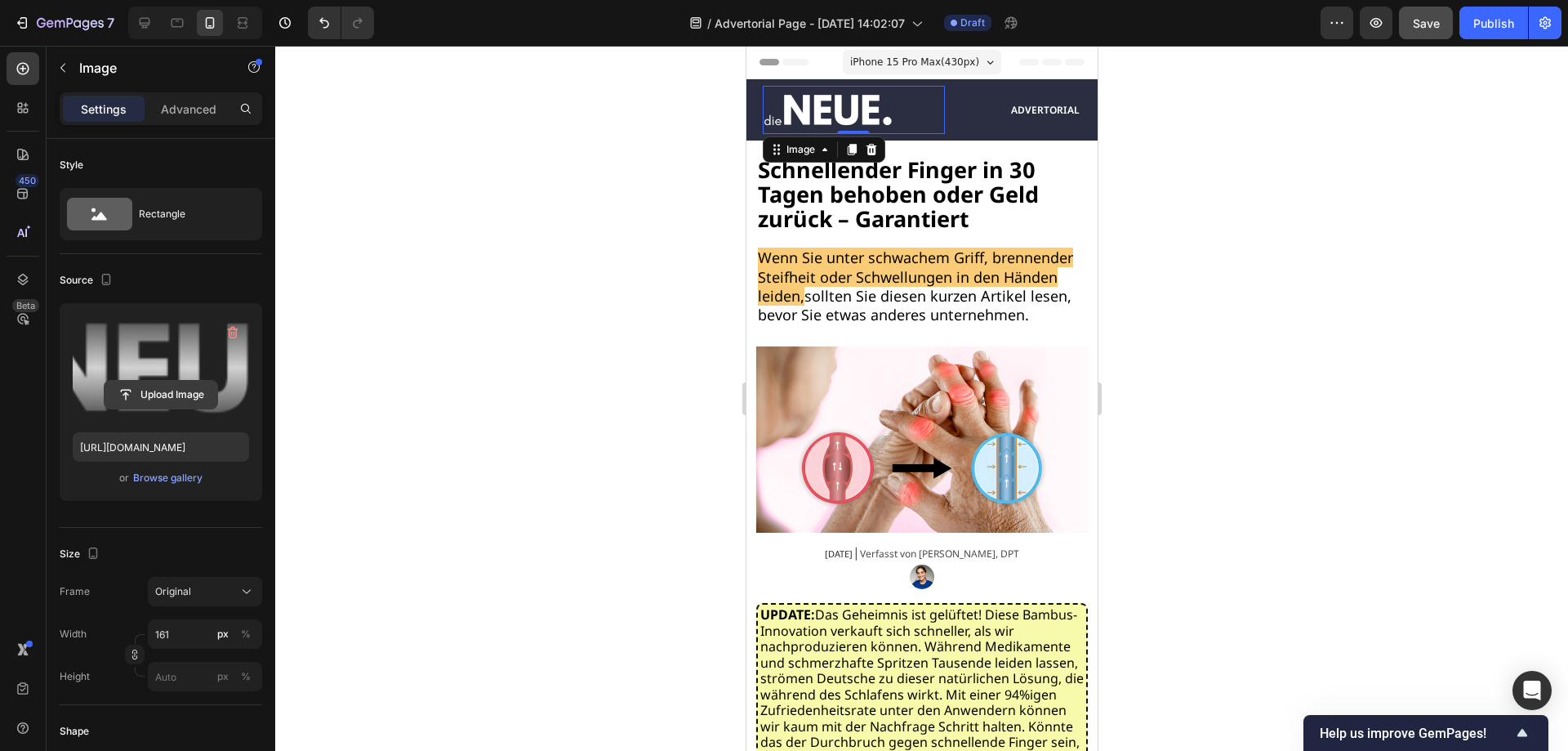
click at [167, 386] on input "file" at bounding box center [160, 394] width 112 height 28
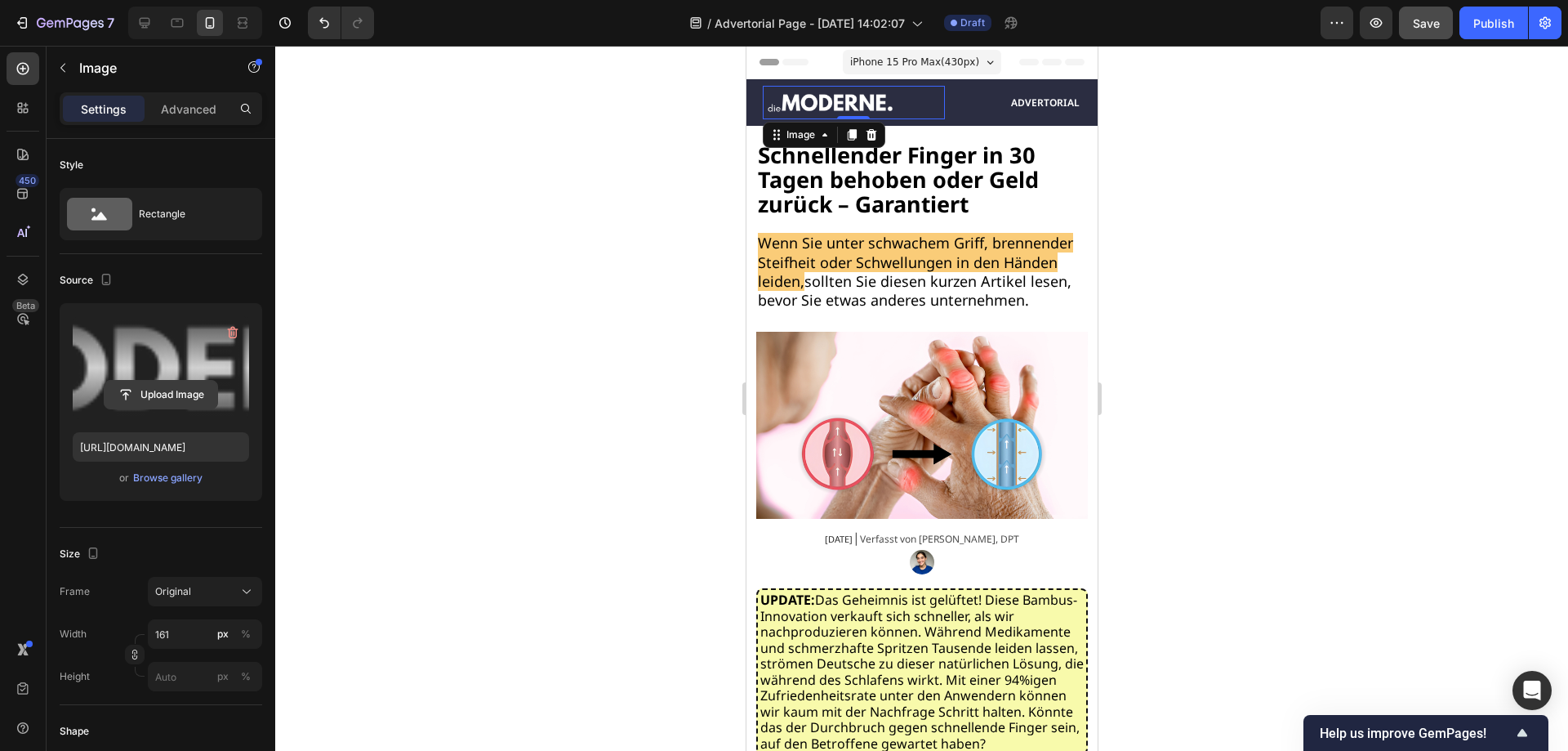
click at [179, 388] on input "file" at bounding box center [160, 394] width 112 height 28
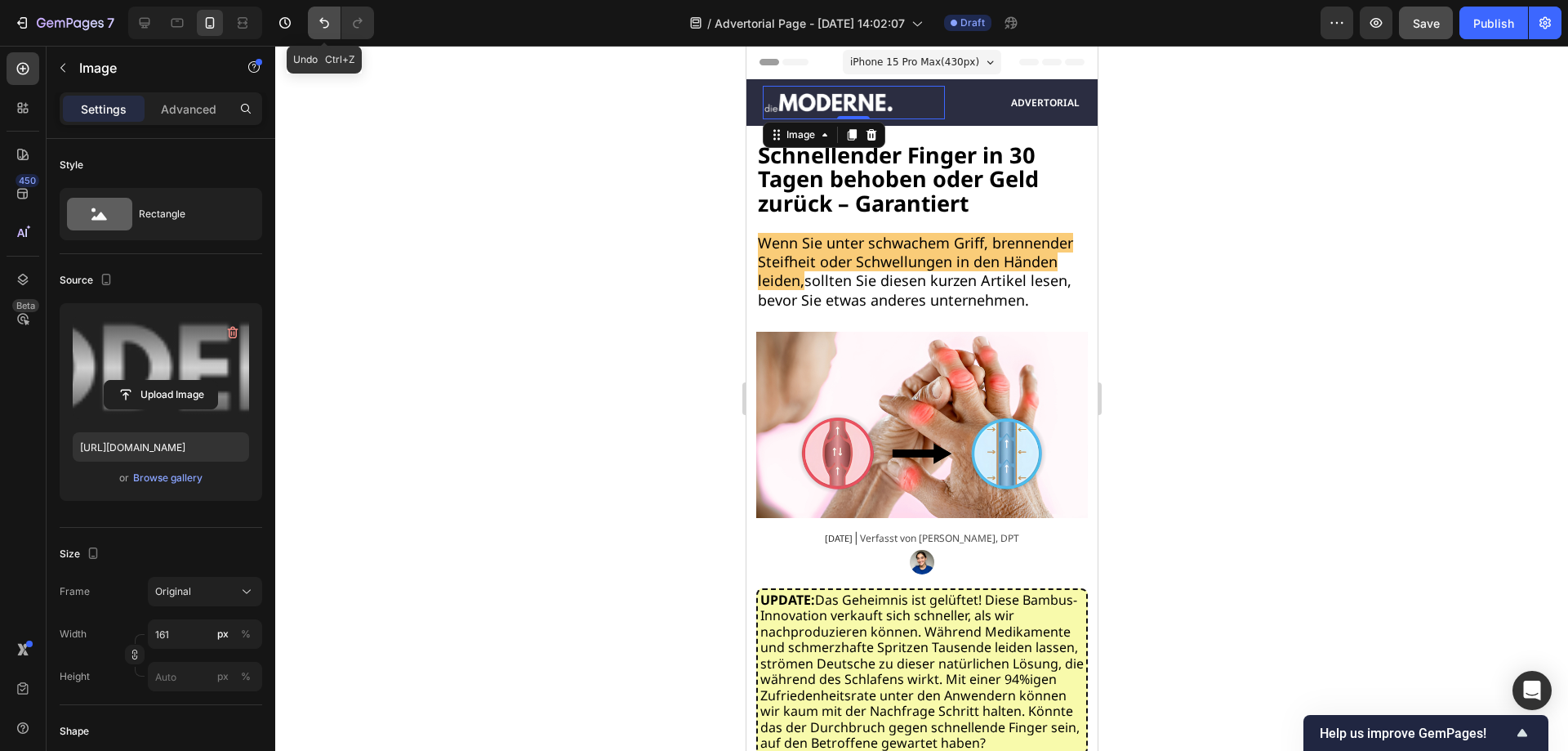
click at [320, 27] on icon "Undo/Redo" at bounding box center [324, 23] width 17 height 17
click at [330, 26] on icon "Undo/Redo" at bounding box center [324, 23] width 17 height 17
click at [326, 26] on icon "Undo/Redo" at bounding box center [324, 23] width 17 height 17
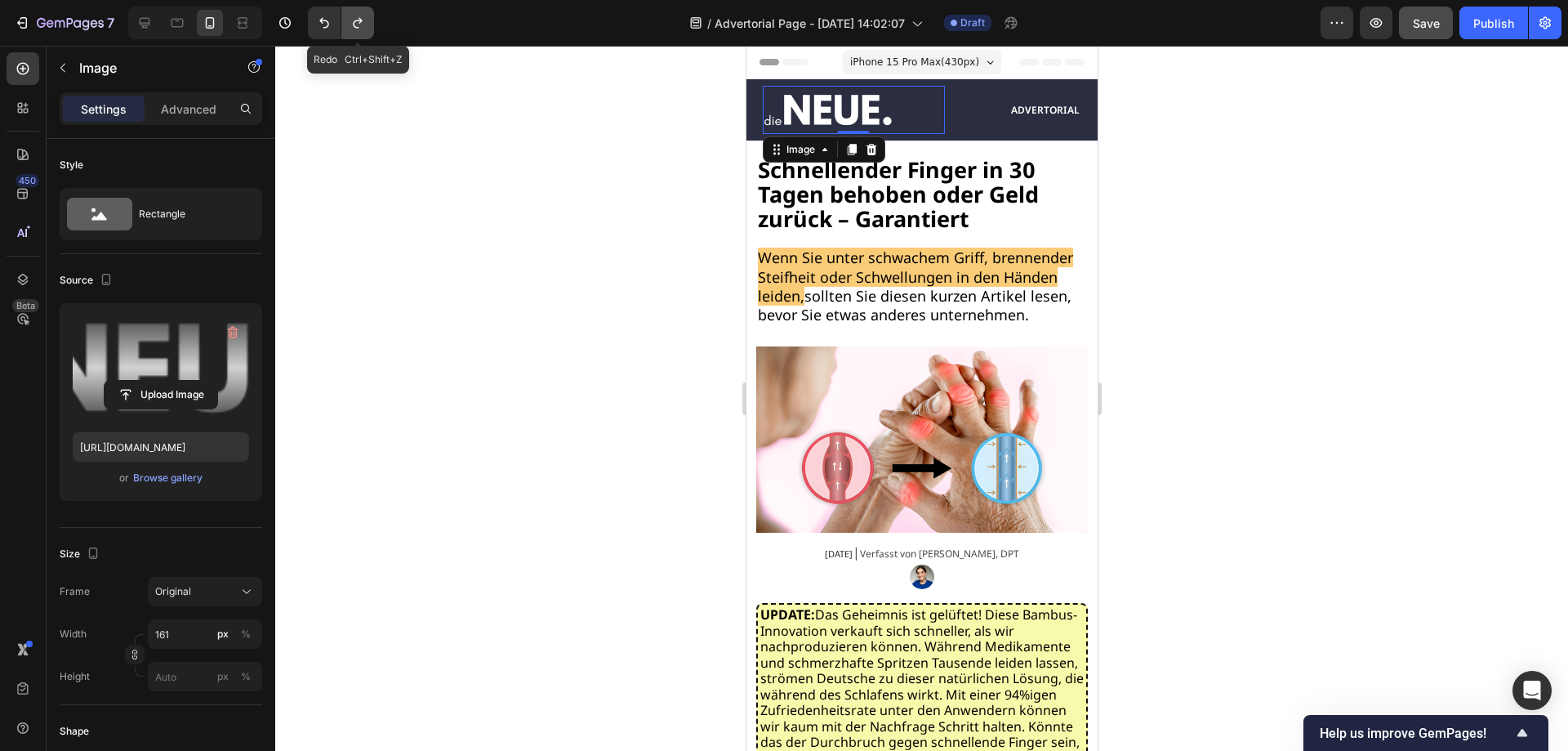
click at [357, 25] on icon "Undo/Redo" at bounding box center [357, 23] width 17 height 17
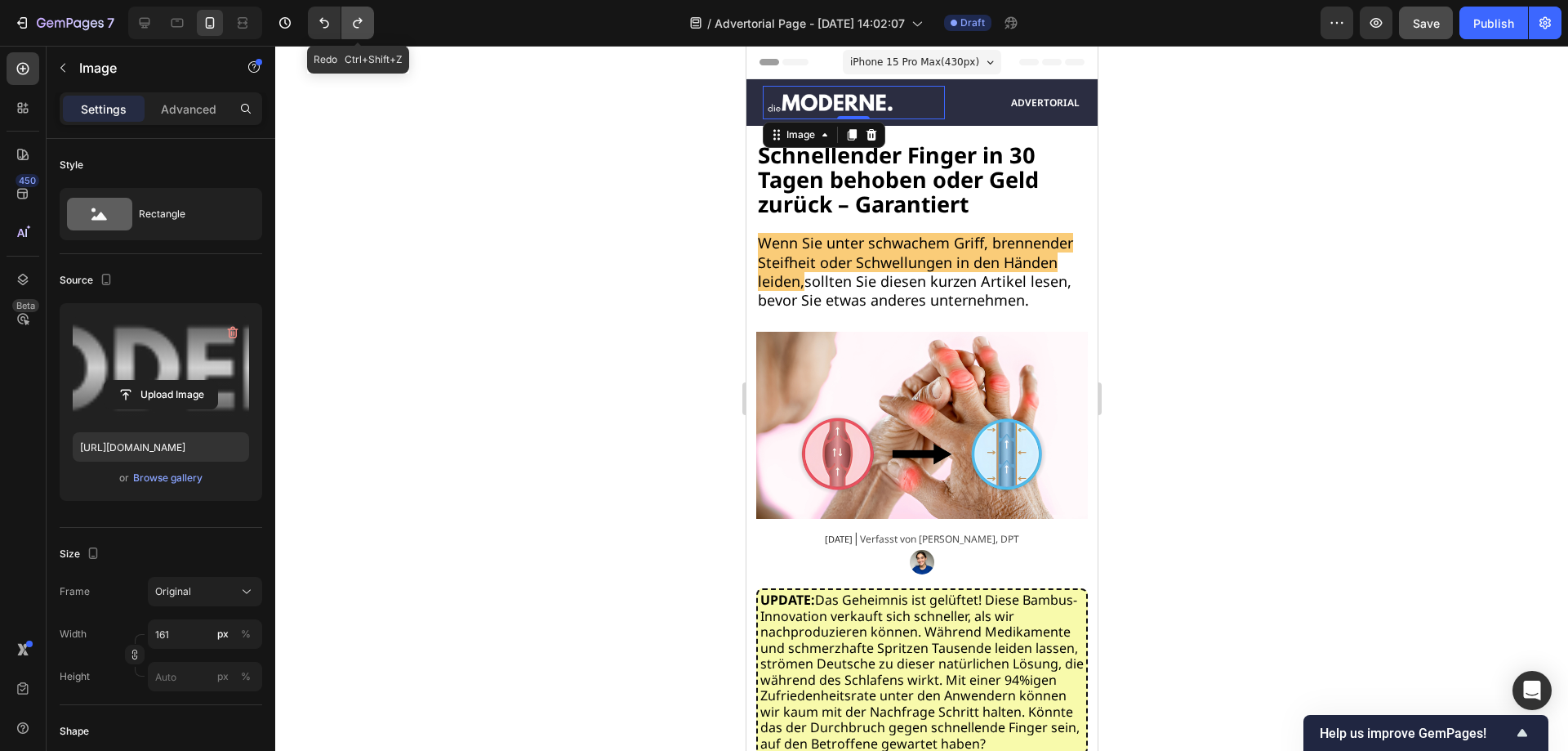
click at [357, 25] on icon "Undo/Redo" at bounding box center [357, 23] width 17 height 17
click at [360, 25] on icon "Undo/Redo" at bounding box center [357, 23] width 17 height 17
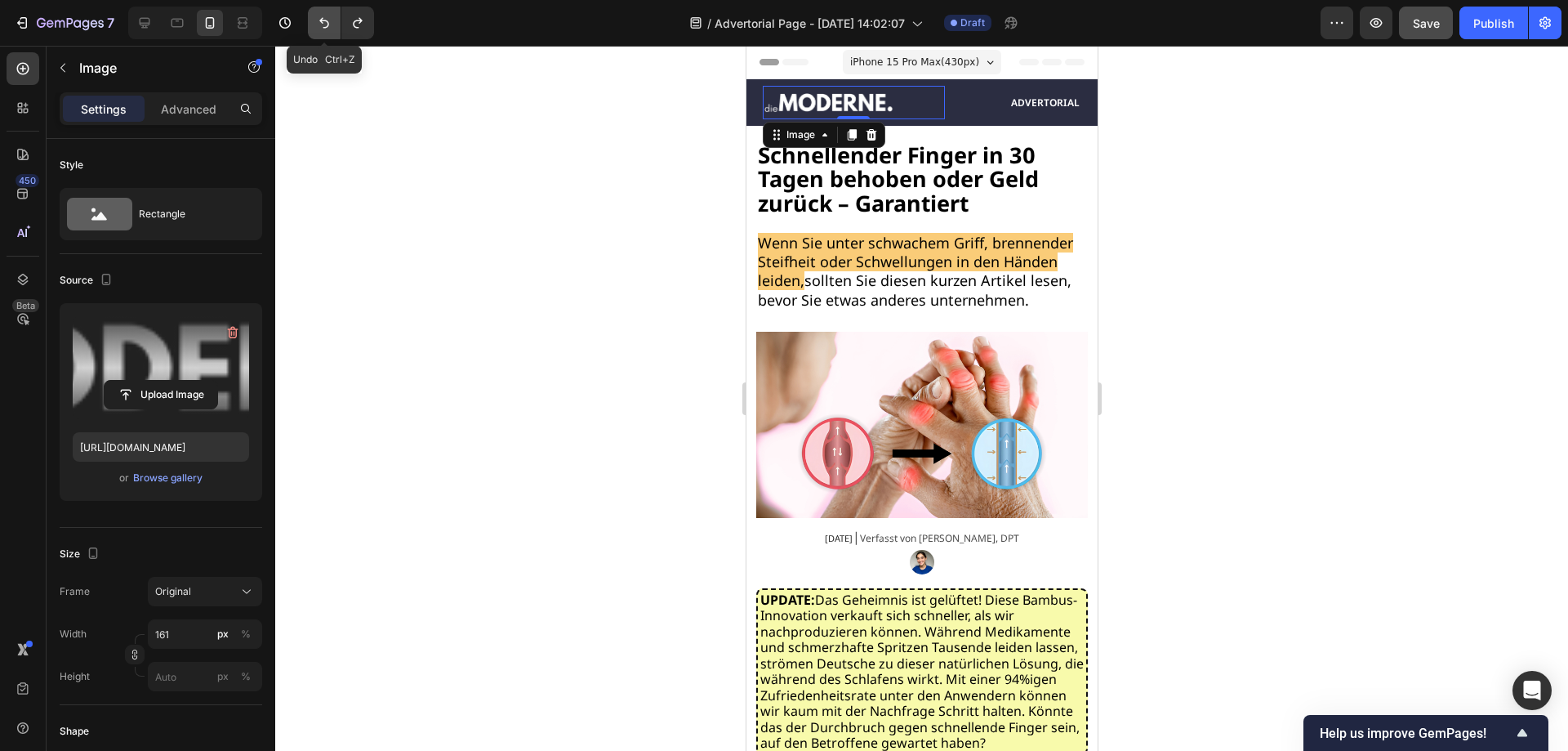
click at [333, 26] on button "Undo/Redo" at bounding box center [323, 23] width 32 height 33
type input "[URL][DOMAIN_NAME]"
click at [658, 92] on div at bounding box center [921, 398] width 1292 height 705
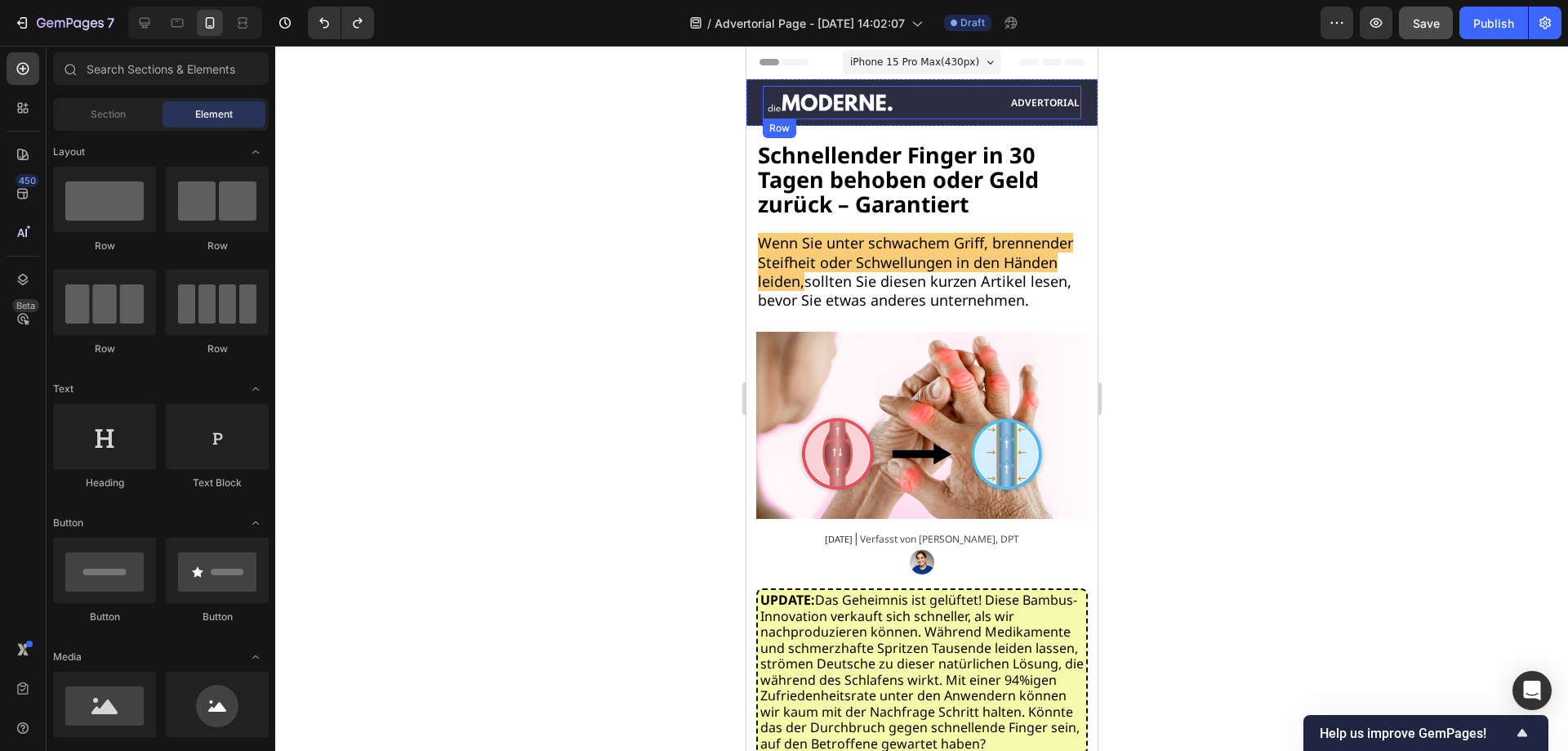
click at [977, 114] on div "Advertorial Text Block" at bounding box center [1016, 103] width 130 height 33
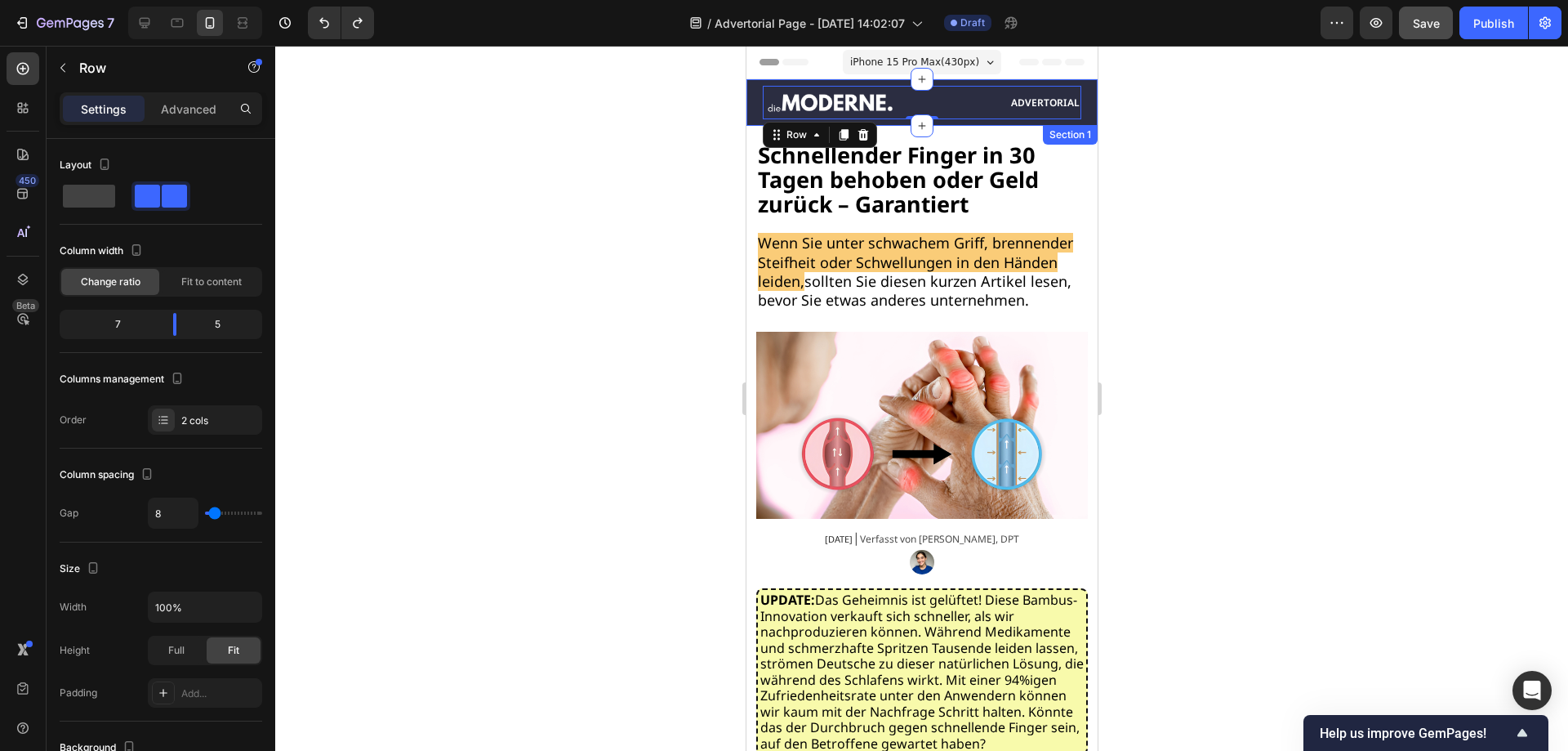
click at [1079, 92] on div "Image Advertorial Text Block Row 0 Section 1" at bounding box center [921, 103] width 351 height 47
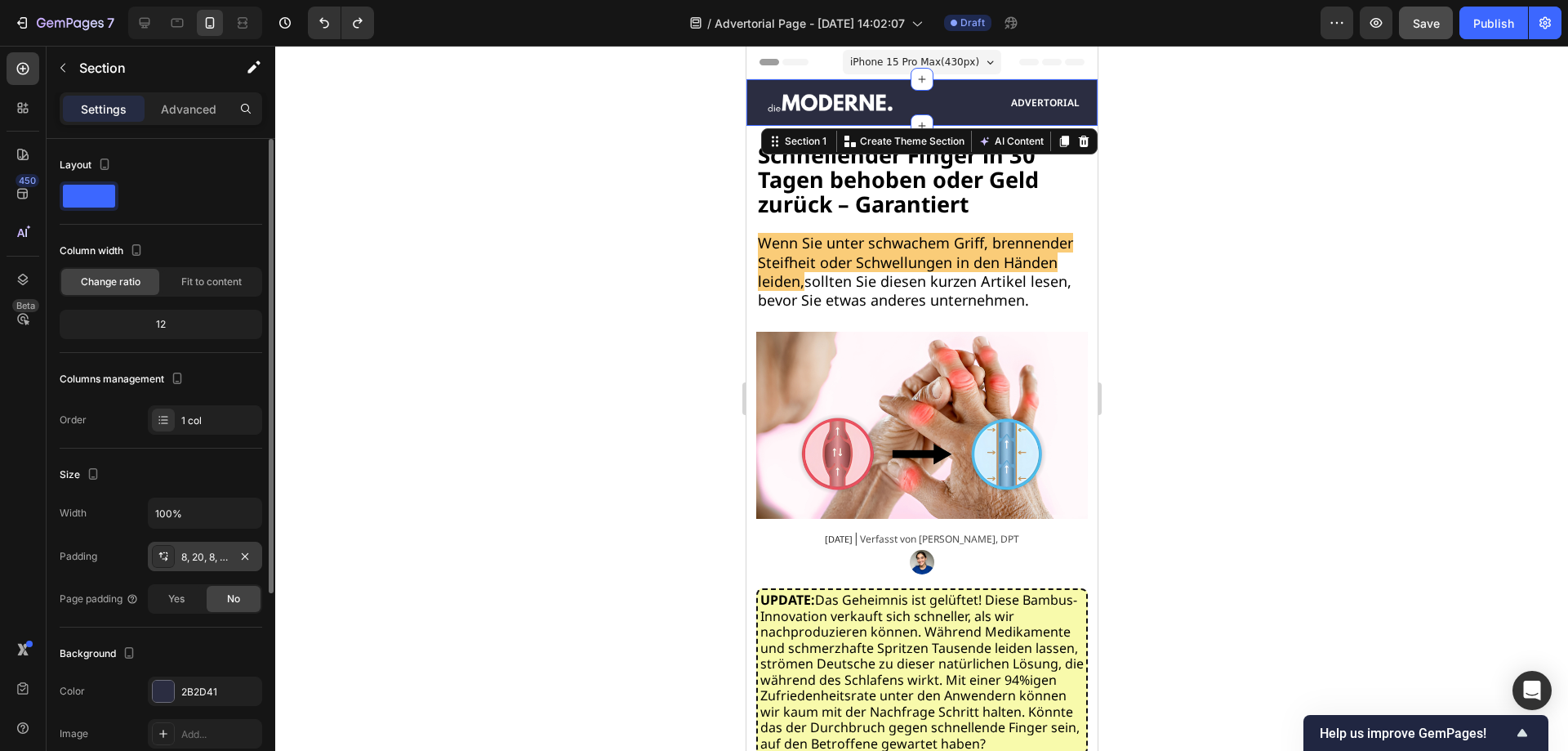
click at [229, 553] on div "8, 20, 8, 20" at bounding box center [204, 556] width 114 height 29
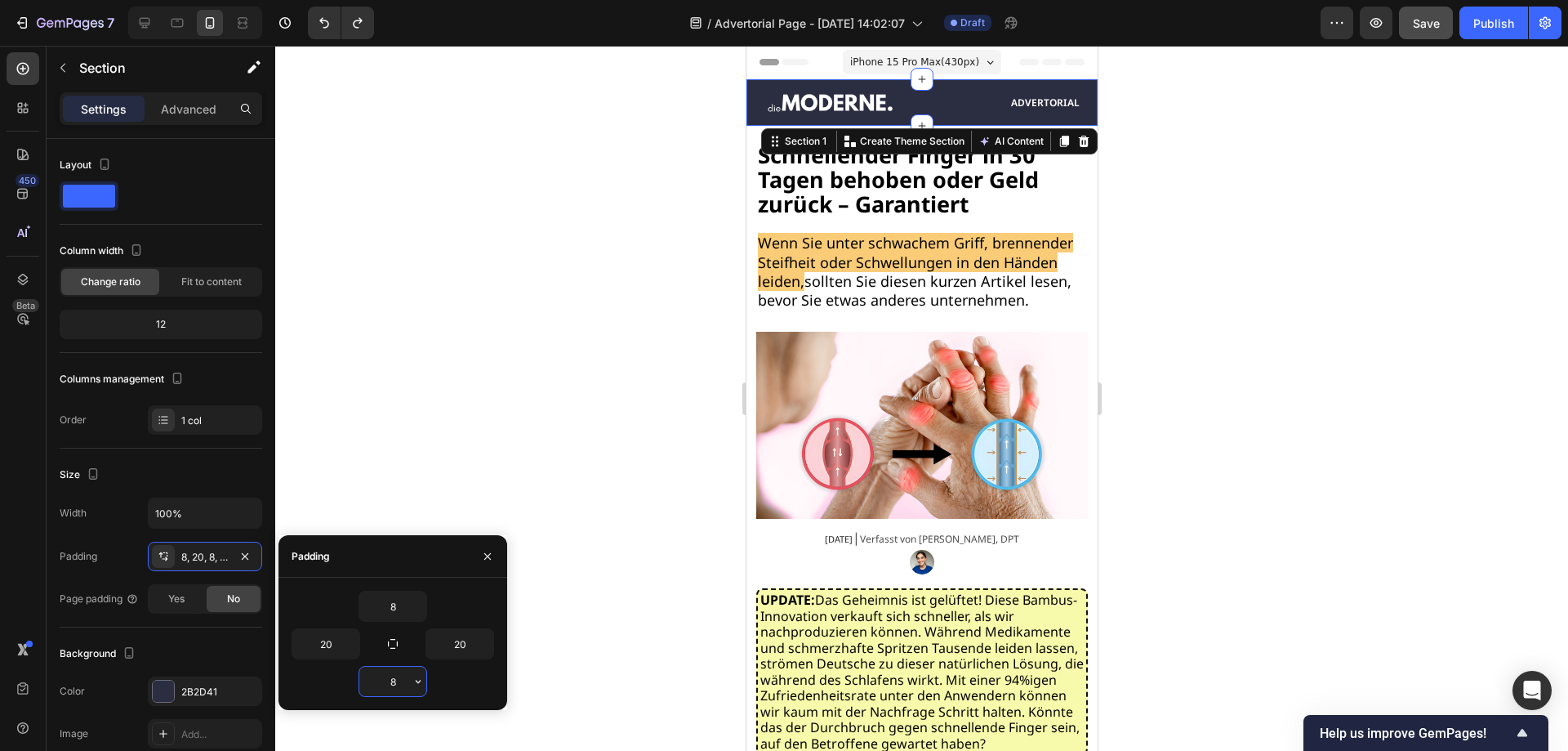
click at [397, 673] on input "8" at bounding box center [392, 681] width 67 height 29
click at [427, 682] on div "8" at bounding box center [392, 681] width 202 height 31
click at [422, 681] on icon "button" at bounding box center [418, 682] width 13 height 13
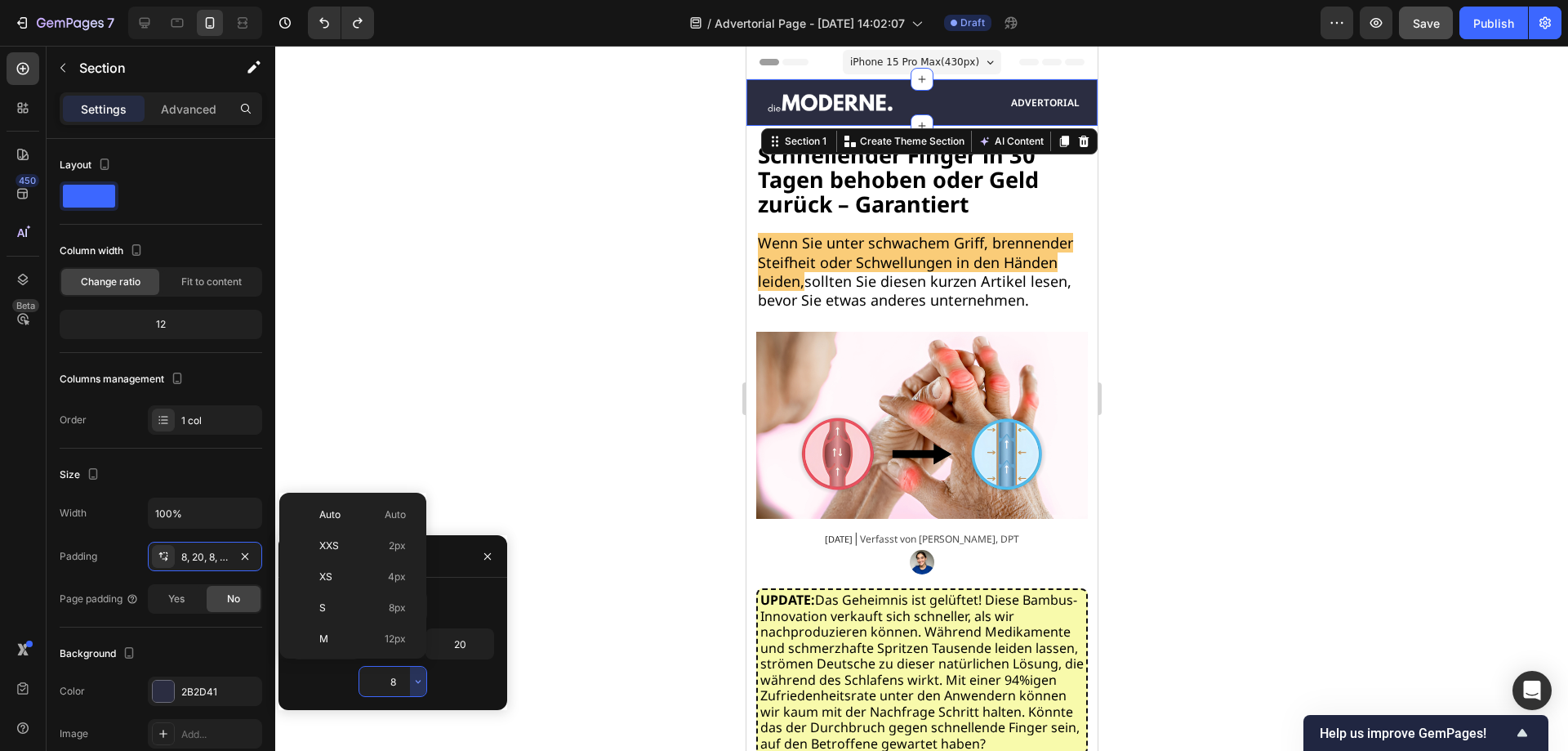
click at [402, 685] on input "8" at bounding box center [392, 681] width 67 height 29
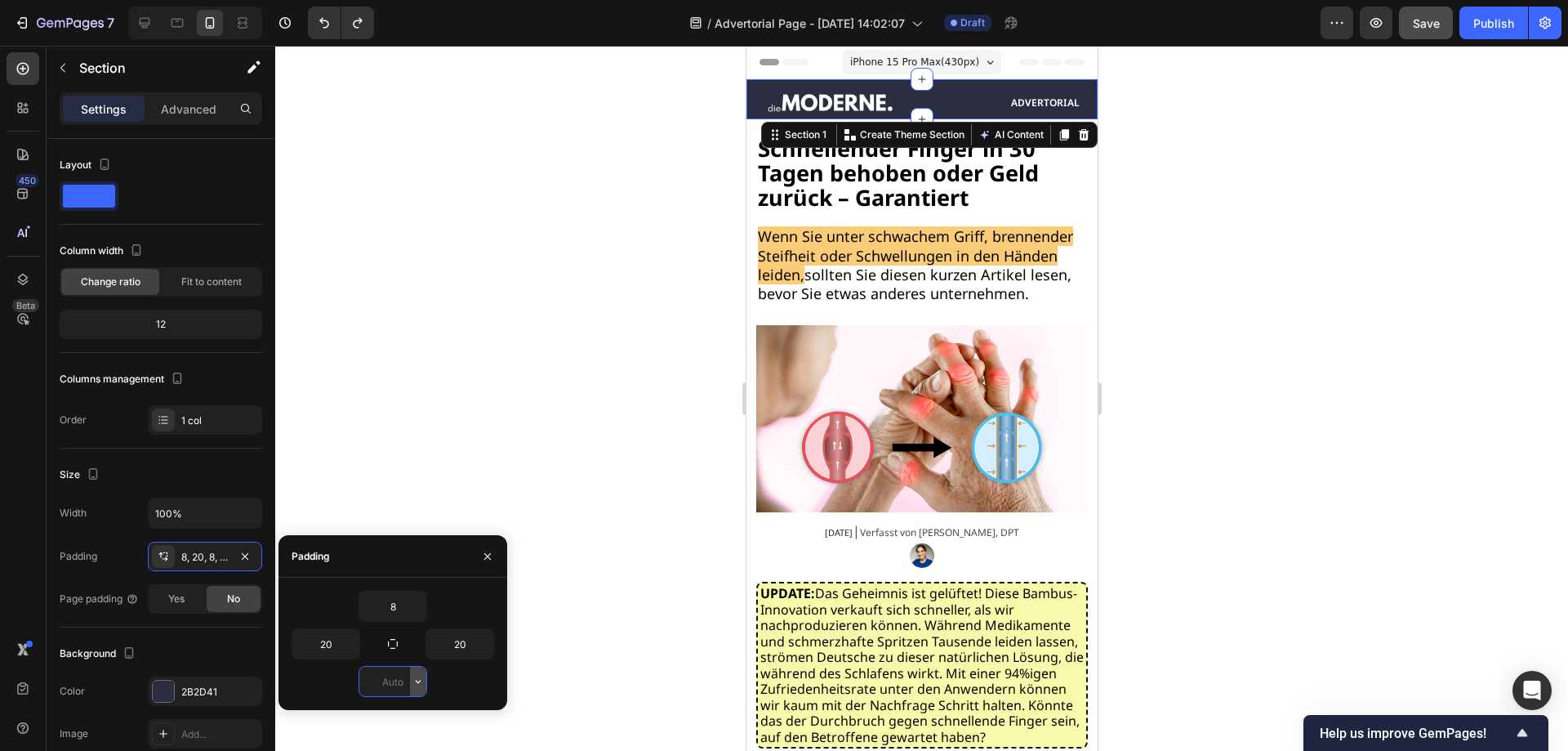
type input "="
click at [585, 368] on div at bounding box center [921, 398] width 1292 height 705
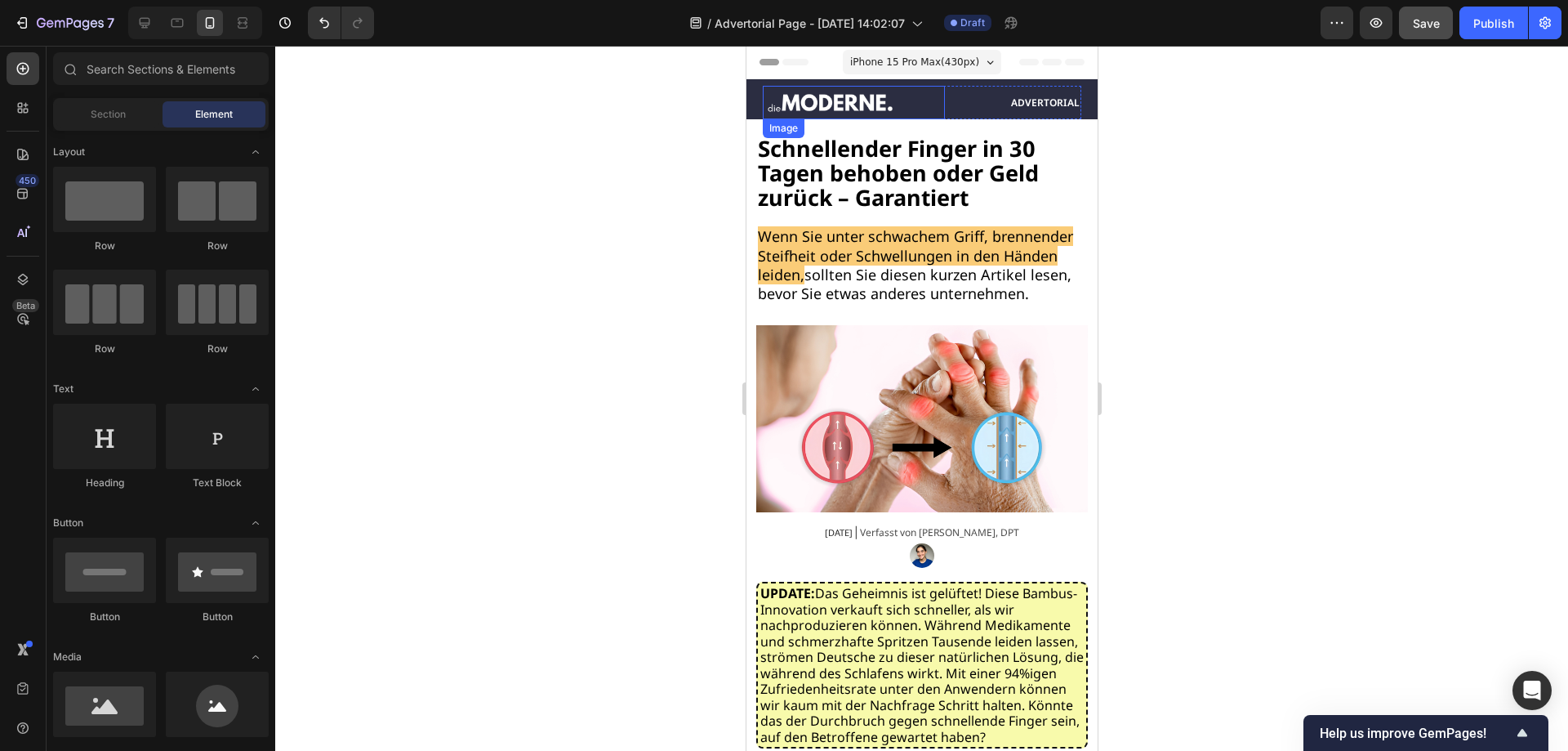
click at [927, 96] on div at bounding box center [852, 103] width 182 height 21
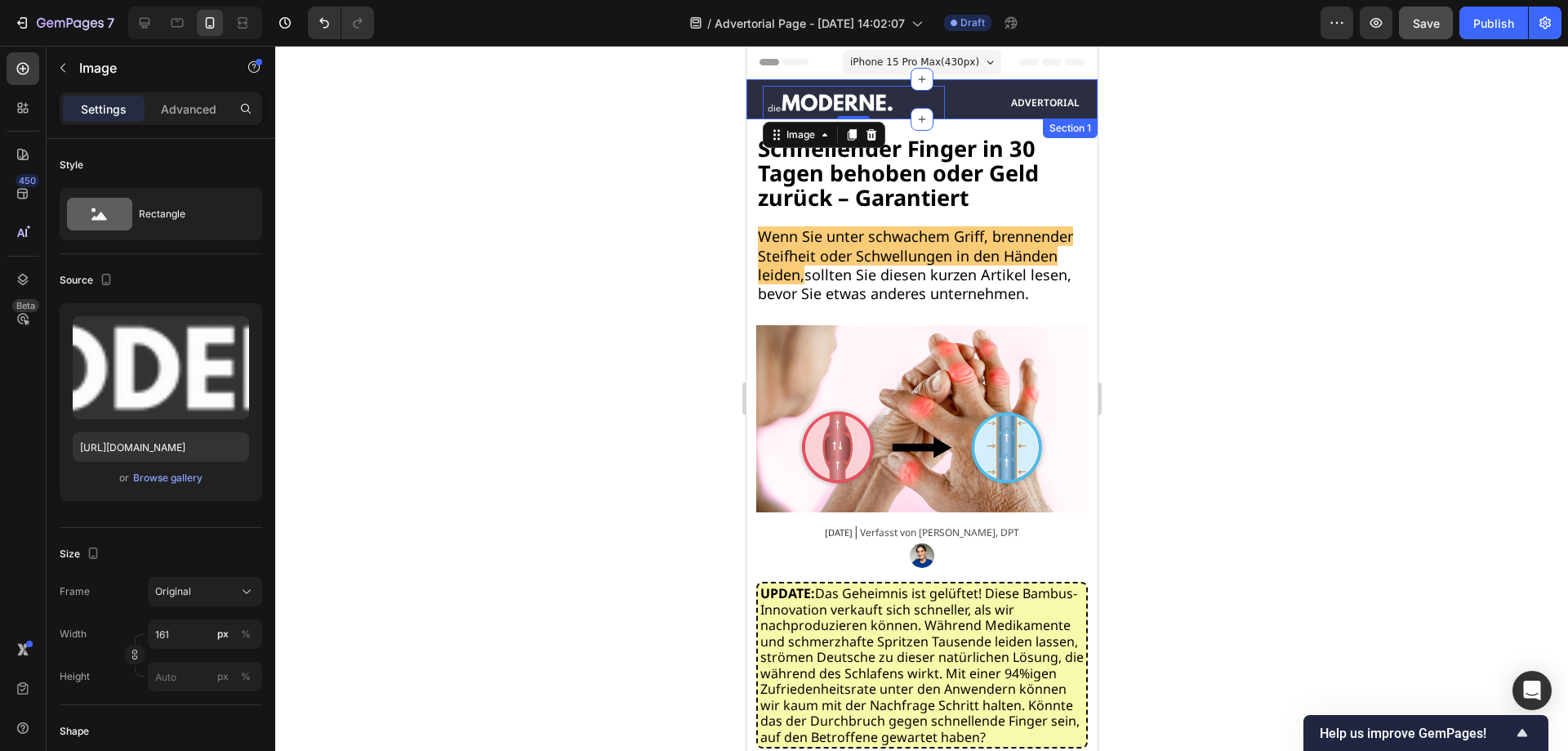
click at [1075, 92] on div "Image 0 Advertorial Text Block Row Section 1" at bounding box center [921, 99] width 351 height 40
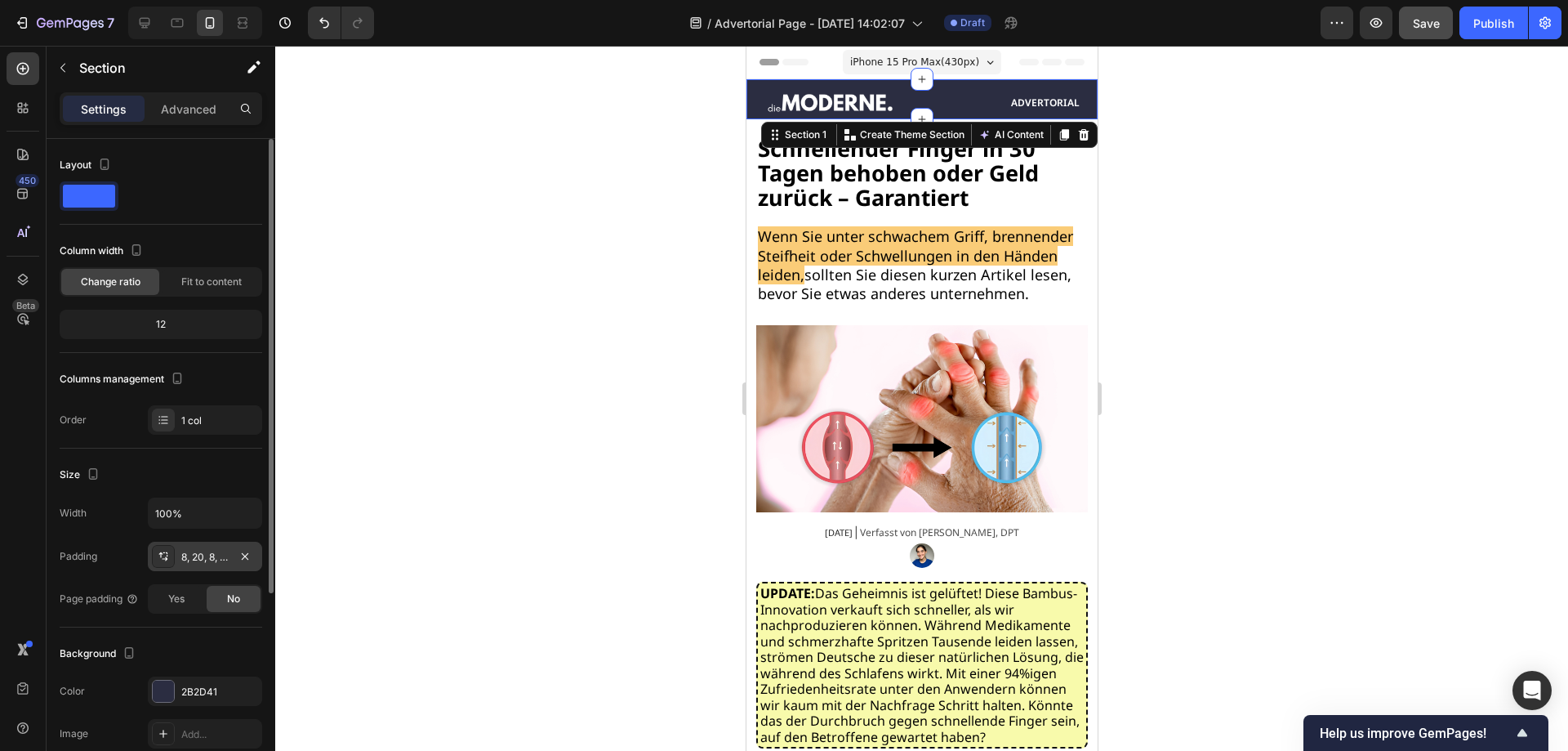
click at [226, 563] on div "8, 20, 8, 20" at bounding box center [205, 558] width 47 height 15
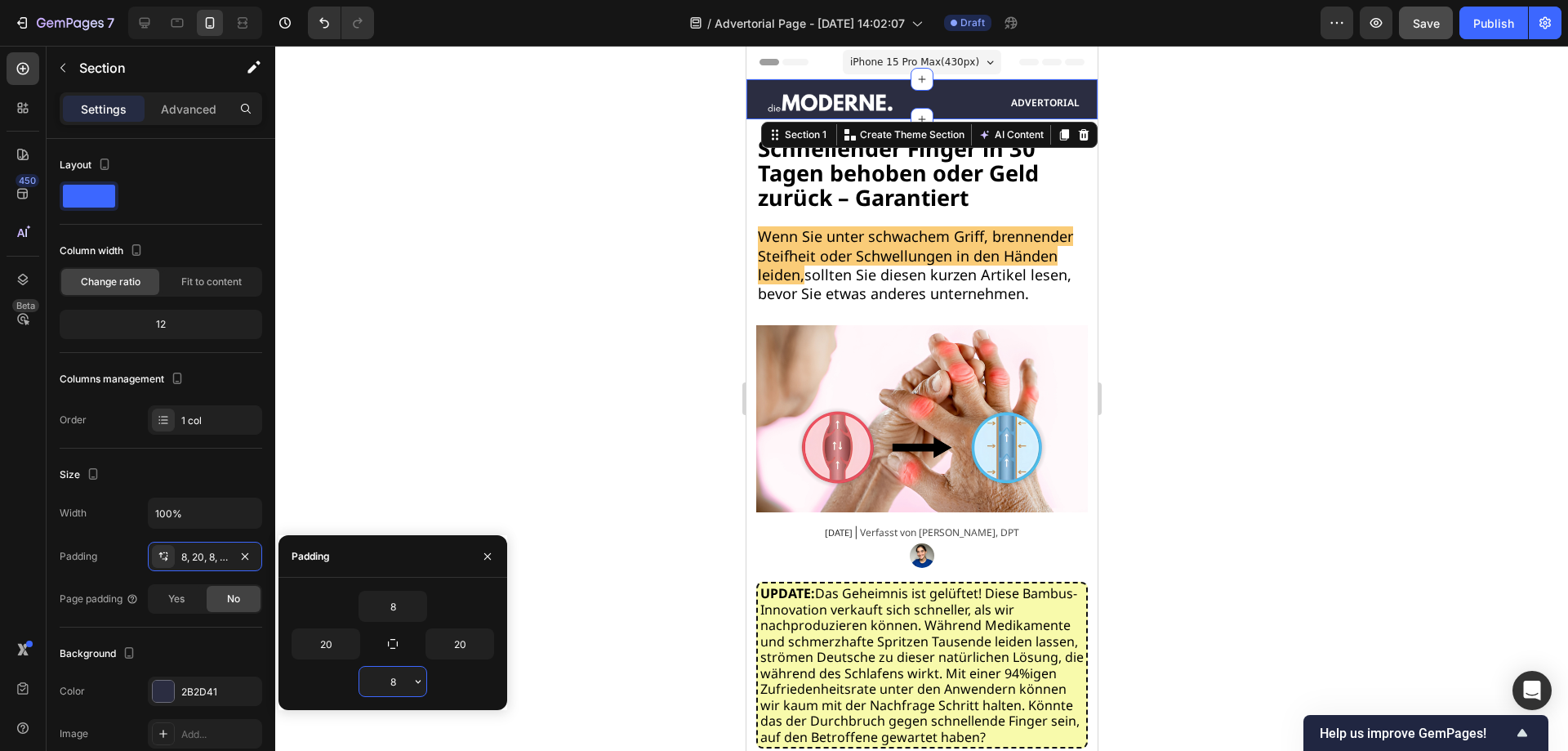
click at [405, 678] on input "8" at bounding box center [392, 681] width 67 height 29
type input "="
type input "0"
click at [398, 603] on input "8" at bounding box center [392, 606] width 67 height 29
type input "0"
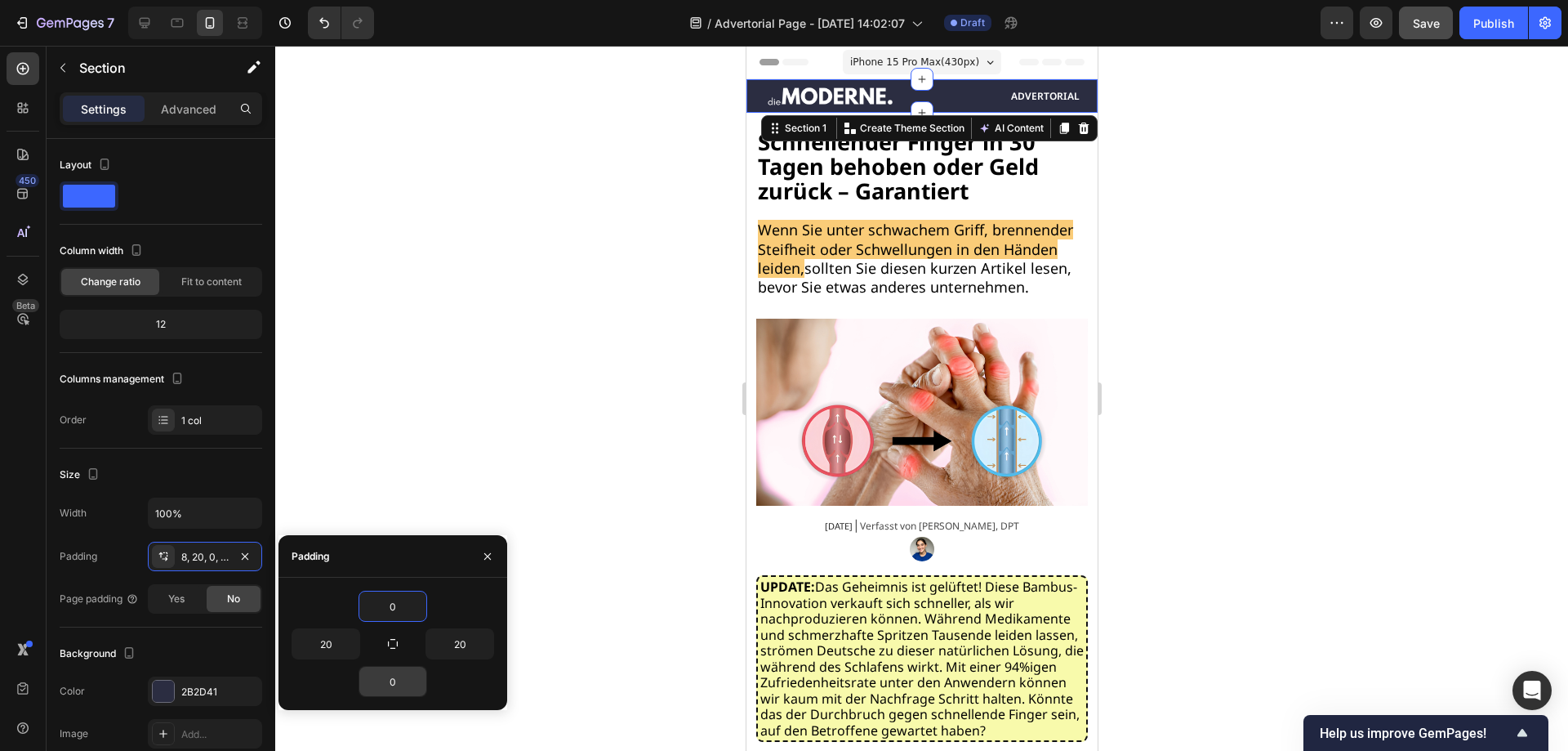
click at [586, 354] on div at bounding box center [921, 398] width 1292 height 705
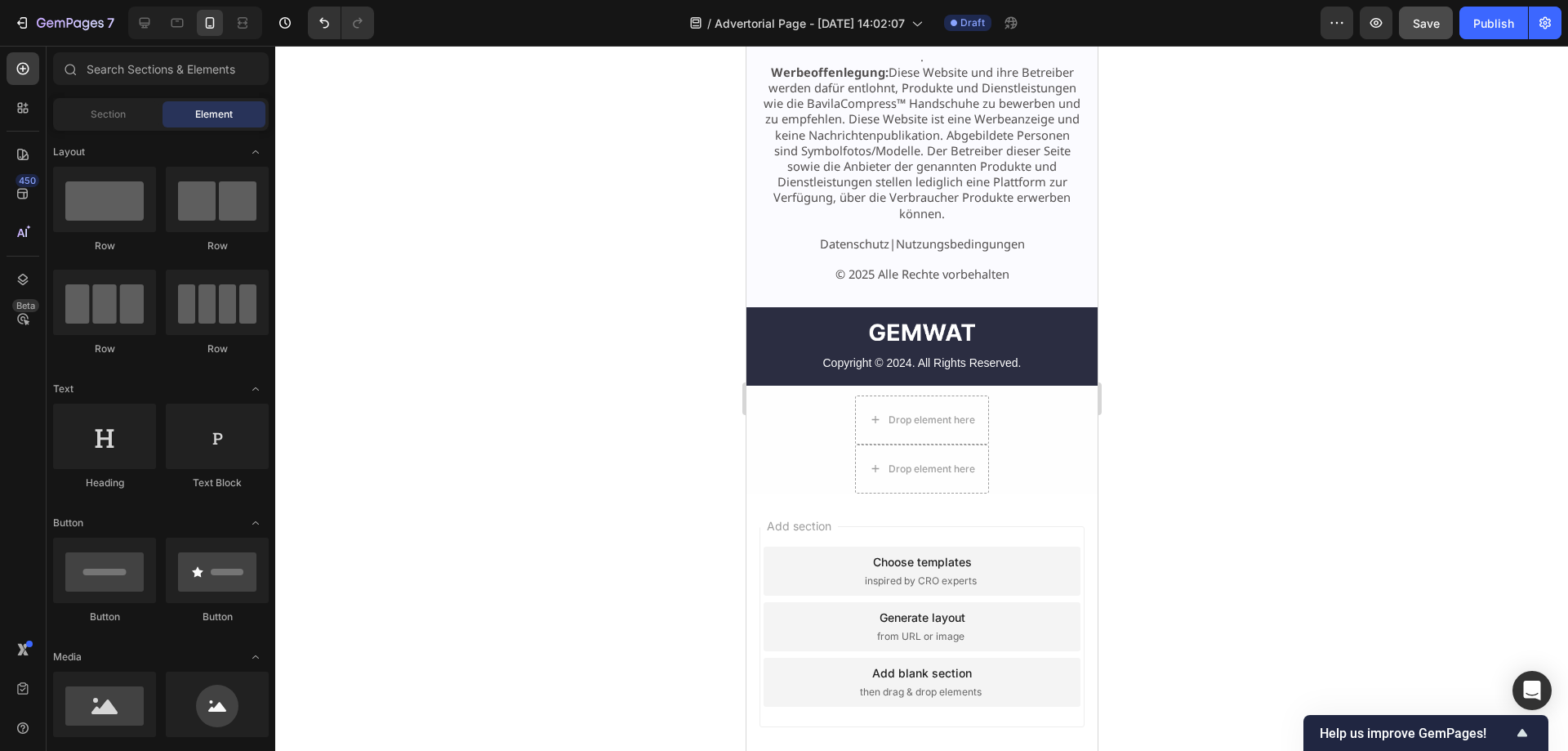
scroll to position [12498, 0]
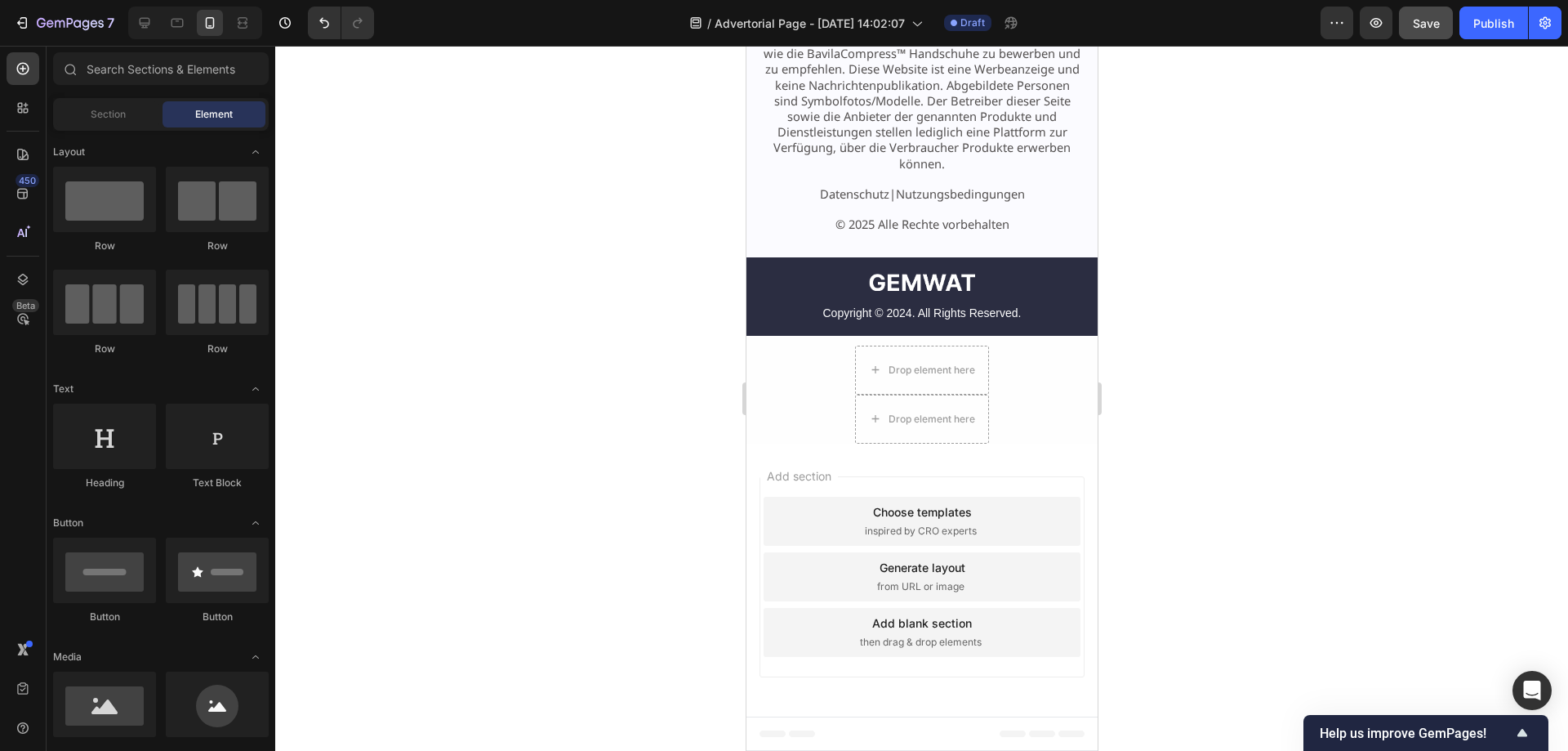
drag, startPoint x: 1090, startPoint y: 75, endPoint x: 1843, endPoint y: 627, distance: 933.7
click at [948, 282] on img at bounding box center [921, 283] width 106 height 18
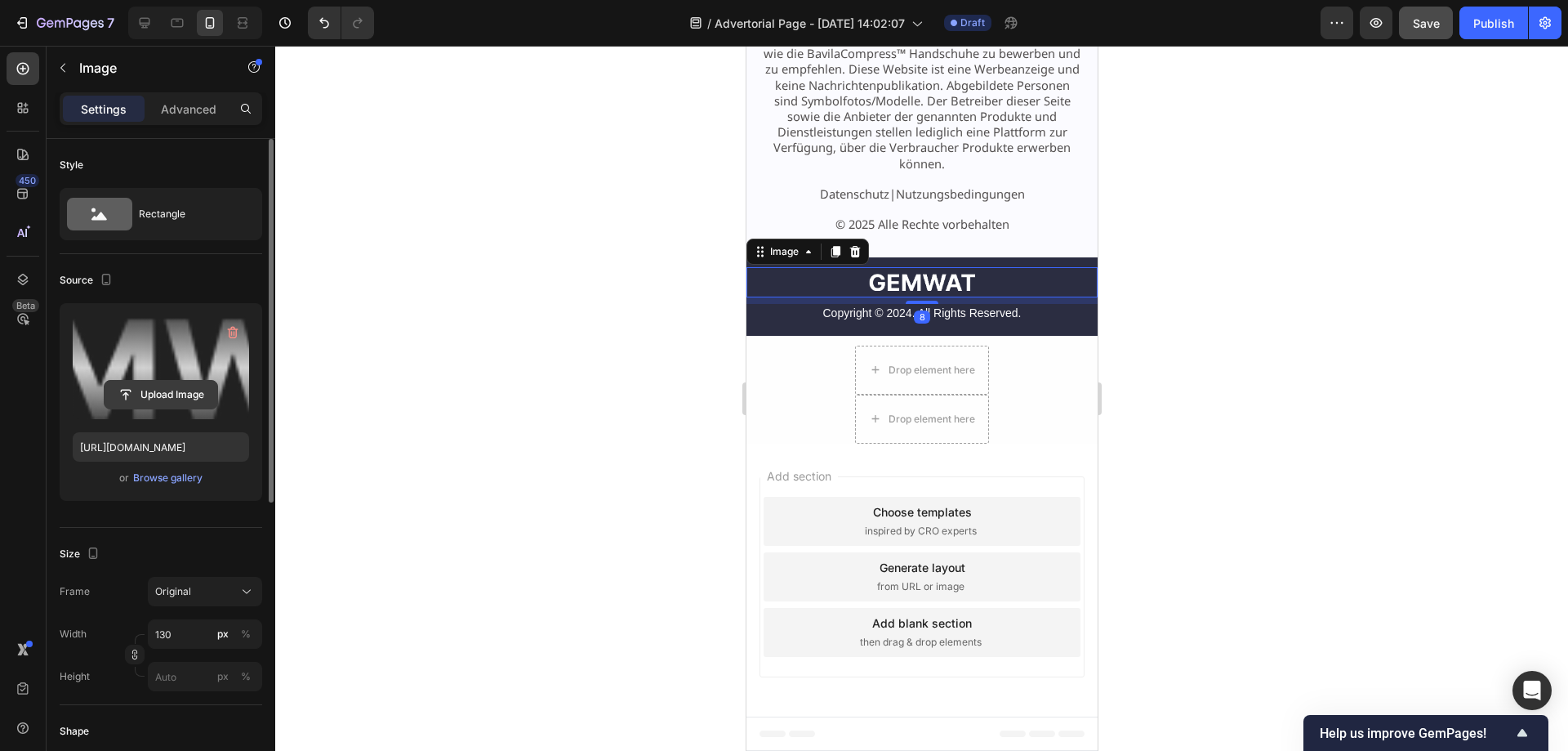
click at [177, 396] on input "file" at bounding box center [160, 394] width 112 height 28
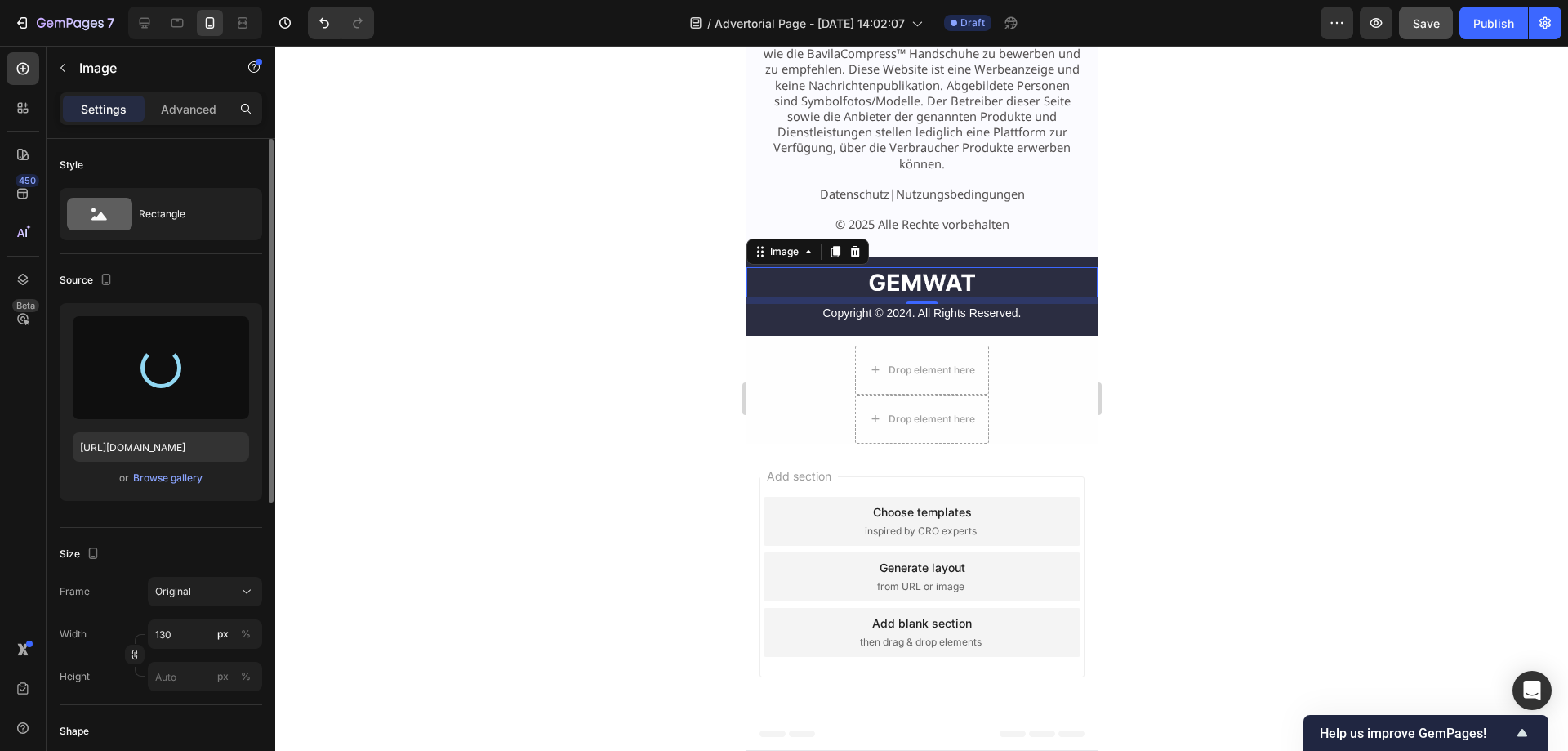
type input "[URL][DOMAIN_NAME]"
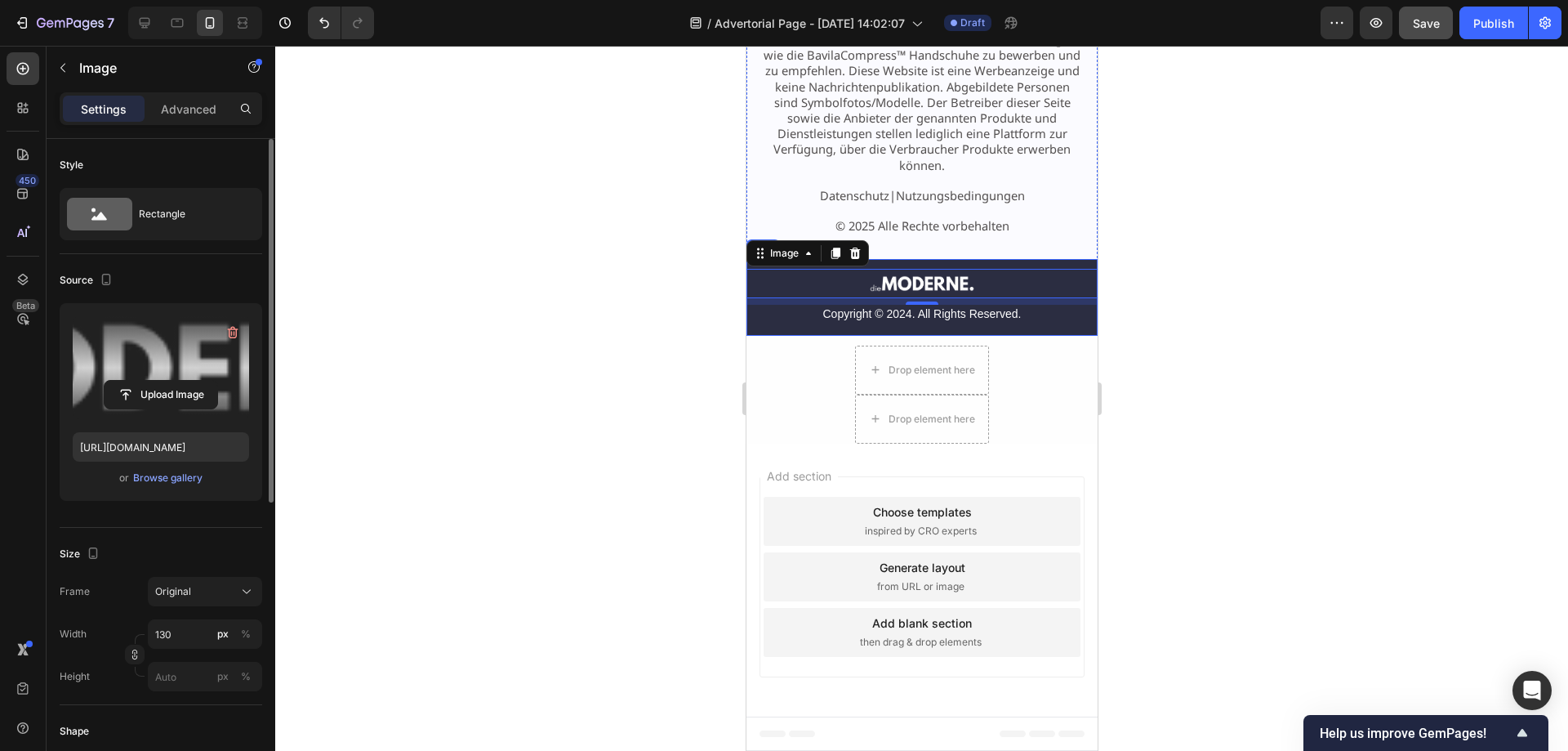
scroll to position [12496, 0]
click at [1486, 27] on div "Publish" at bounding box center [1493, 23] width 41 height 18
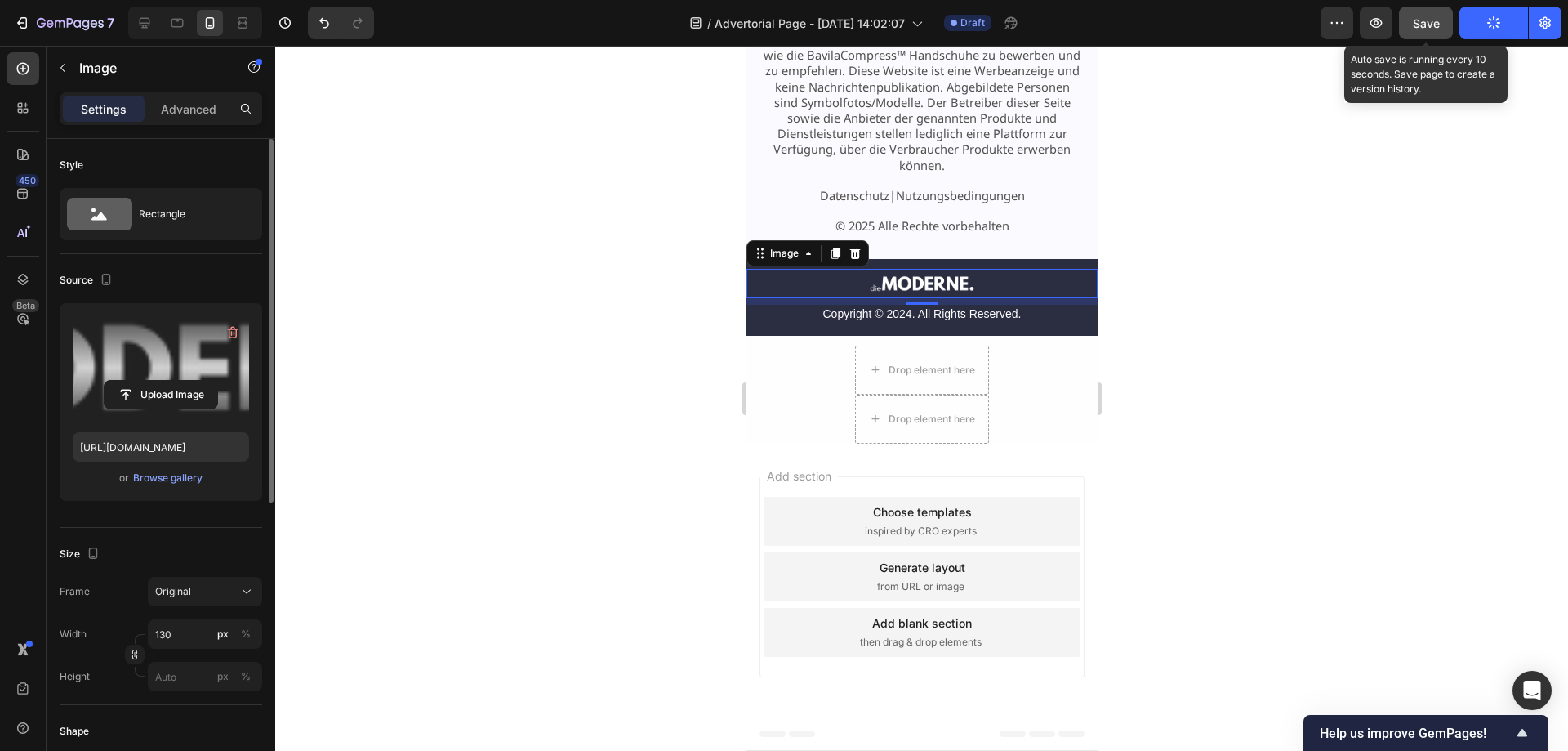
click at [1437, 24] on span "Save" at bounding box center [1426, 23] width 27 height 14
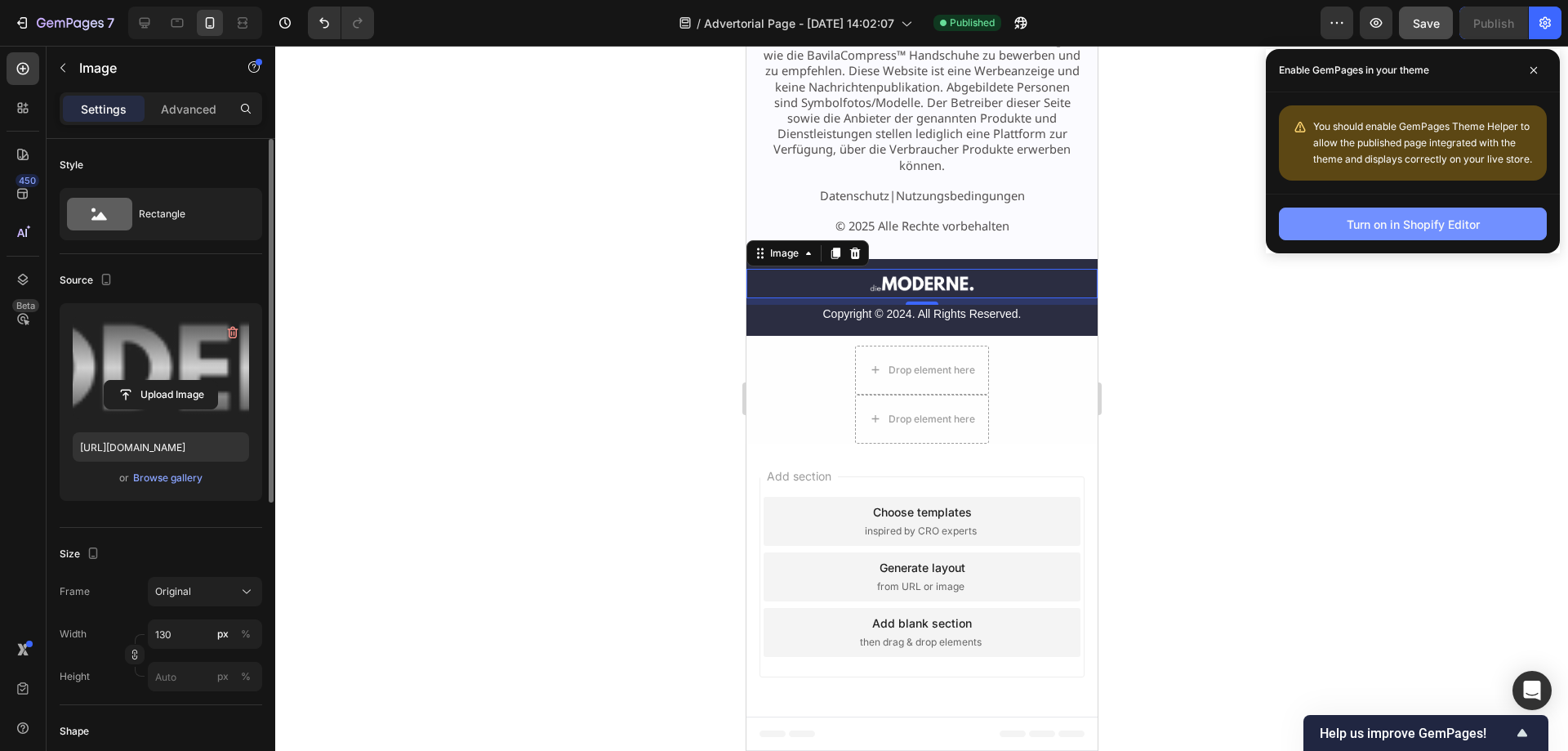
click at [1461, 224] on div "Turn on in Shopify Editor" at bounding box center [1413, 224] width 133 height 18
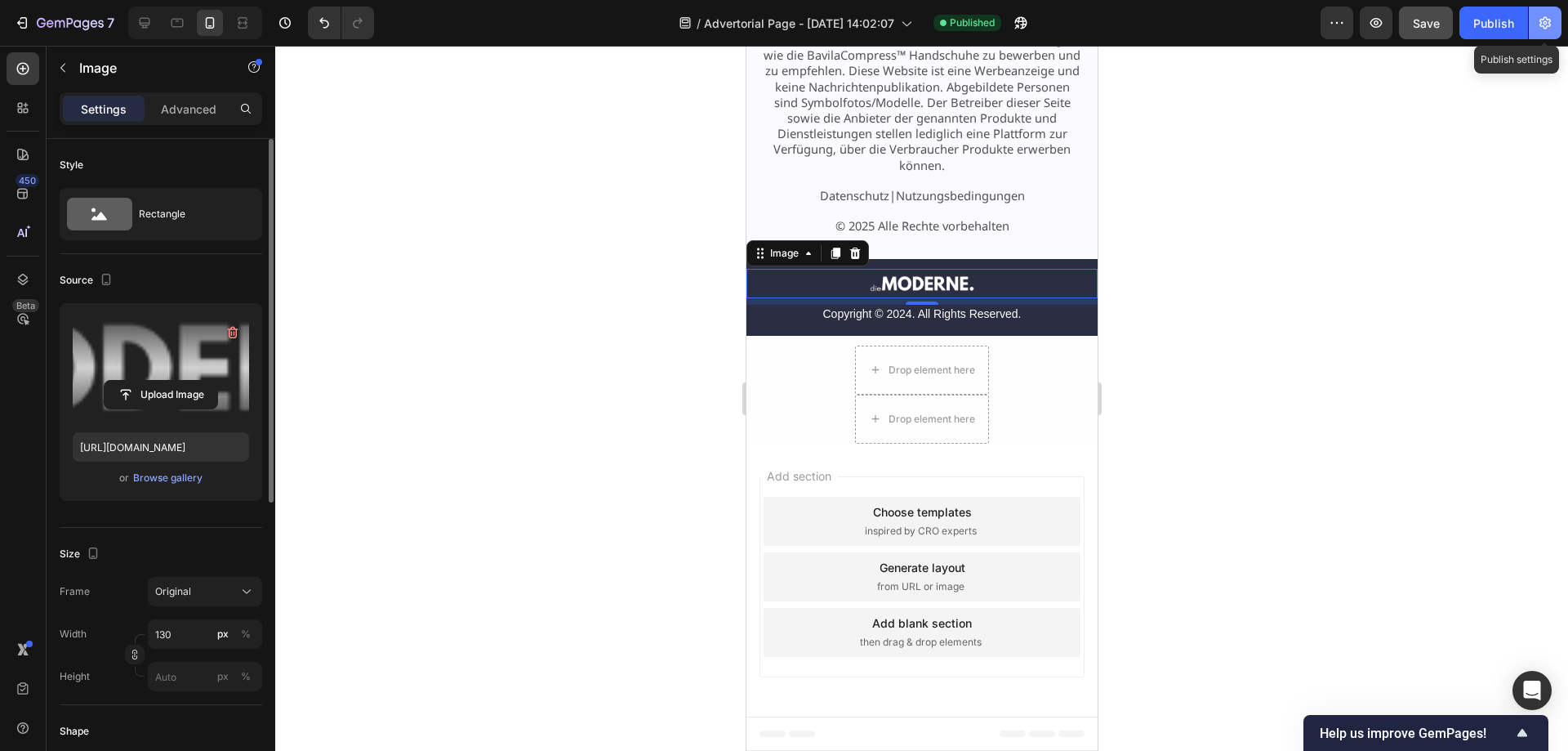
click at [1546, 19] on icon "button" at bounding box center [1545, 23] width 12 height 13
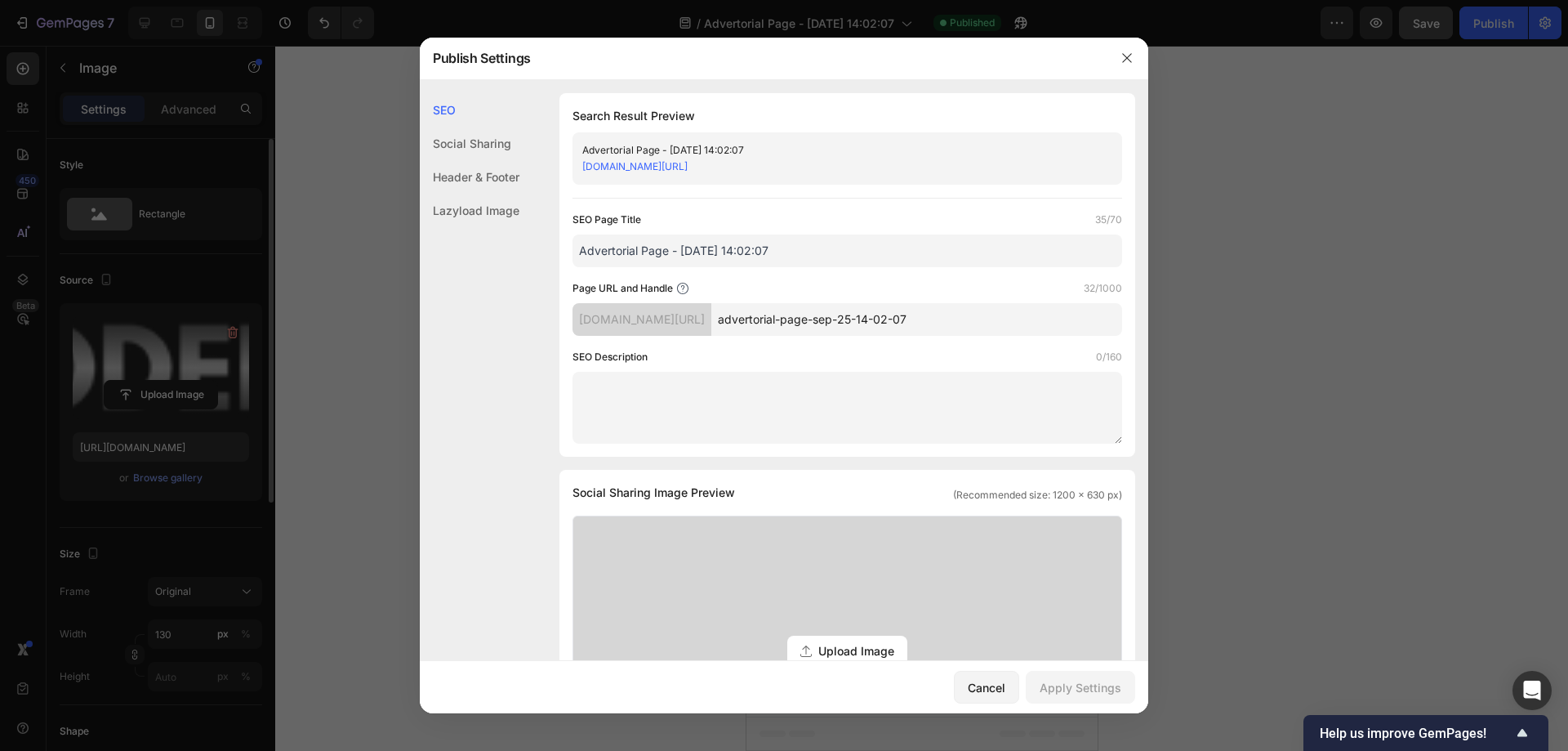
click at [780, 253] on input "Advertorial Page - [DATE] 14:02:07" at bounding box center [847, 250] width 550 height 33
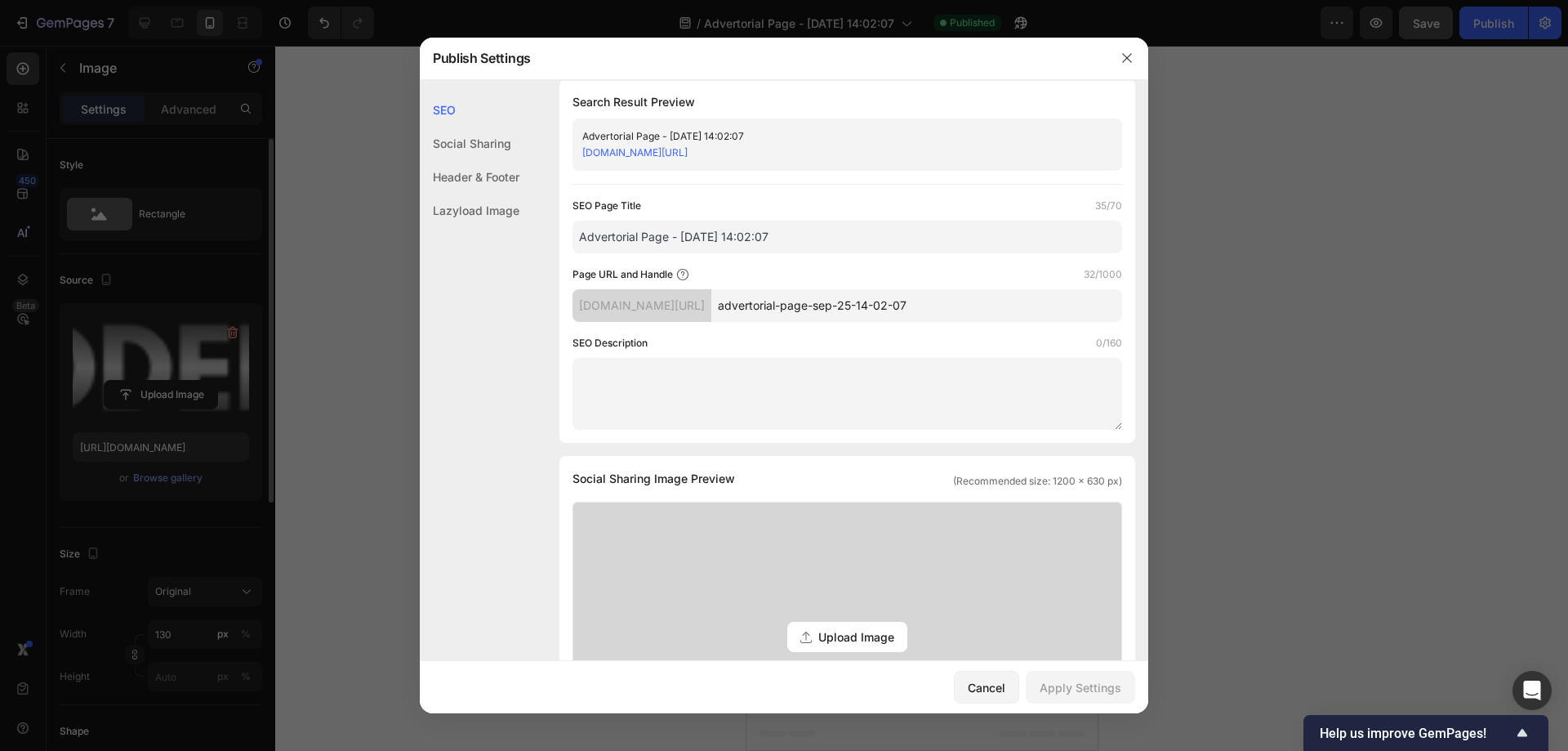
scroll to position [0, 0]
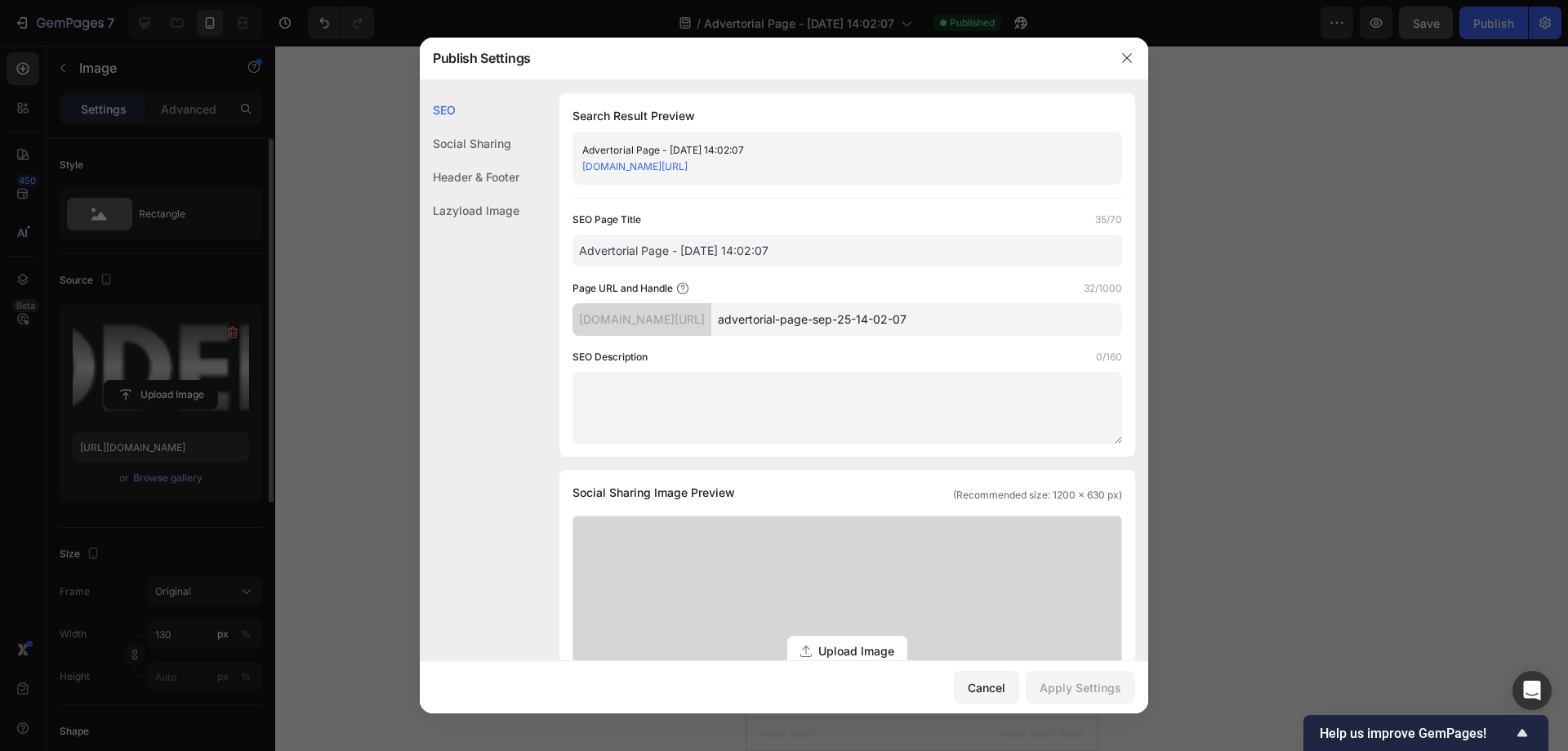
drag, startPoint x: 986, startPoint y: 318, endPoint x: 777, endPoint y: 321, distance: 209.0
click at [777, 321] on input "advertorial-page-sep-25-14-02-07" at bounding box center [916, 319] width 411 height 33
type input "themodern2609-1"
click at [828, 292] on div "Page URL and Handle 15/1000" at bounding box center [847, 288] width 550 height 17
click at [480, 142] on div "Social Sharing" at bounding box center [470, 143] width 100 height 33
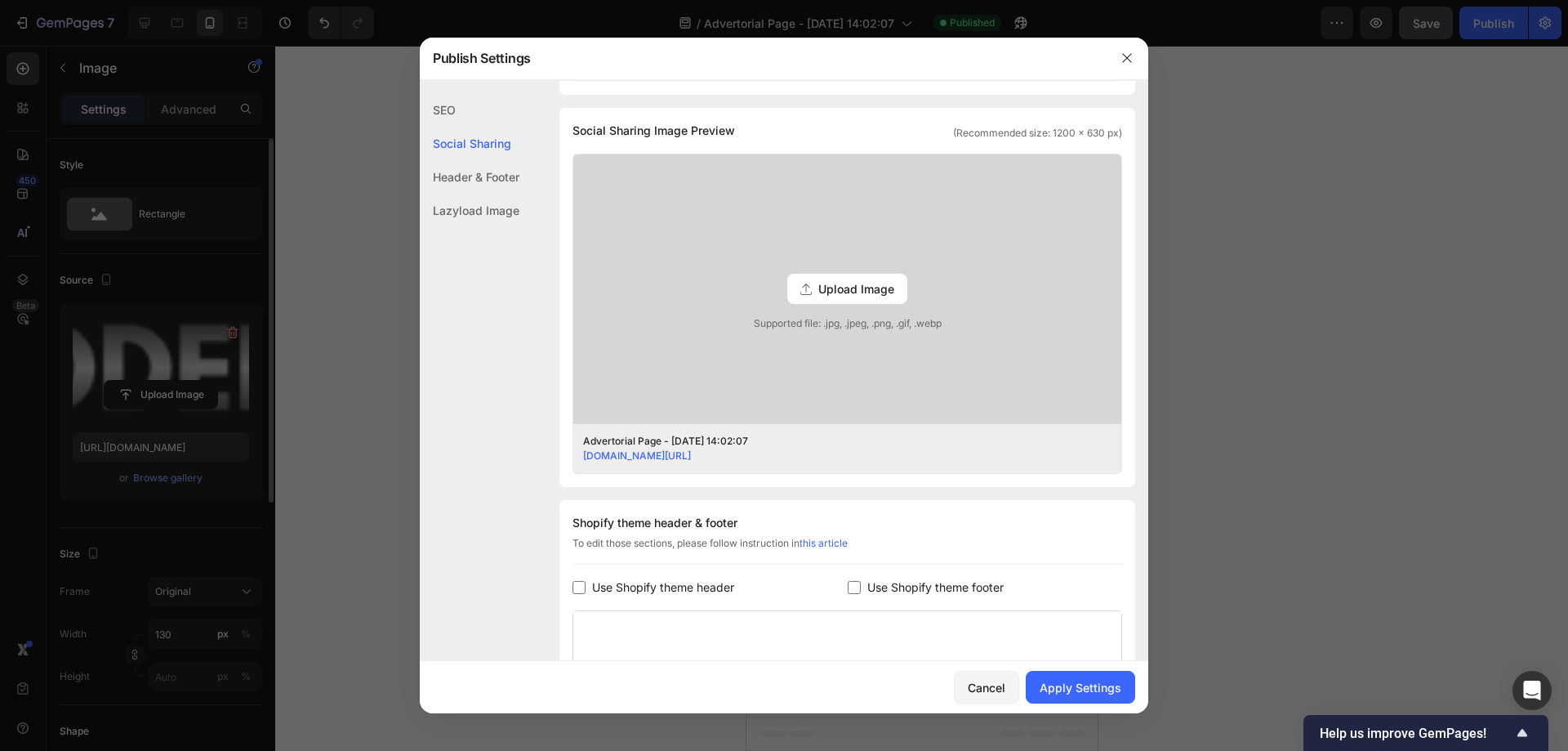
scroll to position [373, 0]
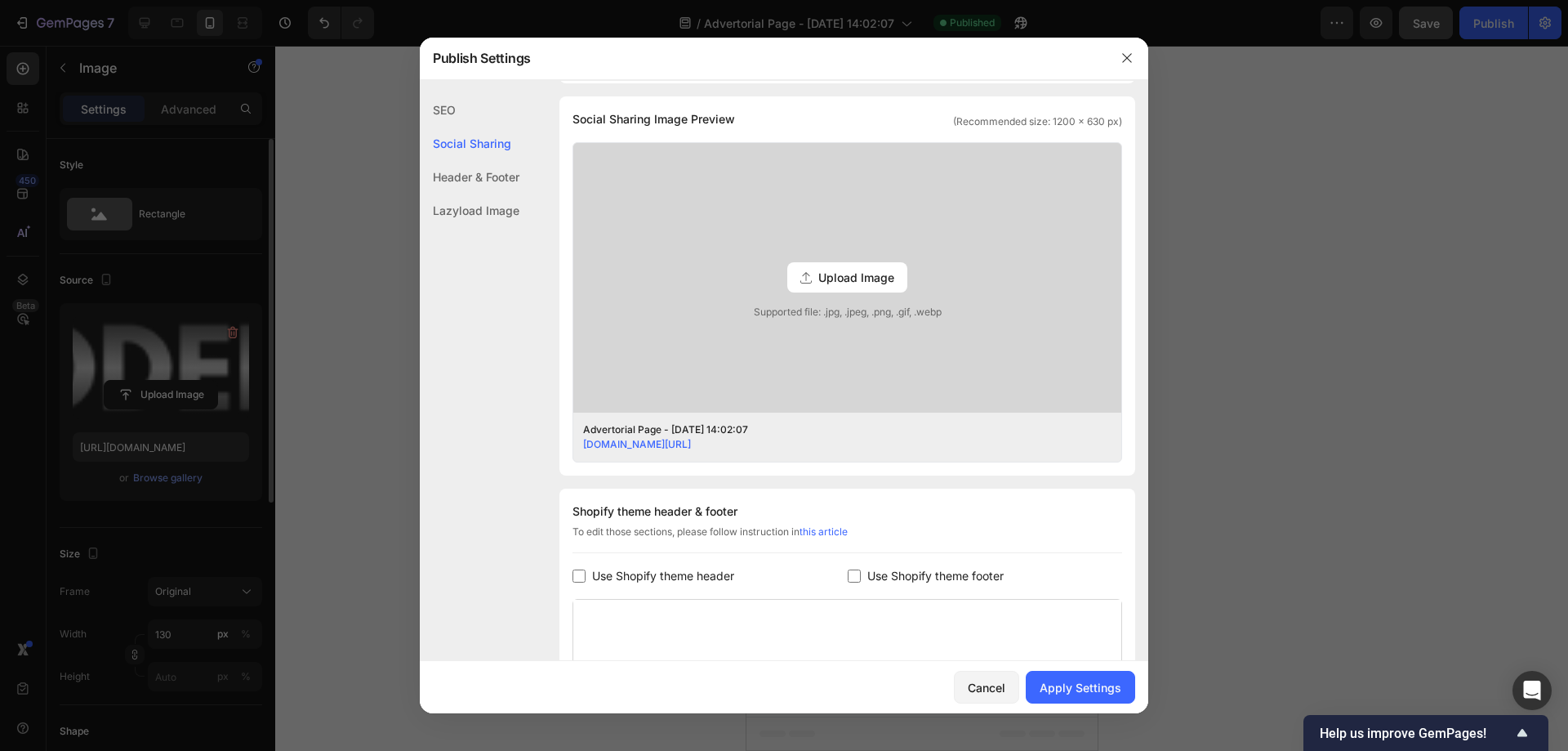
click at [474, 120] on div "SEO" at bounding box center [470, 110] width 100 height 33
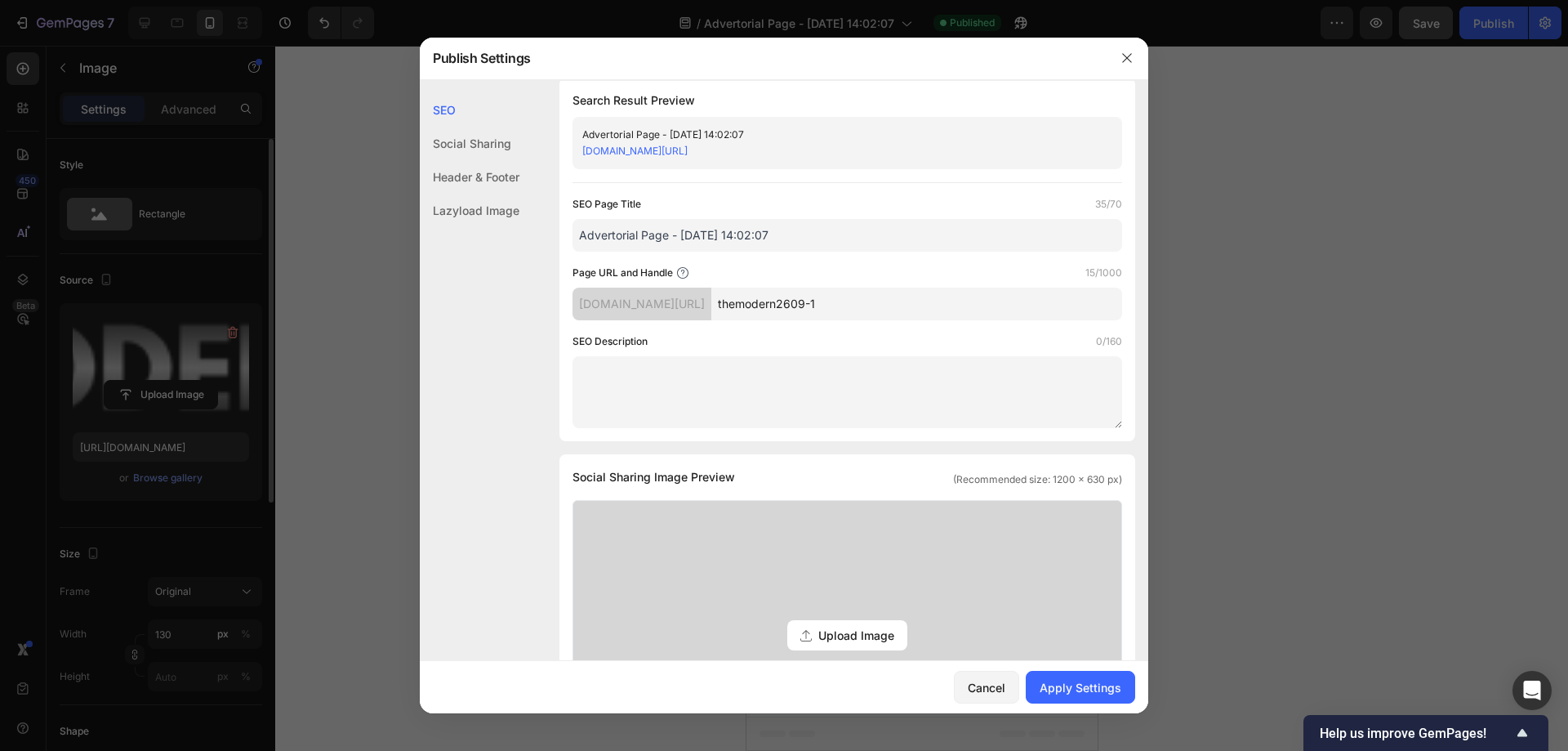
scroll to position [0, 0]
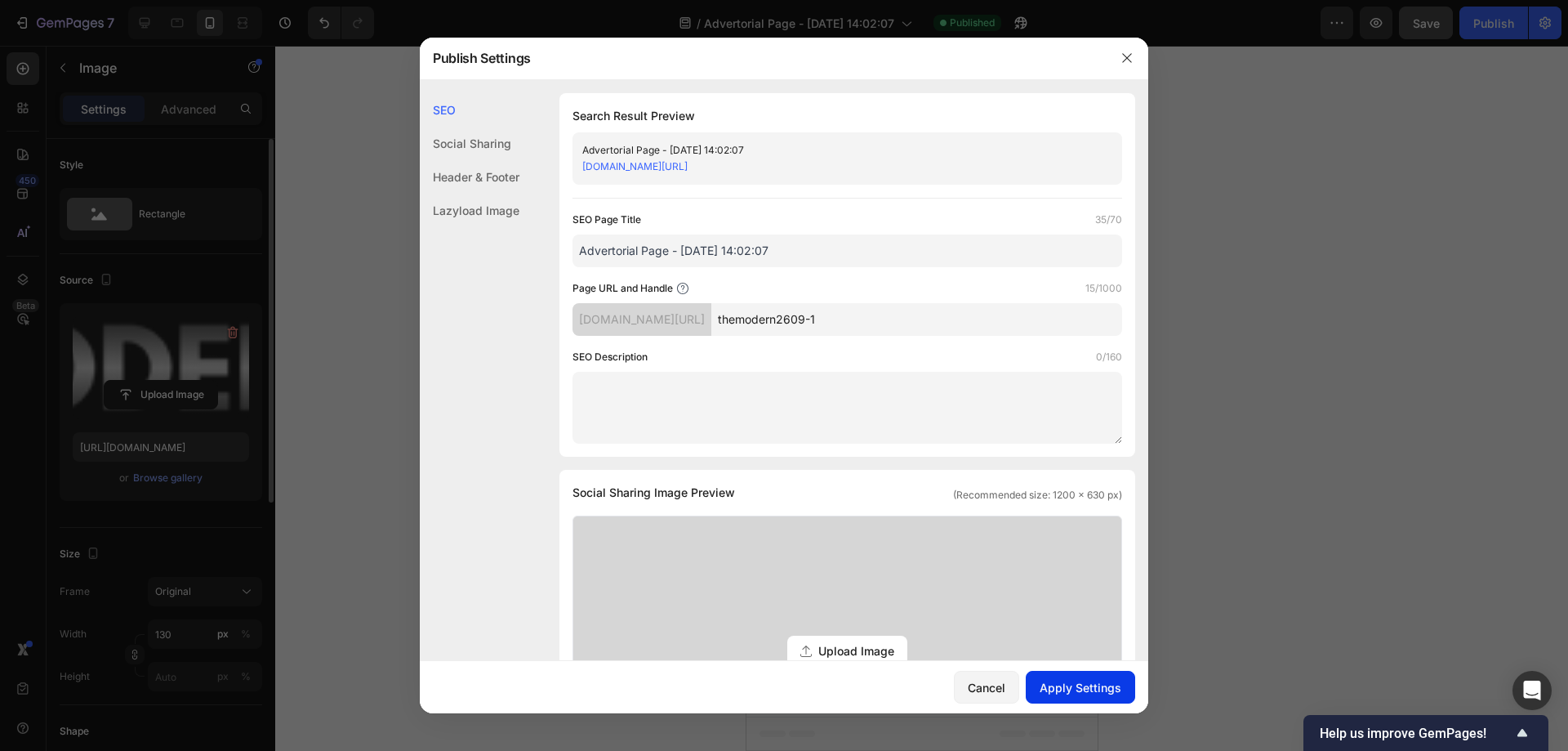
click at [1080, 684] on div "Apply Settings" at bounding box center [1081, 687] width 82 height 18
drag, startPoint x: 827, startPoint y: 163, endPoint x: 696, endPoint y: 173, distance: 131.4
click at [697, 173] on div "[DOMAIN_NAME][URL]" at bounding box center [834, 167] width 503 height 17
click at [837, 174] on div "[DOMAIN_NAME][URL]" at bounding box center [834, 167] width 503 height 17
drag, startPoint x: 840, startPoint y: 167, endPoint x: 710, endPoint y: 170, distance: 130.0
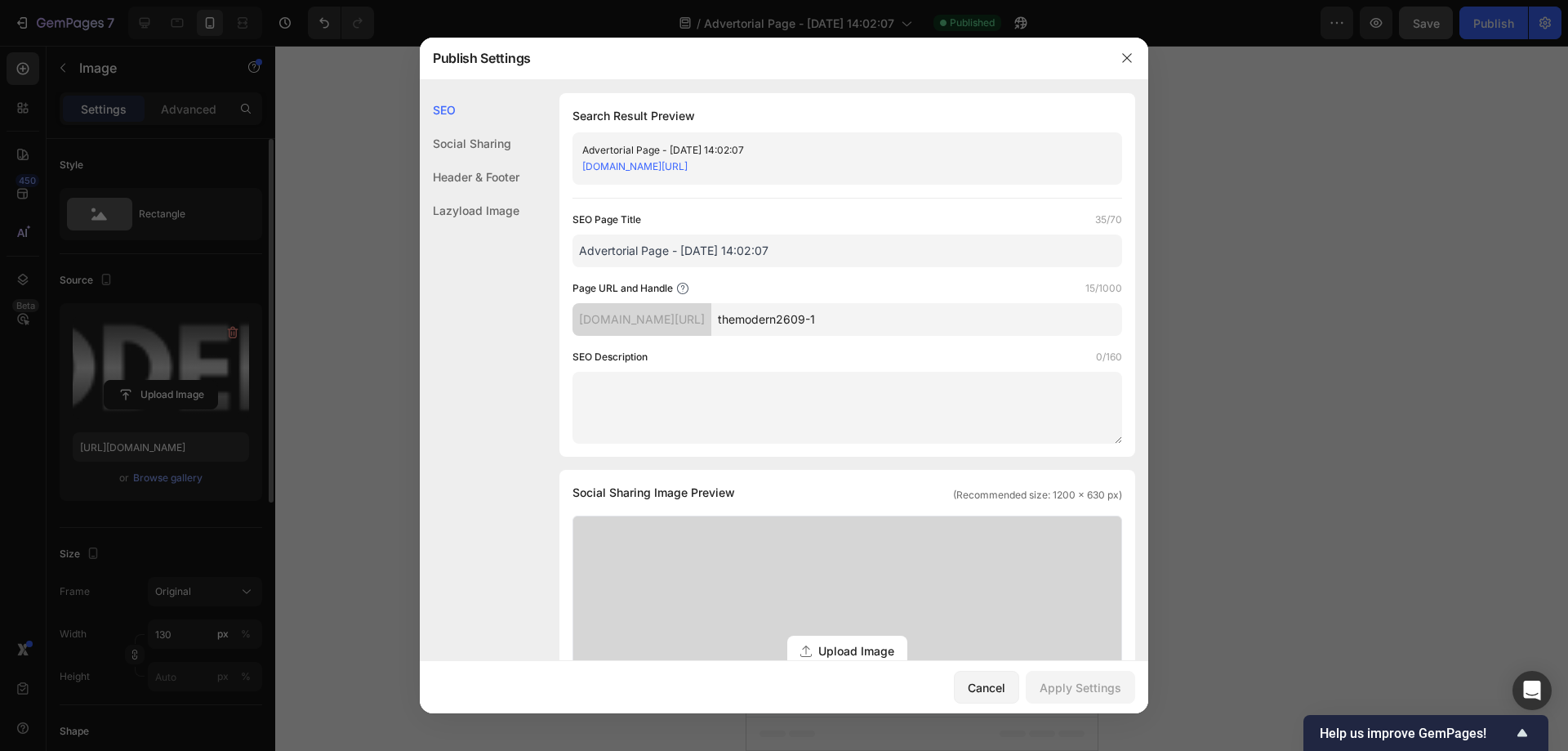
click at [710, 170] on div "[DOMAIN_NAME][URL]" at bounding box center [834, 167] width 503 height 17
copy link "pages/themodern2609-1"
click at [1123, 60] on icon "button" at bounding box center [1127, 58] width 13 height 13
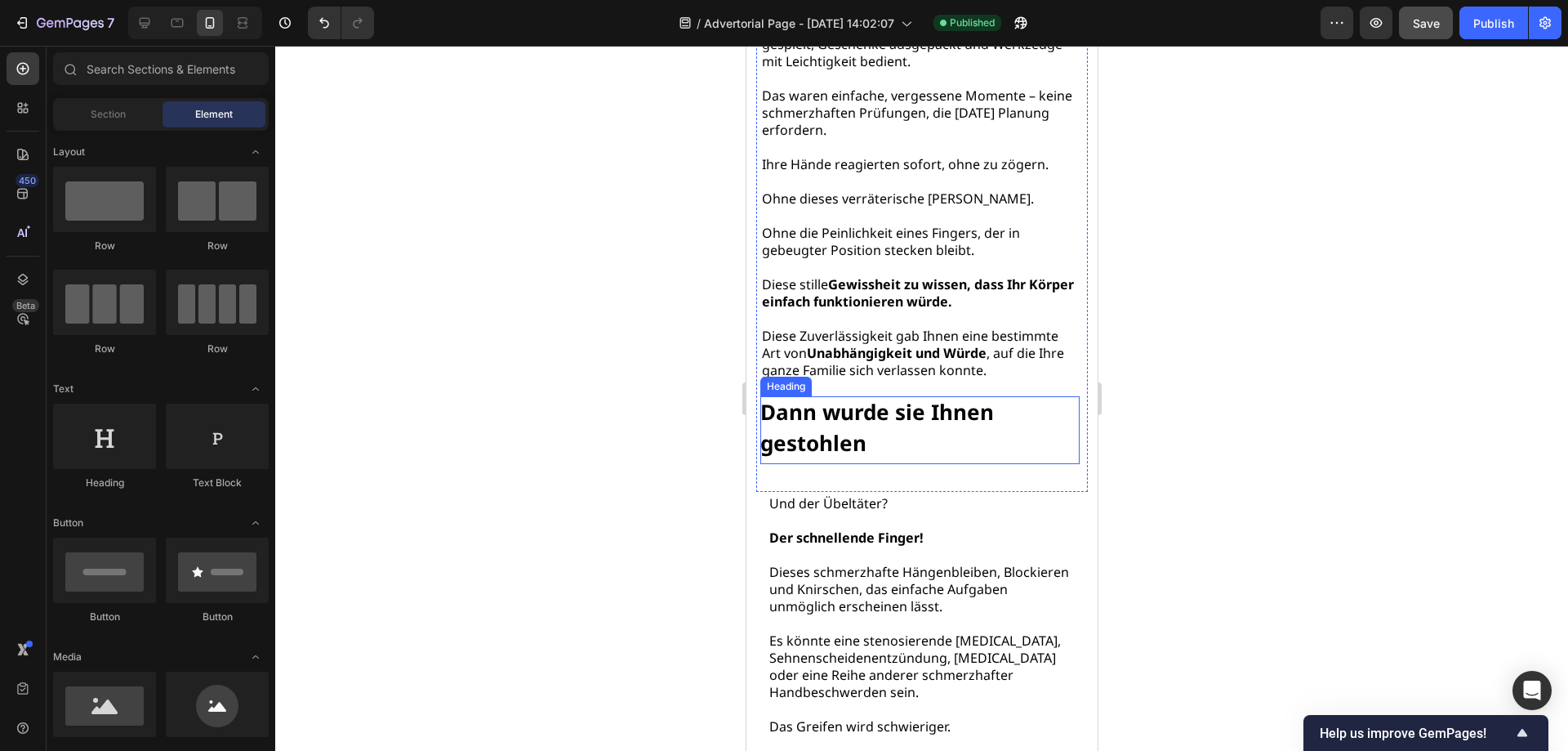
scroll to position [1011, 0]
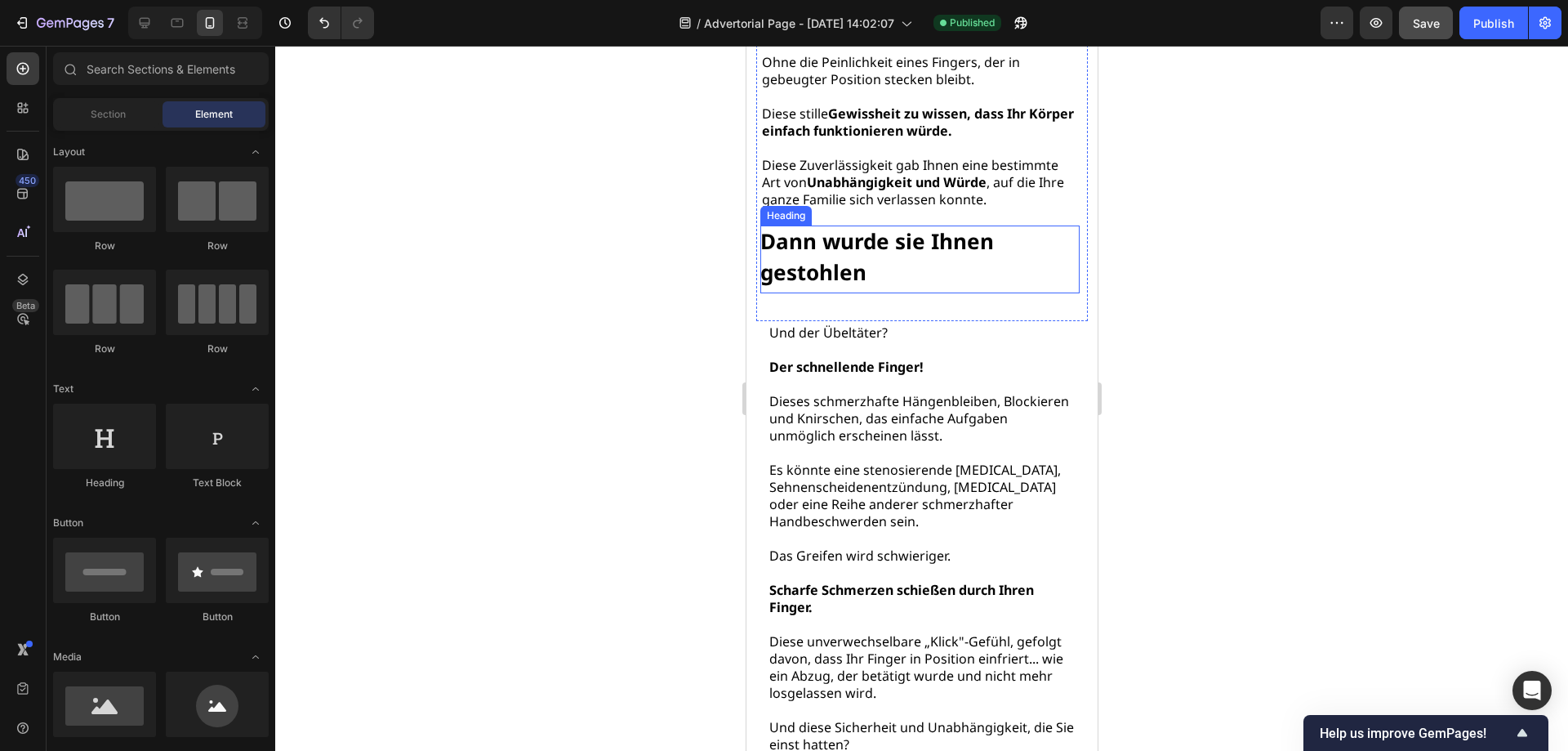
click at [961, 258] on strong "Dann wurde sie Ihnen gestohlen" at bounding box center [876, 256] width 233 height 60
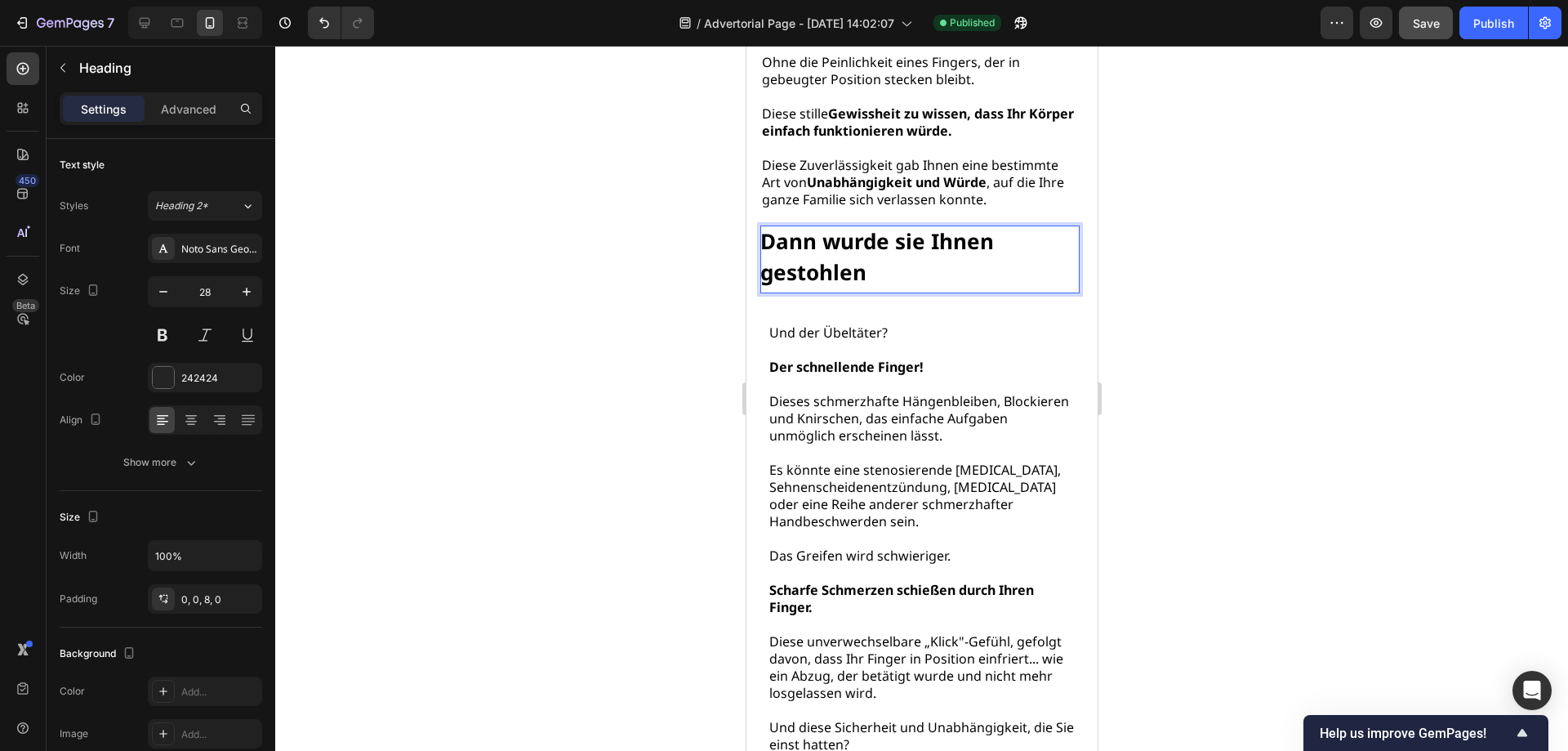
click at [881, 277] on p "Dann wurde sie Ihnen gestohlen" at bounding box center [918, 257] width 319 height 62
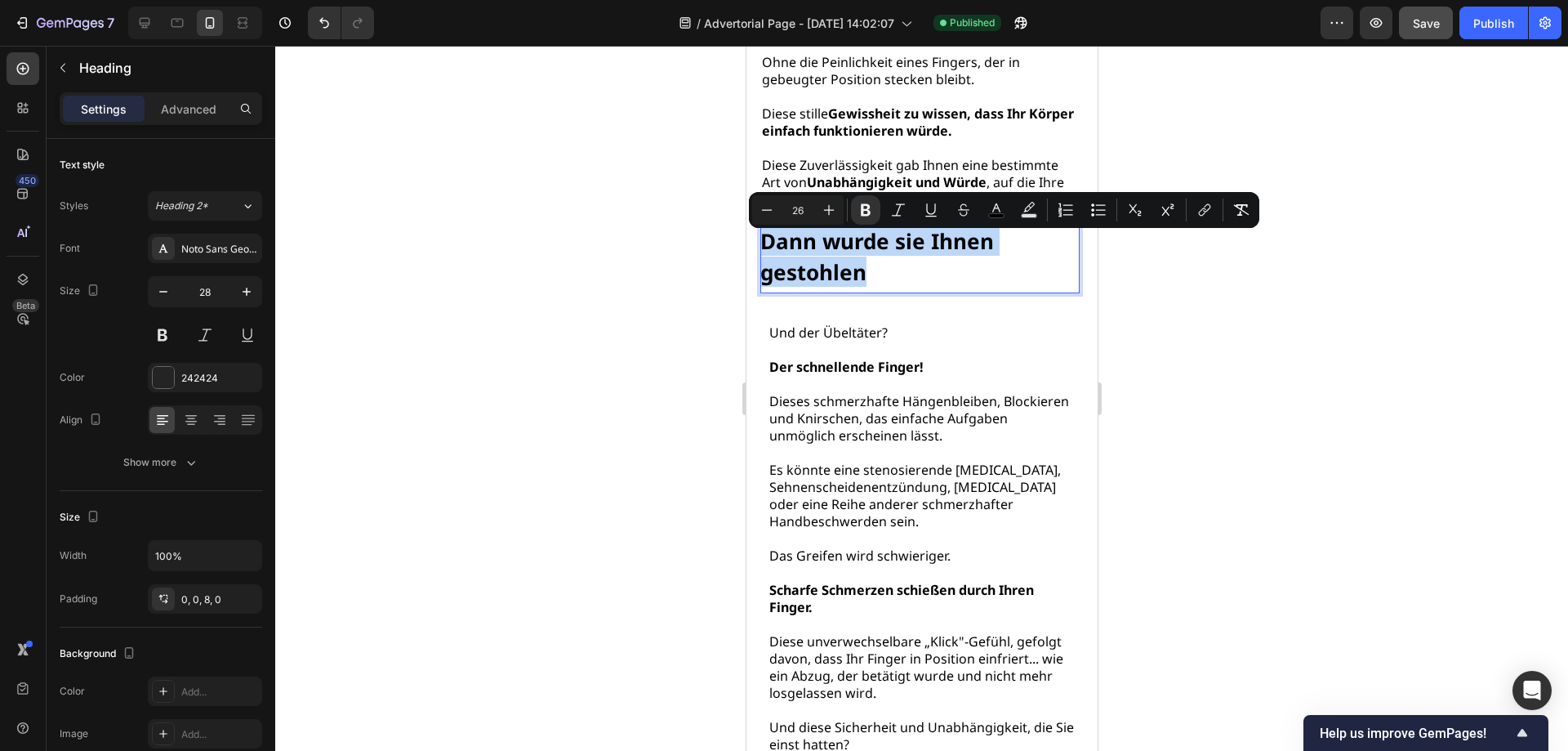
drag, startPoint x: 881, startPoint y: 286, endPoint x: 766, endPoint y: 250, distance: 120.5
click at [766, 250] on p "Dann wurde sie Ihnen gestohlen" at bounding box center [918, 257] width 319 height 62
click at [762, 216] on icon "Editor contextual toolbar" at bounding box center [767, 210] width 17 height 17
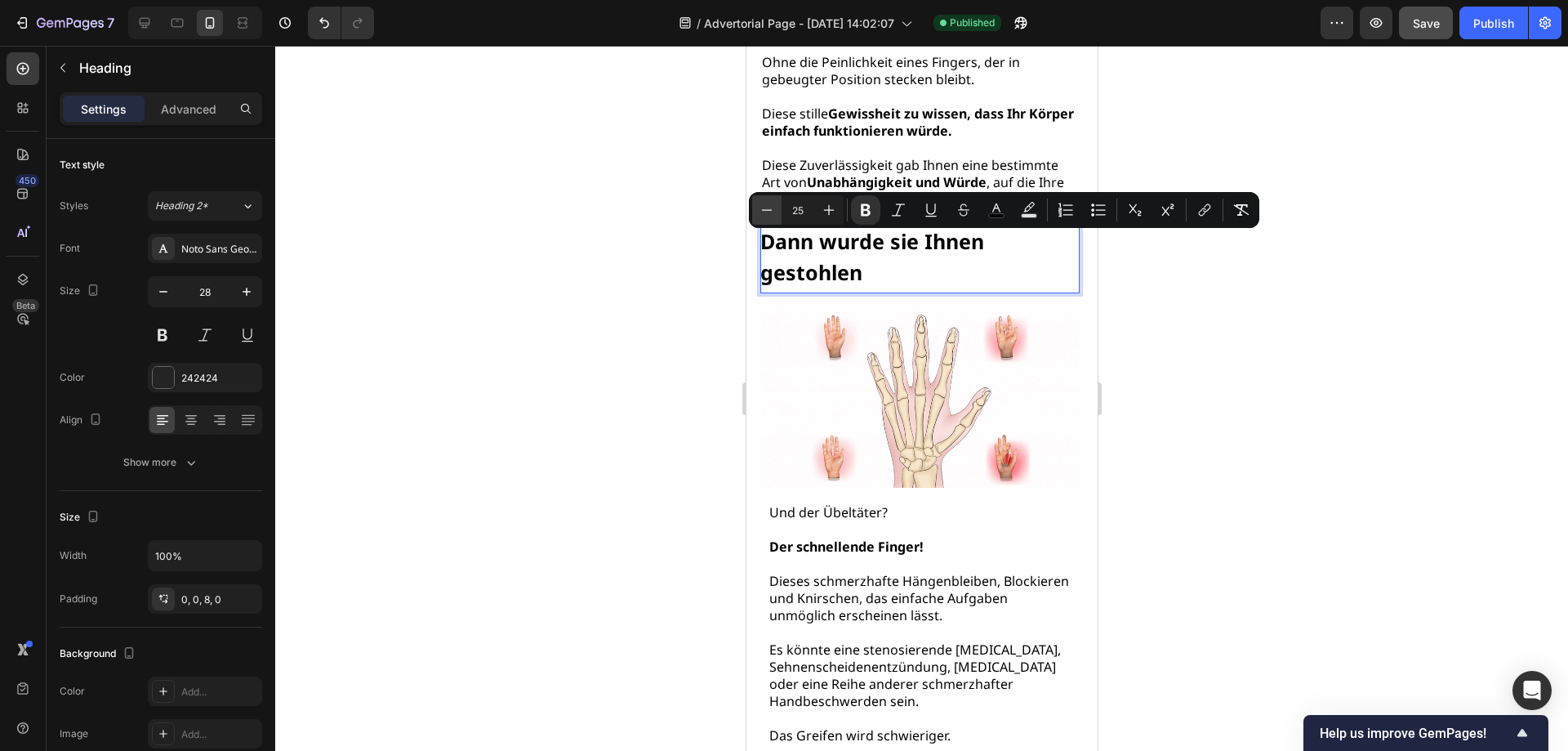
click at [762, 216] on icon "Editor contextual toolbar" at bounding box center [767, 210] width 17 height 17
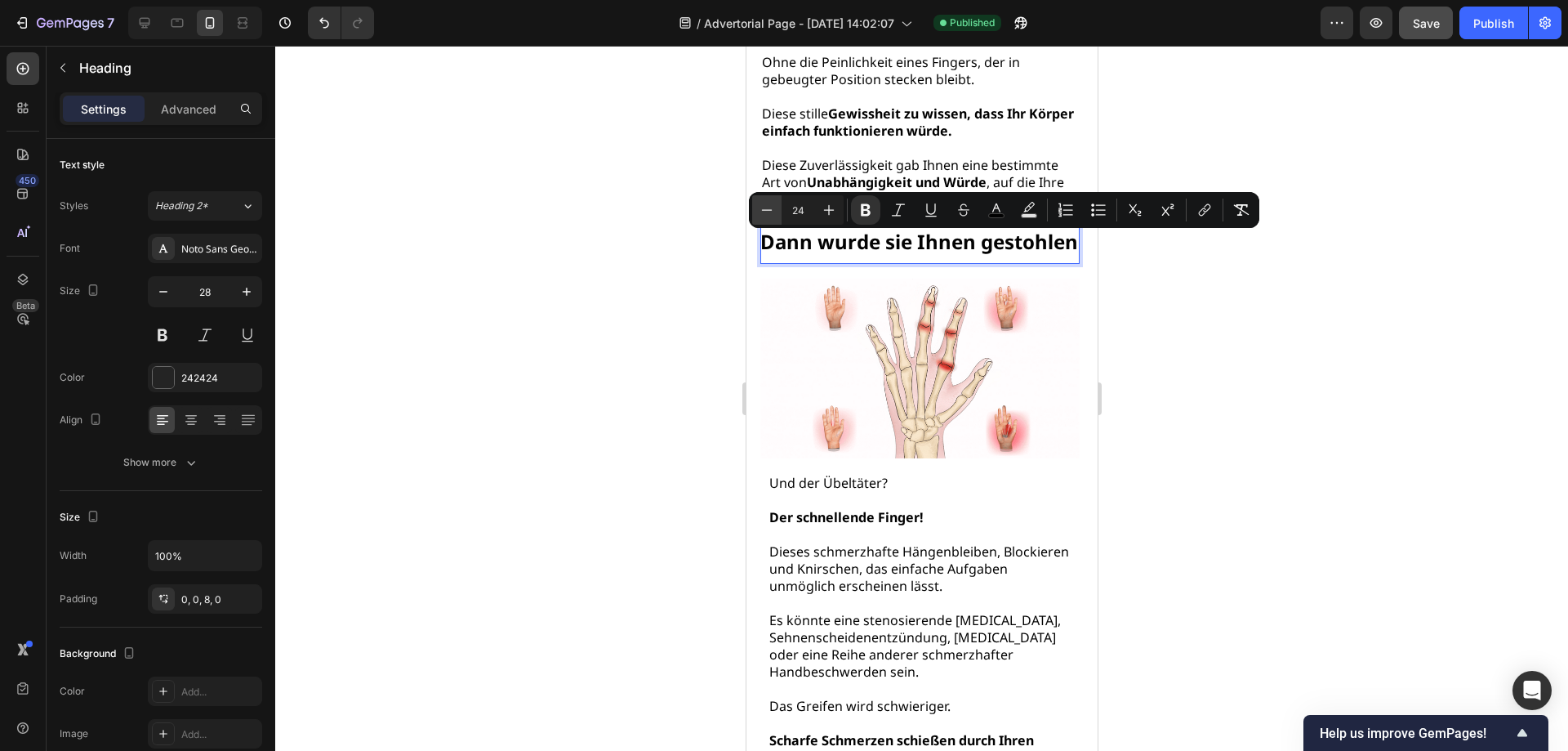
click at [762, 216] on icon "Editor contextual toolbar" at bounding box center [767, 210] width 17 height 17
type input "23"
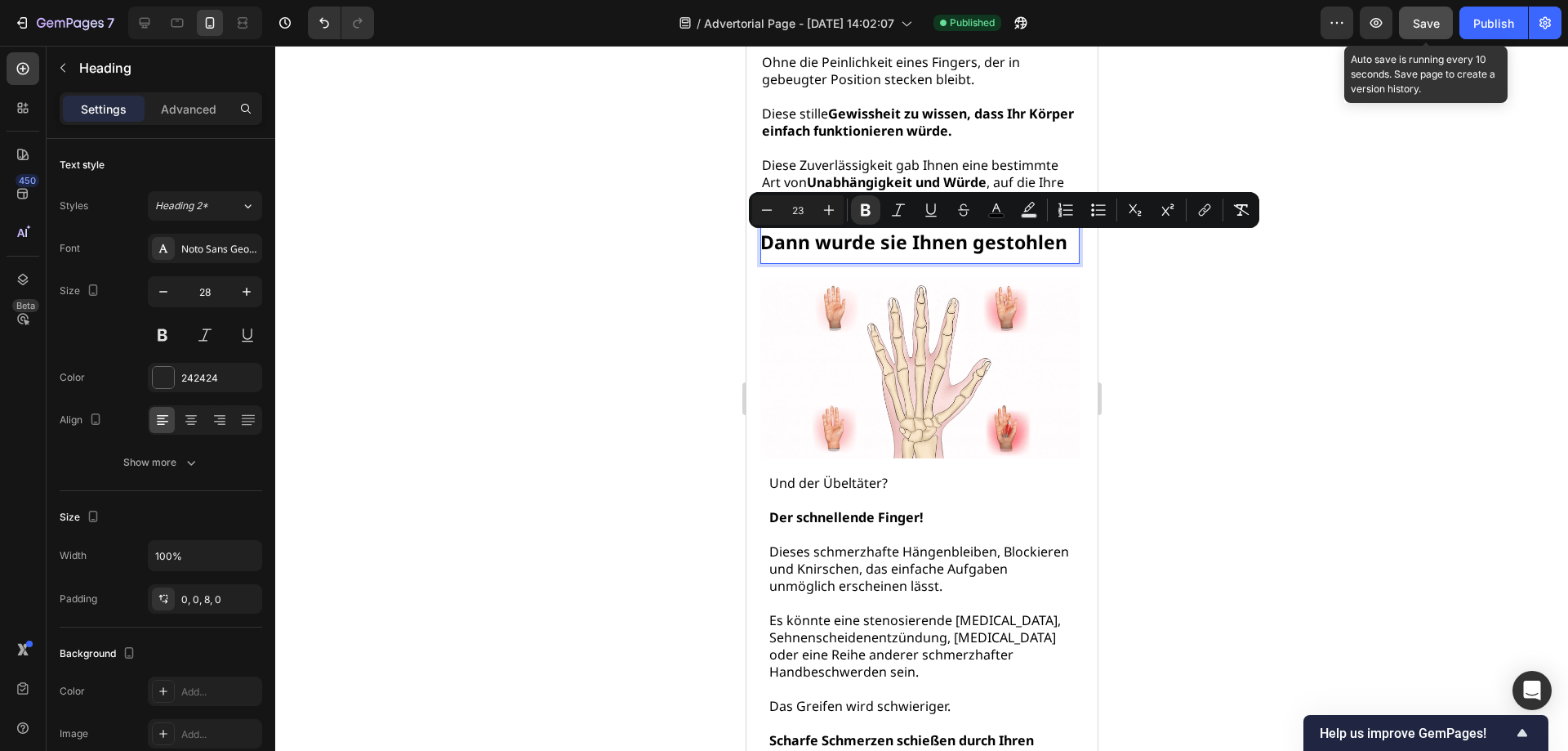
click at [1427, 23] on span "Save" at bounding box center [1426, 23] width 27 height 14
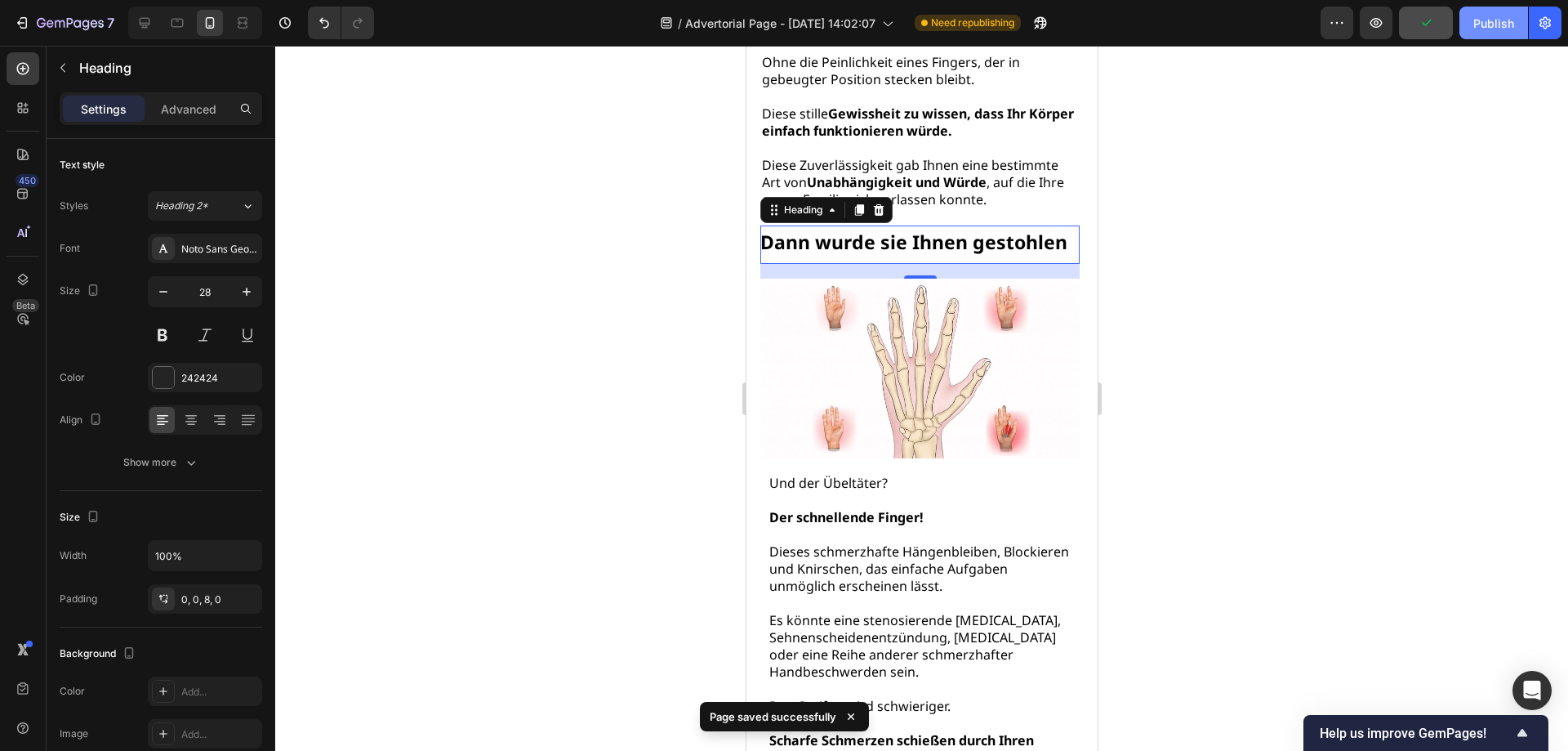
click at [1491, 29] on div "Publish" at bounding box center [1493, 23] width 41 height 18
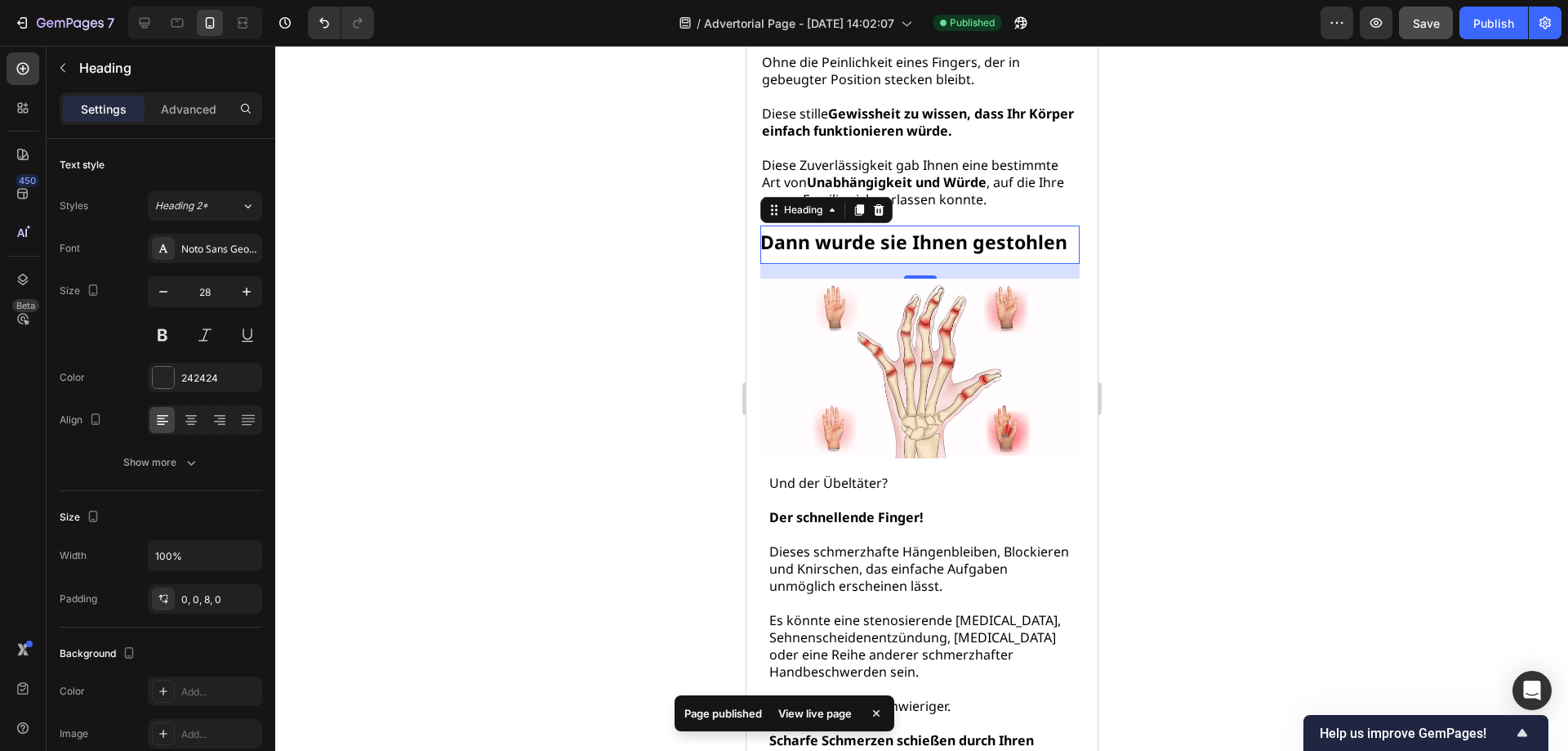
click at [1146, 170] on div at bounding box center [921, 398] width 1292 height 705
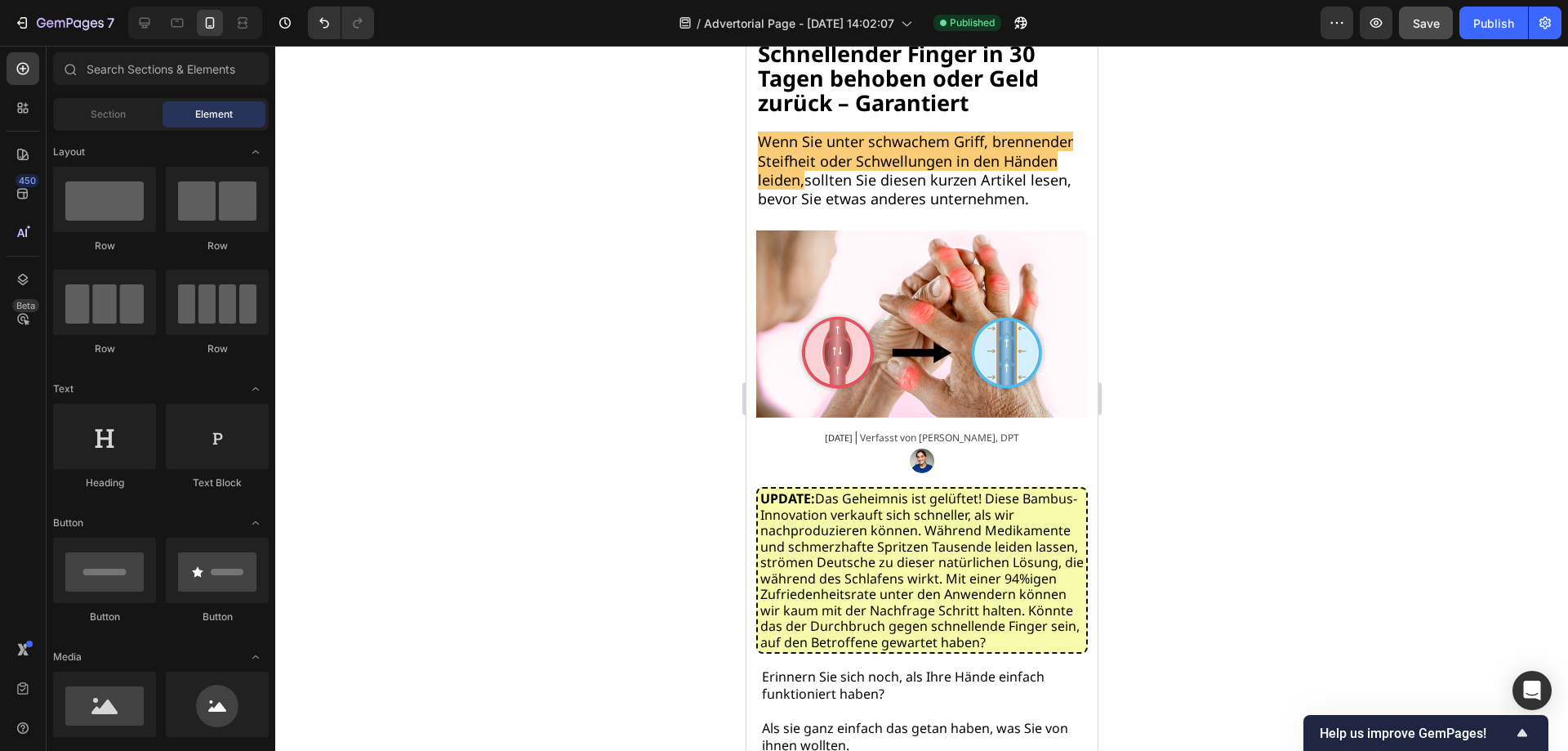
scroll to position [0, 0]
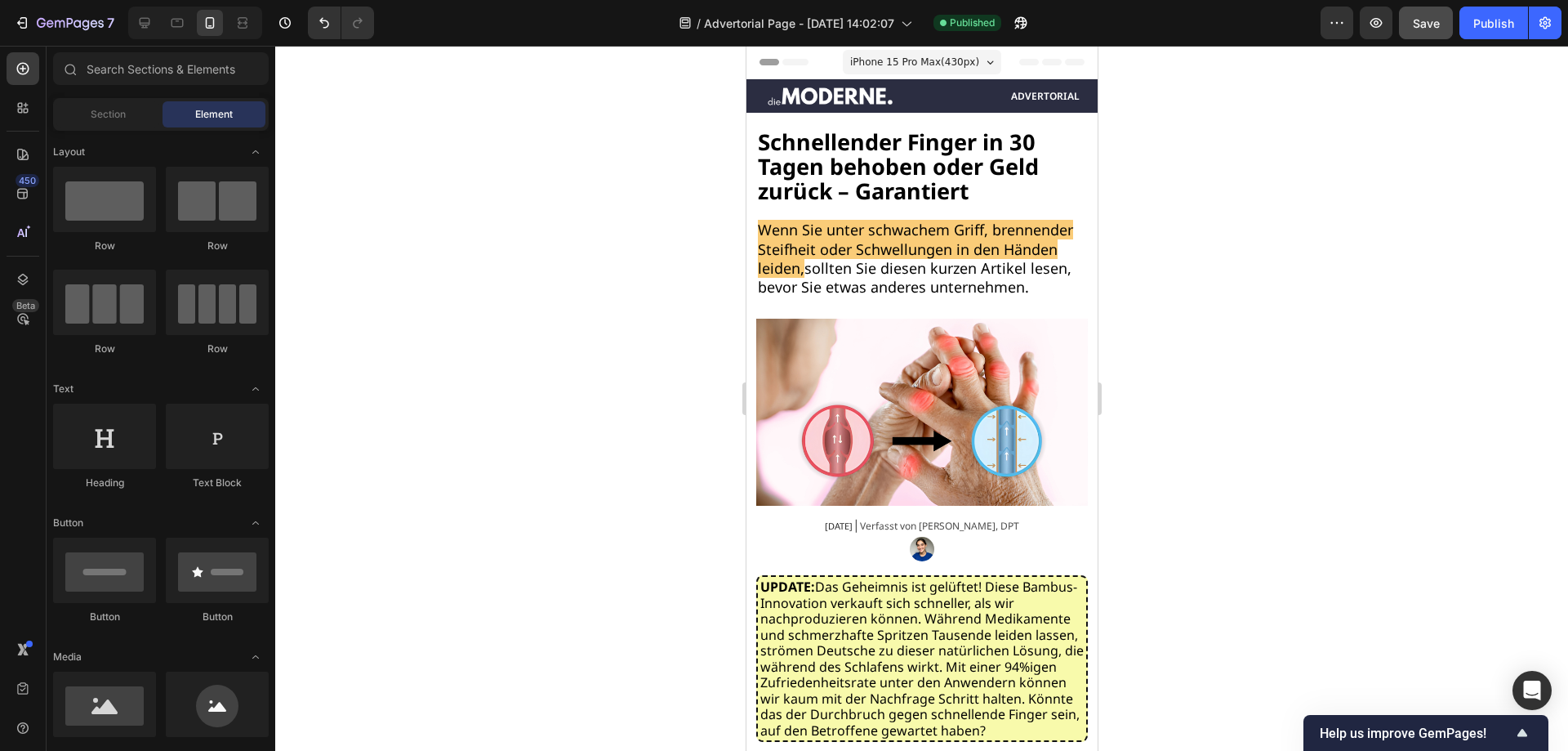
drag, startPoint x: 1091, startPoint y: 132, endPoint x: 1478, endPoint y: 163, distance: 388.2
click at [147, 23] on icon at bounding box center [145, 23] width 11 height 11
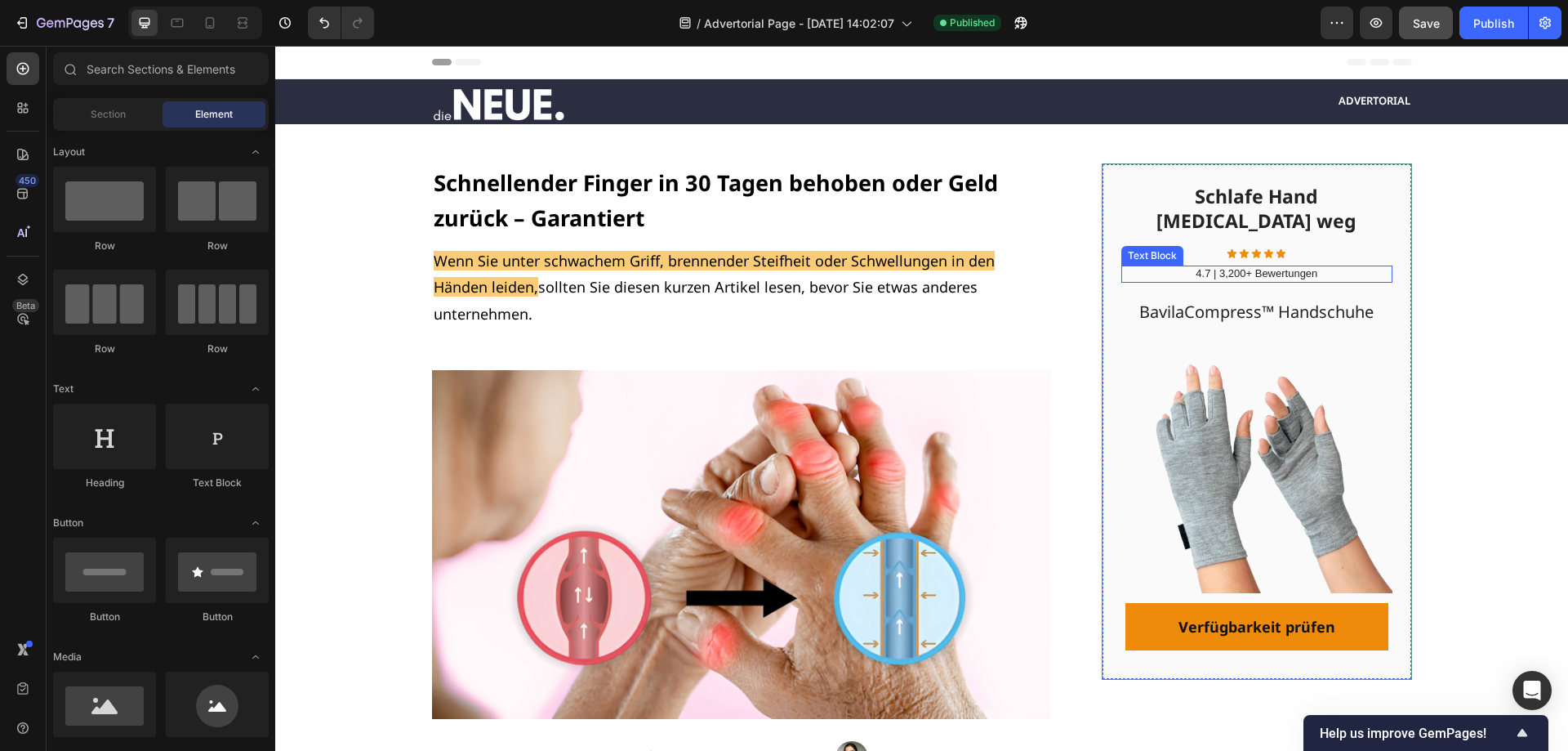
click at [1212, 267] on p "4.7 | 3,200+ Bewertungen" at bounding box center [1256, 273] width 270 height 14
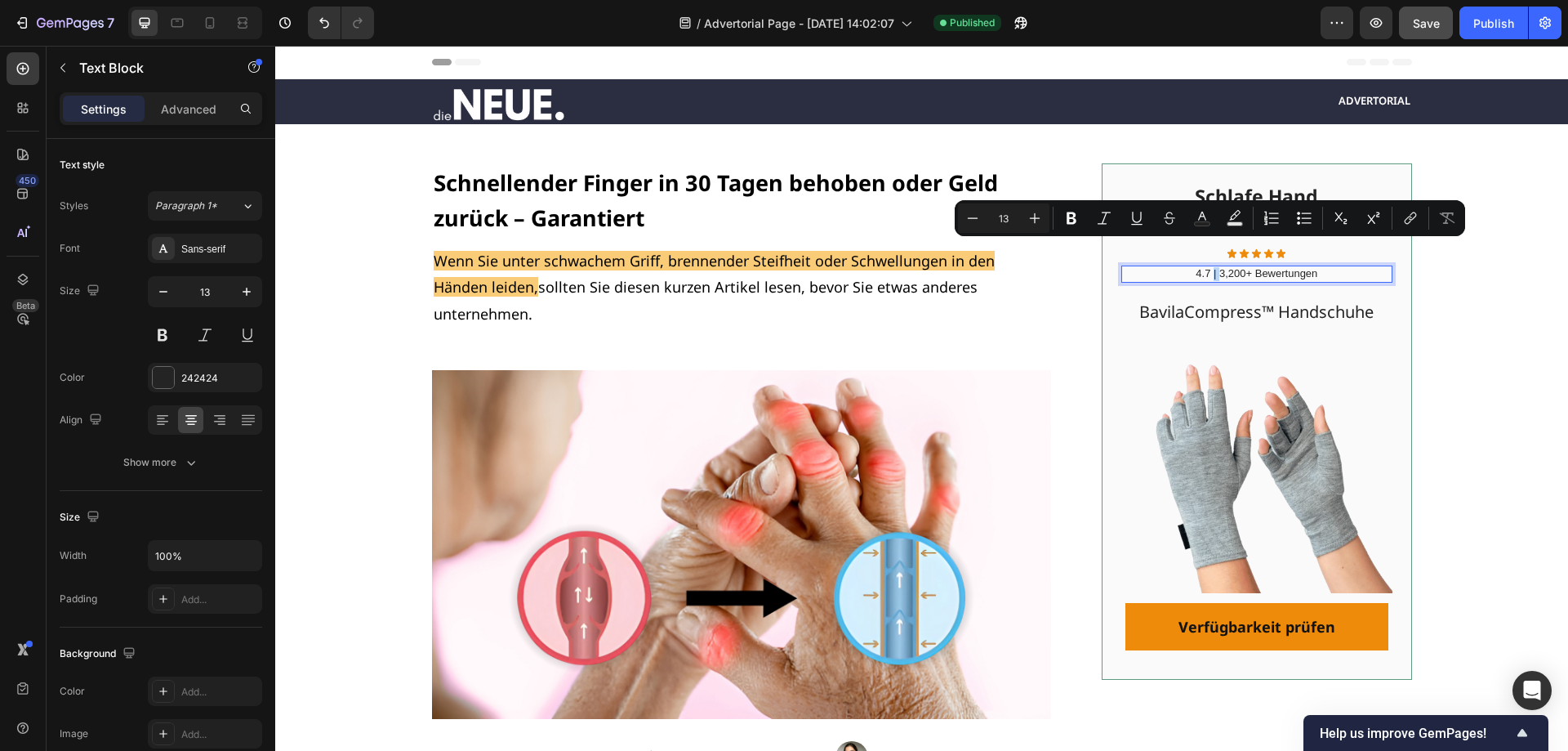
click at [1213, 267] on p "4.7 | 3,200+ Bewertungen" at bounding box center [1256, 273] width 270 height 14
copy p "|"
